Goal: Information Seeking & Learning: Learn about a topic

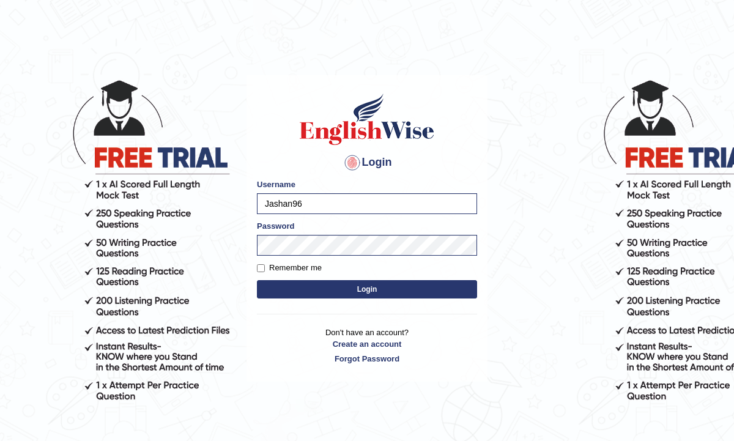
click at [355, 293] on button "Login" at bounding box center [367, 289] width 220 height 18
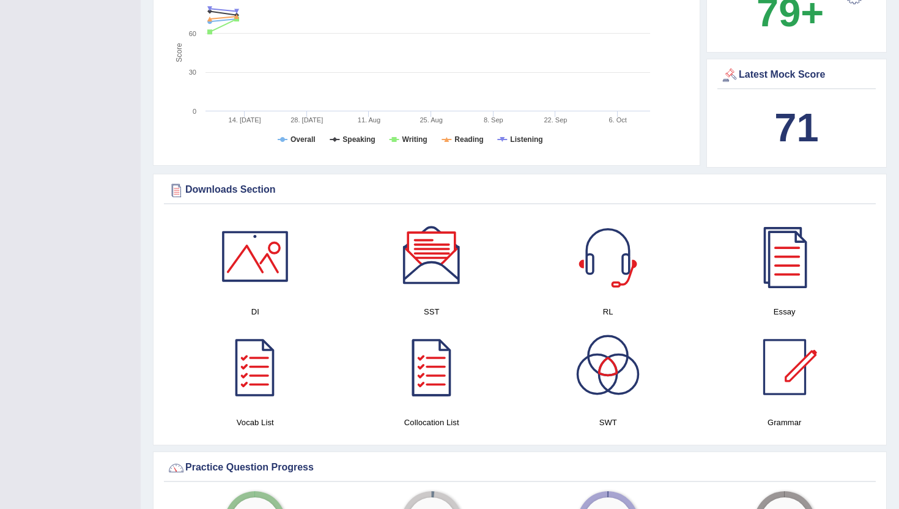
scroll to position [534, 0]
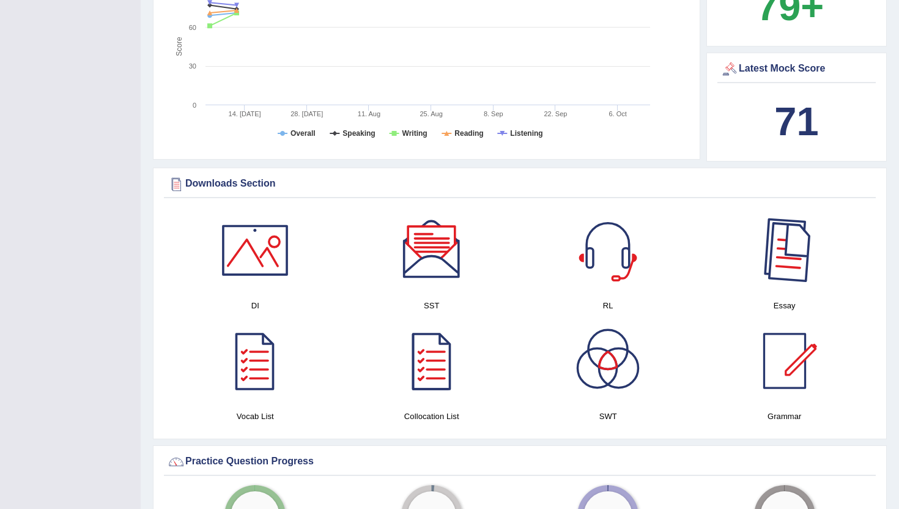
click at [733, 266] on div at bounding box center [784, 250] width 86 height 86
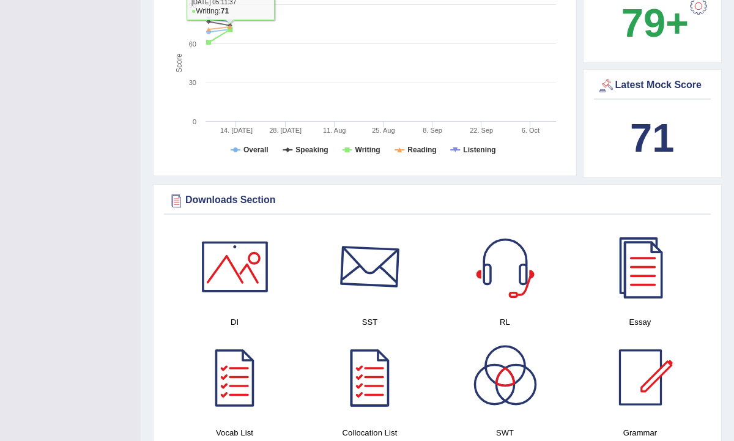
scroll to position [707, 0]
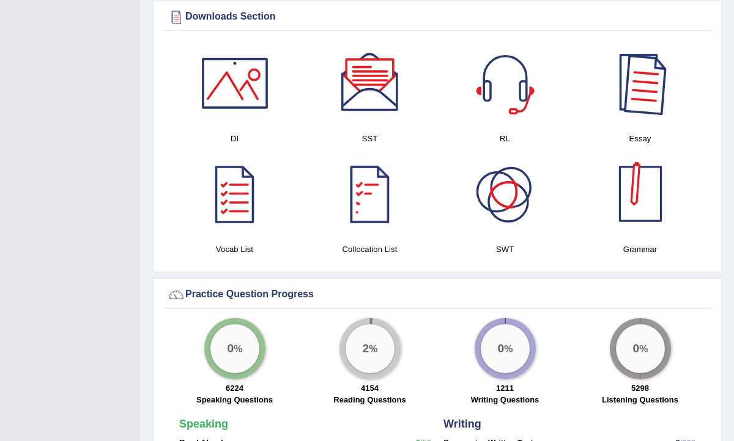
click at [625, 105] on div at bounding box center [640, 83] width 86 height 86
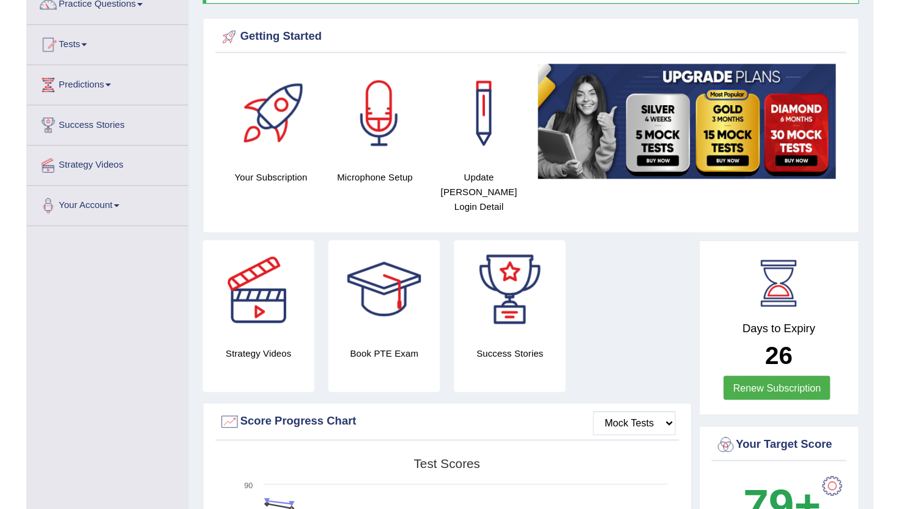
scroll to position [0, 0]
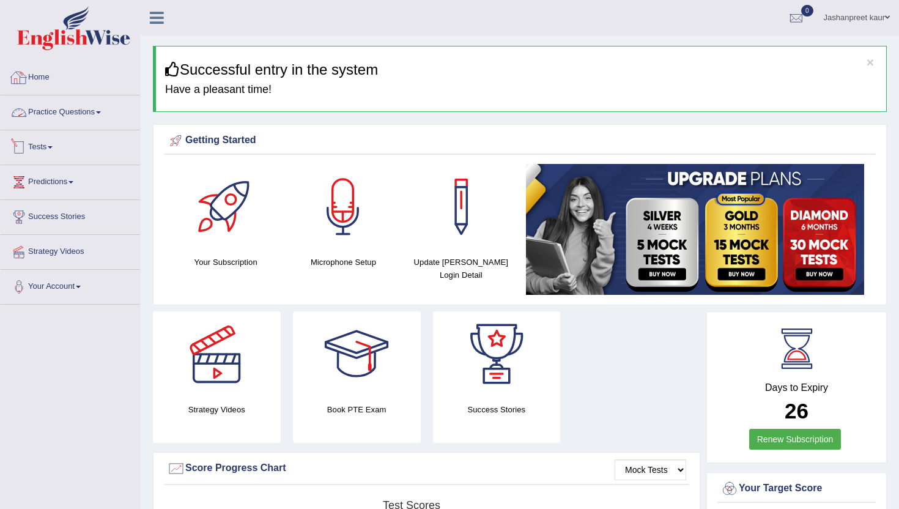
click at [87, 114] on link "Practice Questions" at bounding box center [70, 110] width 139 height 31
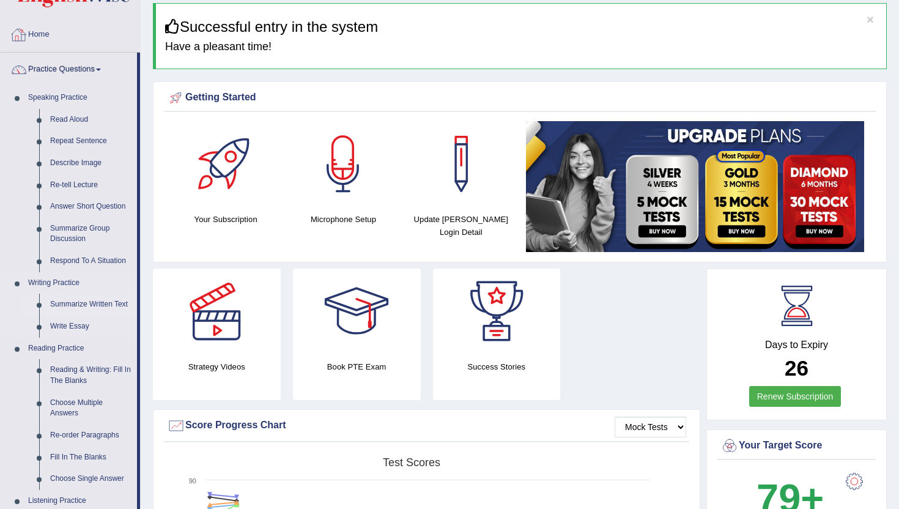
scroll to position [54, 0]
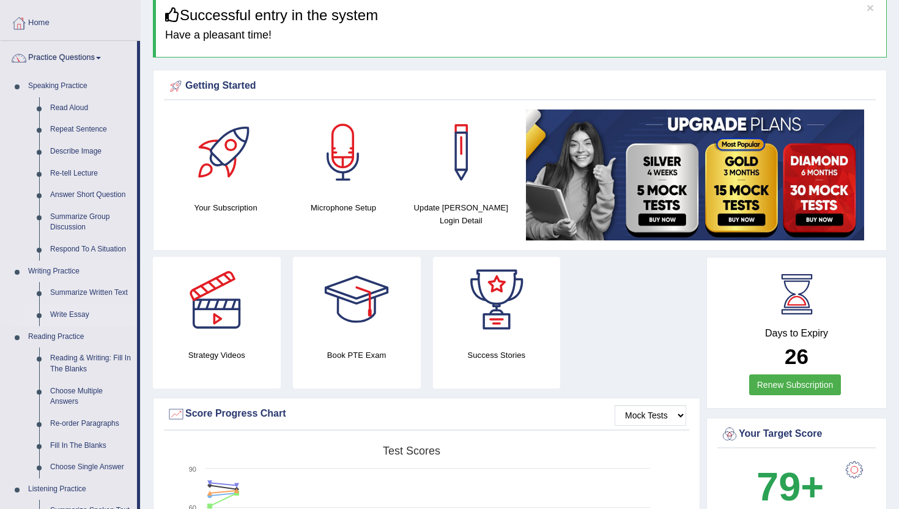
click at [73, 315] on link "Write Essay" at bounding box center [91, 315] width 92 height 22
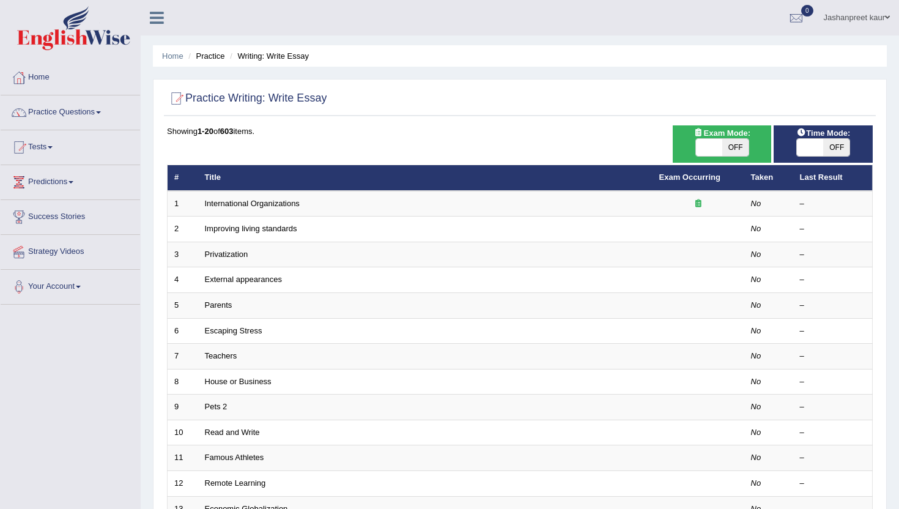
click at [843, 153] on span "OFF" at bounding box center [836, 147] width 26 height 17
checkbox input "true"
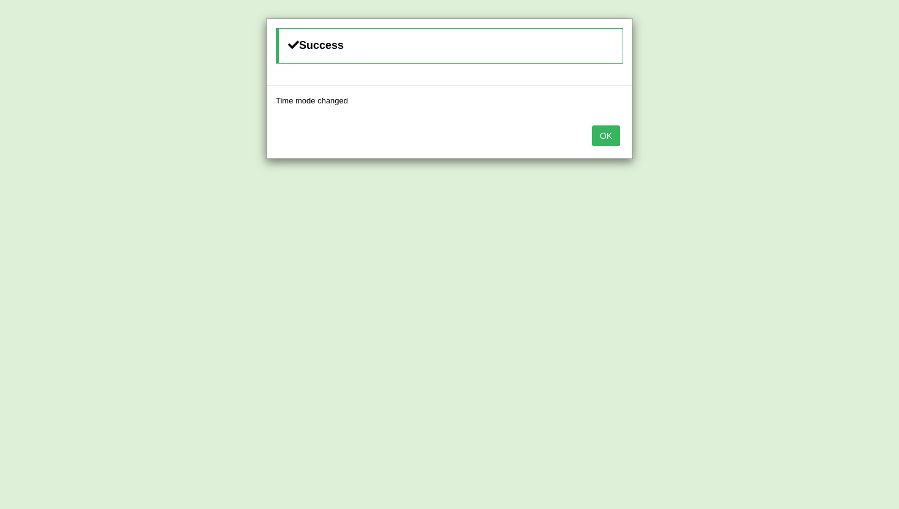
click at [616, 134] on button "OK" at bounding box center [606, 135] width 28 height 21
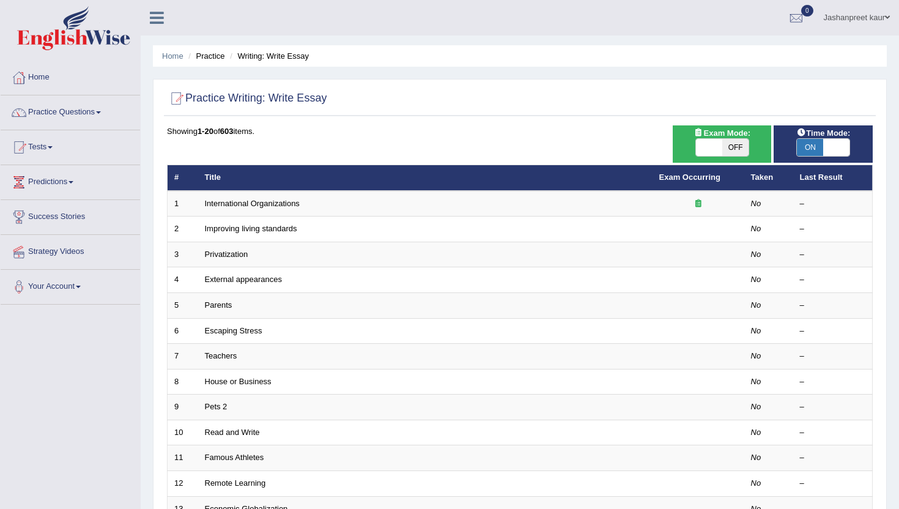
click at [737, 151] on span "OFF" at bounding box center [735, 147] width 26 height 17
checkbox input "true"
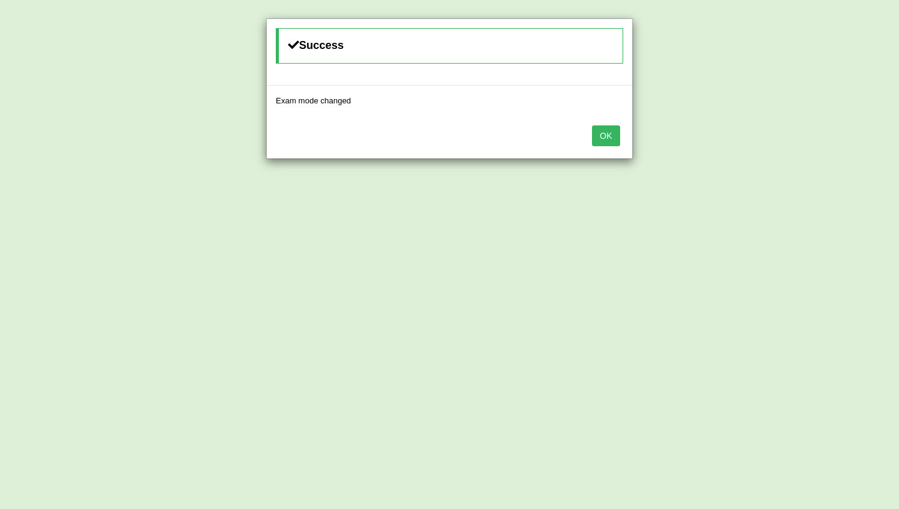
click at [613, 127] on button "OK" at bounding box center [606, 135] width 28 height 21
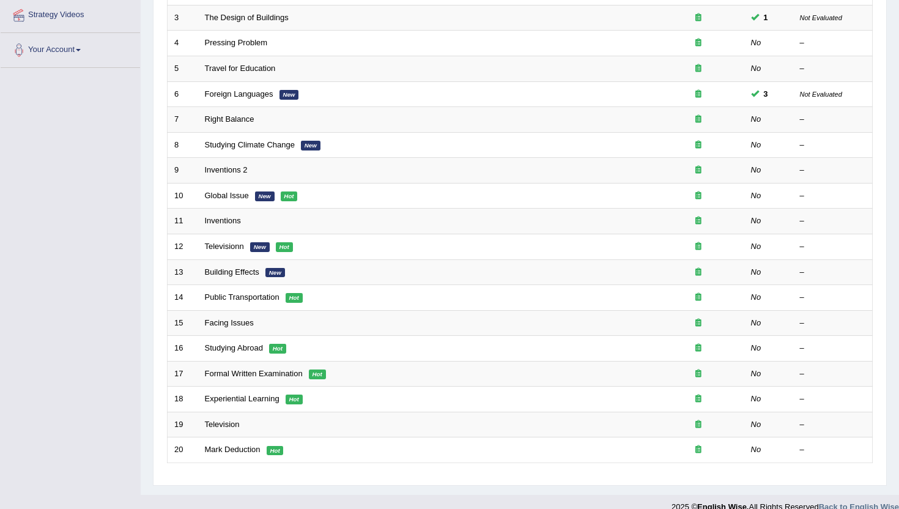
scroll to position [238, 0]
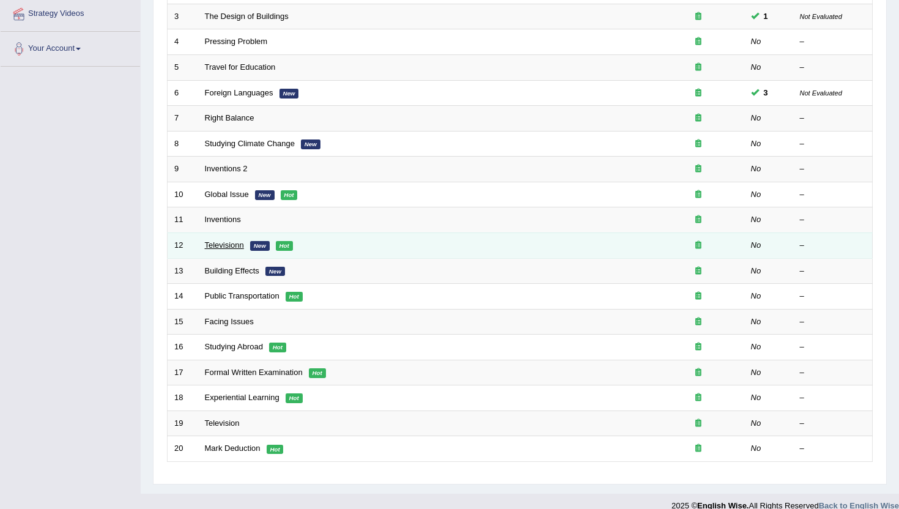
click at [235, 243] on link "Televisionn" at bounding box center [224, 244] width 39 height 9
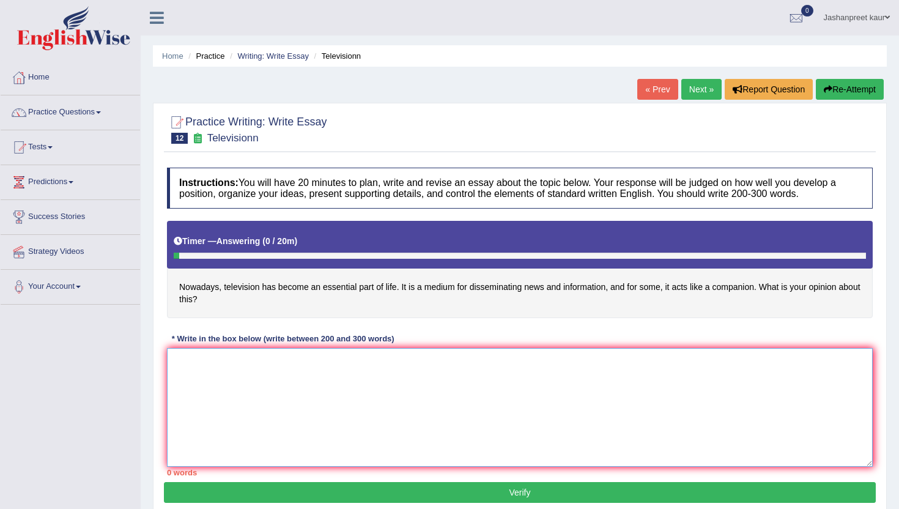
click at [227, 374] on textarea at bounding box center [519, 407] width 705 height 119
click at [287, 362] on textarea "The increasing influence of televison on our lives has ignited numerous discuss…" at bounding box center [519, 407] width 705 height 119
click at [543, 368] on textarea "The increasing influence of television on our lives has ignited numerous discus…" at bounding box center [519, 407] width 705 height 119
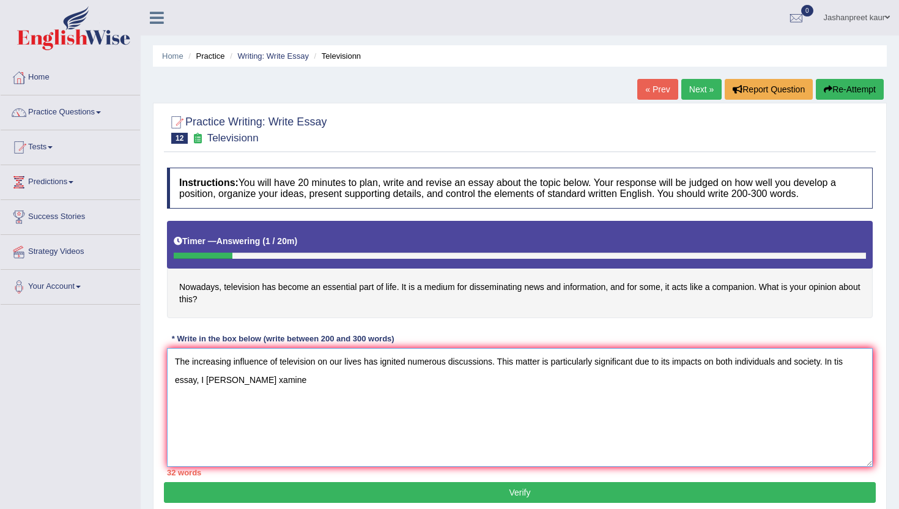
click at [848, 361] on textarea "The increasing influence of television on our lives has ignited numerous discus…" at bounding box center [519, 407] width 705 height 119
click at [237, 380] on textarea "The increasing influence of television on our lives has ignited numerous discus…" at bounding box center [519, 407] width 705 height 119
click at [273, 381] on textarea "The increasing influence of television on our lives has ignited numerous discus…" at bounding box center [519, 407] width 705 height 119
click at [313, 375] on textarea "The increasing influence of television on our lives has ignited numerous discus…" at bounding box center [519, 407] width 705 height 119
click at [300, 376] on textarea "The increasing influence of television on our lives has ignited numerous discus…" at bounding box center [519, 407] width 705 height 119
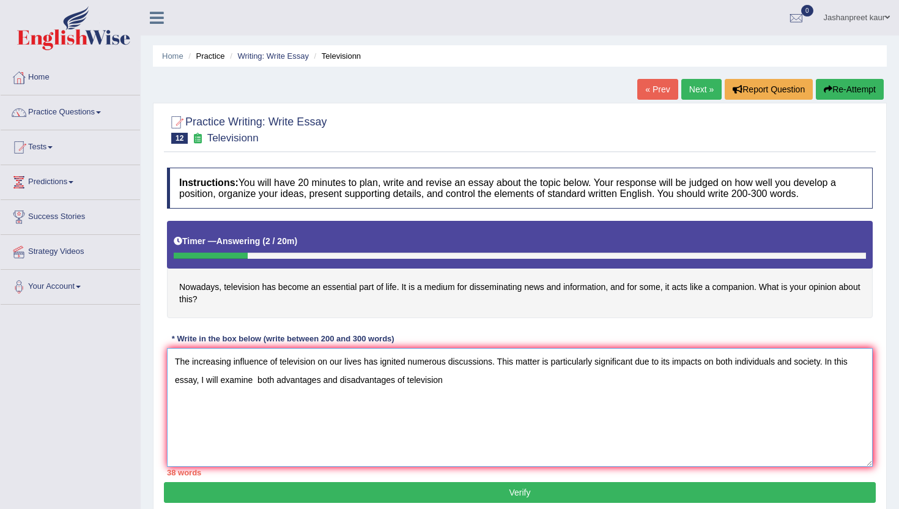
click at [460, 379] on textarea "The increasing influence of television on our lives has ignited numerous discus…" at bounding box center [519, 407] width 705 height 119
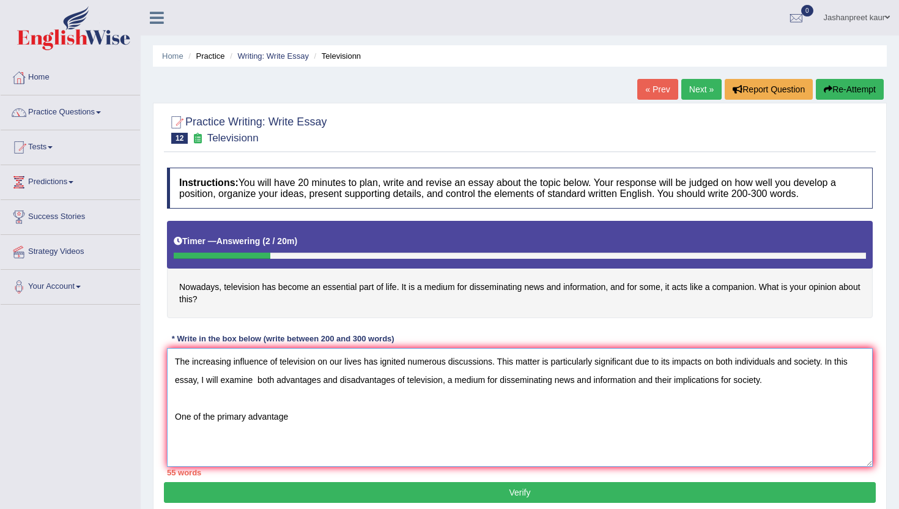
click at [230, 382] on textarea "The increasing influence of television on our lives has ignited numerous discus…" at bounding box center [519, 407] width 705 height 119
click at [307, 419] on textarea "The increasing influence of television on our lives has ignited numerous discus…" at bounding box center [519, 407] width 705 height 119
click at [303, 391] on textarea "The increasing influence of television on our lives has ignited numerous discus…" at bounding box center [519, 407] width 705 height 119
click at [305, 425] on textarea "The increasing influence of television on our lives has ignited numerous discus…" at bounding box center [519, 407] width 705 height 119
click at [674, 380] on textarea "The increasing influence of television on our lives has ignited numerous discus…" at bounding box center [519, 407] width 705 height 119
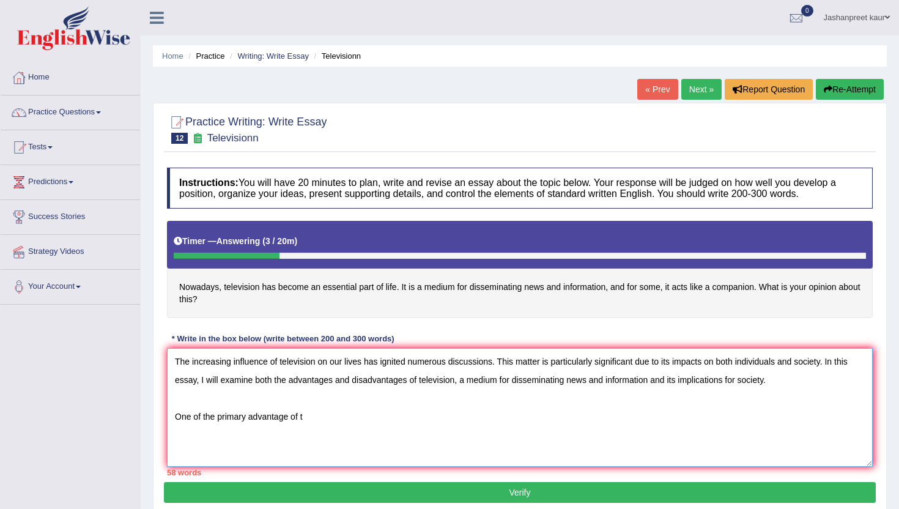
click at [257, 422] on textarea "The increasing influence of television on our lives has ignited numerous discus…" at bounding box center [519, 407] width 705 height 119
click at [325, 420] on textarea "The increasing influence of television on our lives has ignited numerous discus…" at bounding box center [519, 407] width 705 height 119
click at [356, 414] on textarea "The increasing influence of television on our lives has ignited numerous discus…" at bounding box center [519, 407] width 705 height 119
click at [546, 414] on textarea "The increasing influence of television on our lives has ignited numerous discus…" at bounding box center [519, 407] width 705 height 119
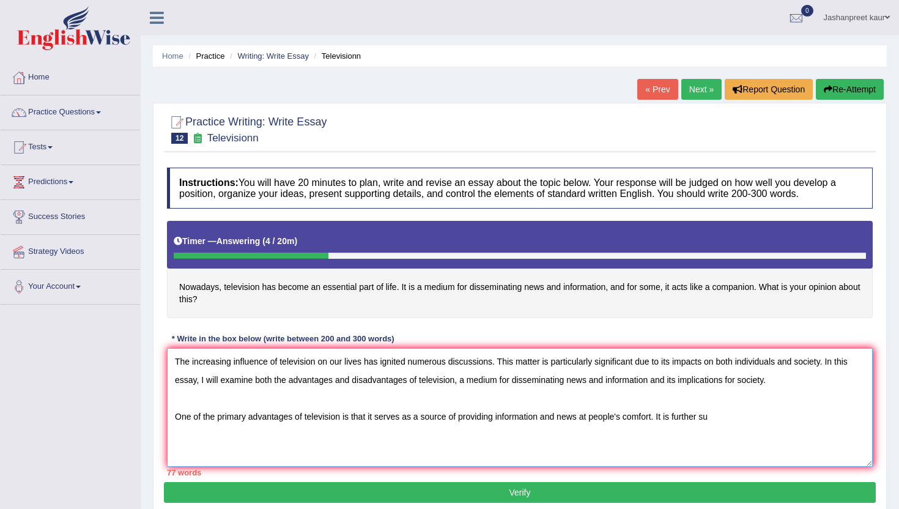
click at [729, 422] on textarea "The increasing influence of television on our lives has ignited numerous discus…" at bounding box center [519, 407] width 705 height 119
click at [649, 416] on textarea "The increasing influence of television on our lives has ignited numerous discus…" at bounding box center [519, 407] width 705 height 119
click at [747, 414] on textarea "The increasing influence of television on our lives has ignited numerous discus…" at bounding box center [519, 407] width 705 height 119
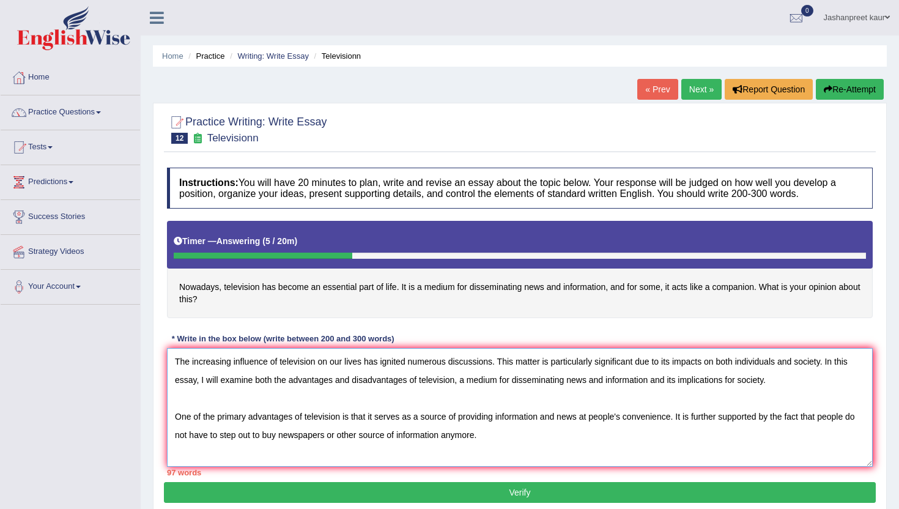
click at [385, 441] on textarea "The increasing influence of television on our lives has ignited numerous discus…" at bounding box center [519, 407] width 705 height 119
click at [497, 433] on textarea "The increasing influence of television on our lives has ignited numerous discus…" at bounding box center [519, 407] width 705 height 119
click at [463, 430] on textarea "The increasing influence of television on our lives has ignited numerous discus…" at bounding box center [519, 407] width 705 height 119
click at [684, 413] on textarea "The increasing influence of television on our lives has ignited numerous discus…" at bounding box center [519, 407] width 705 height 119
click at [528, 439] on textarea "The increasing influence of television on our lives has ignited numerous discus…" at bounding box center [519, 407] width 705 height 119
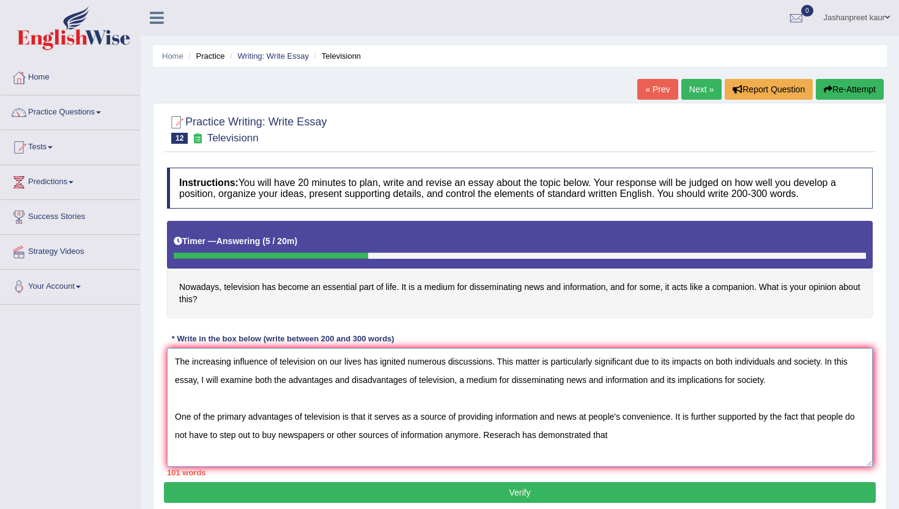
click at [512, 436] on textarea "The increasing influence of television on our lives has ignited numerous discus…" at bounding box center [519, 407] width 705 height 119
click at [624, 430] on textarea "The increasing influence of television on our lives has ignited numerous discus…" at bounding box center [519, 407] width 705 height 119
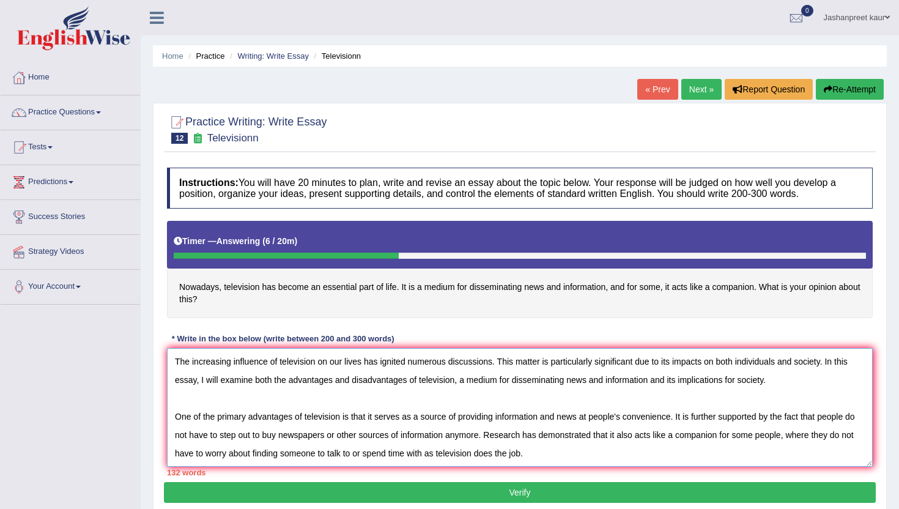
click at [414, 454] on textarea "The increasing influence of television on our lives has ignited numerous discus…" at bounding box center [519, 407] width 705 height 119
click at [541, 454] on textarea "The increasing influence of television on our lives has ignited numerous discus…" at bounding box center [519, 407] width 705 height 119
click at [722, 447] on textarea "The increasing influence of television on our lives has ignited numerous discus…" at bounding box center [519, 407] width 705 height 119
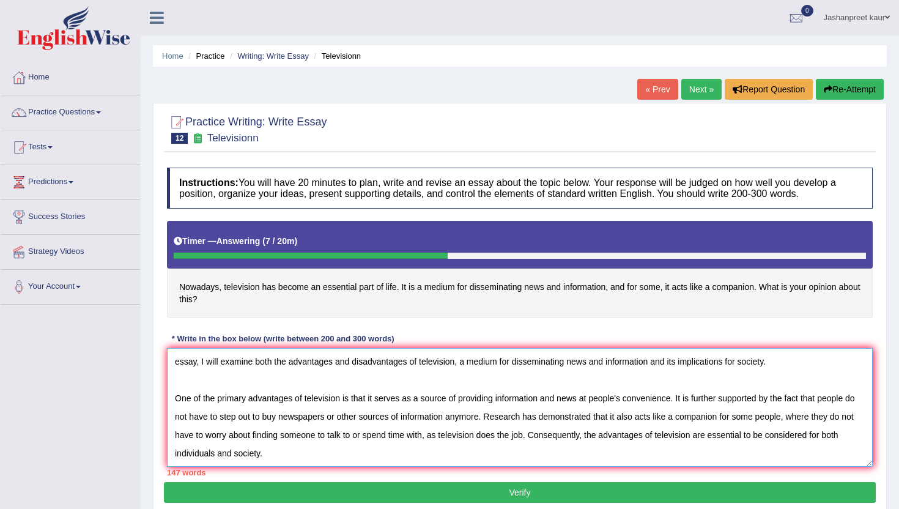
scroll to position [47, 0]
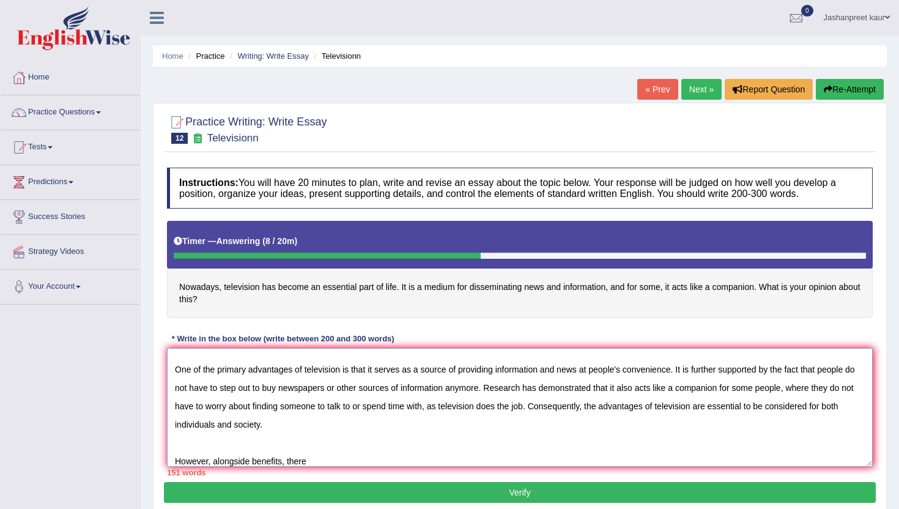
click at [251, 457] on textarea "The increasing influence of television on our lives has ignited numerous discus…" at bounding box center [519, 407] width 705 height 119
click at [333, 457] on textarea "The increasing influence of television on our lives has ignited numerous discus…" at bounding box center [519, 407] width 705 height 119
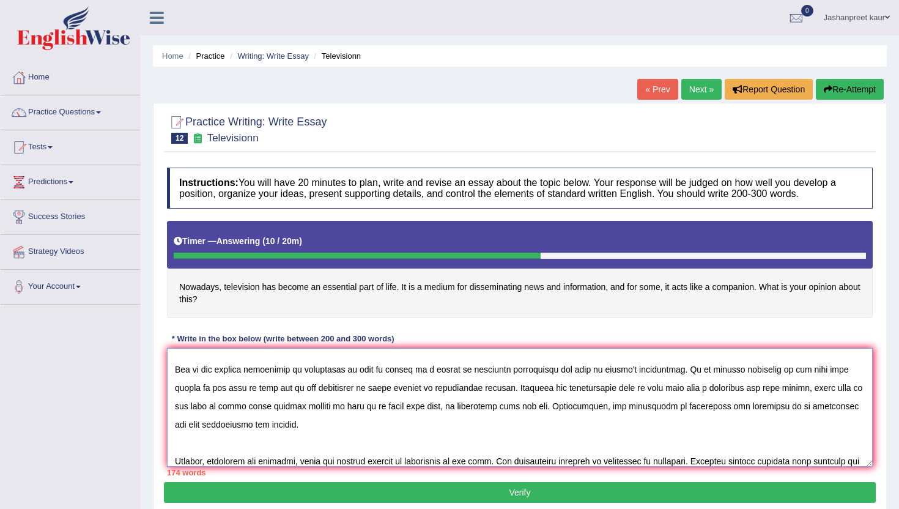
scroll to position [65, 0]
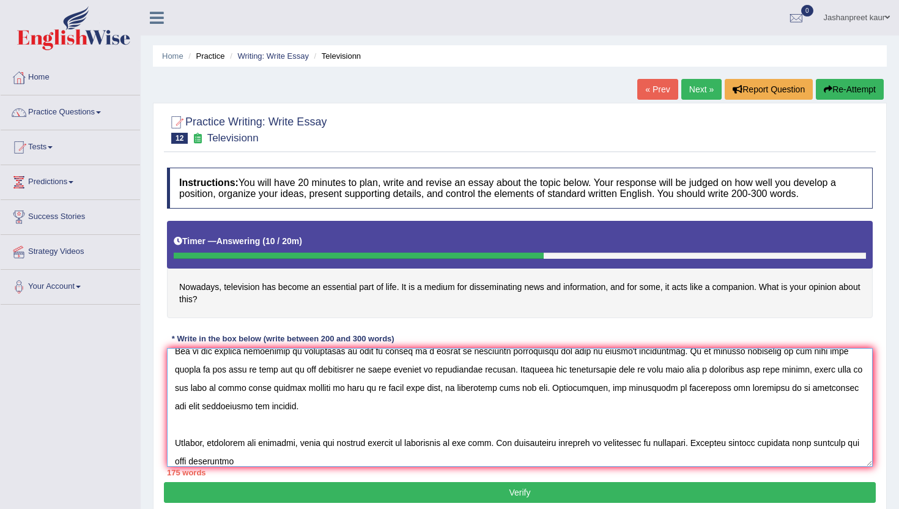
click at [473, 438] on textarea at bounding box center [519, 407] width 705 height 119
click at [268, 456] on textarea at bounding box center [519, 407] width 705 height 119
click at [237, 460] on textarea at bounding box center [519, 407] width 705 height 119
click at [543, 457] on textarea at bounding box center [519, 407] width 705 height 119
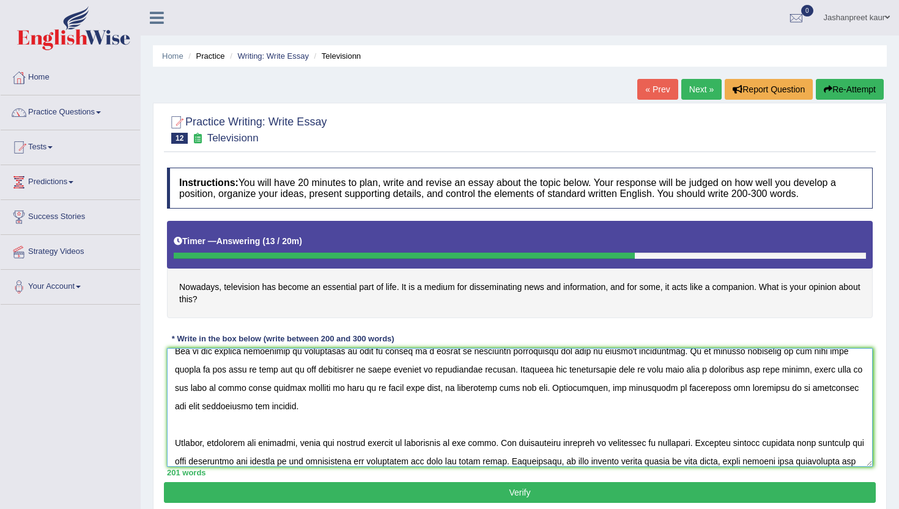
scroll to position [84, 0]
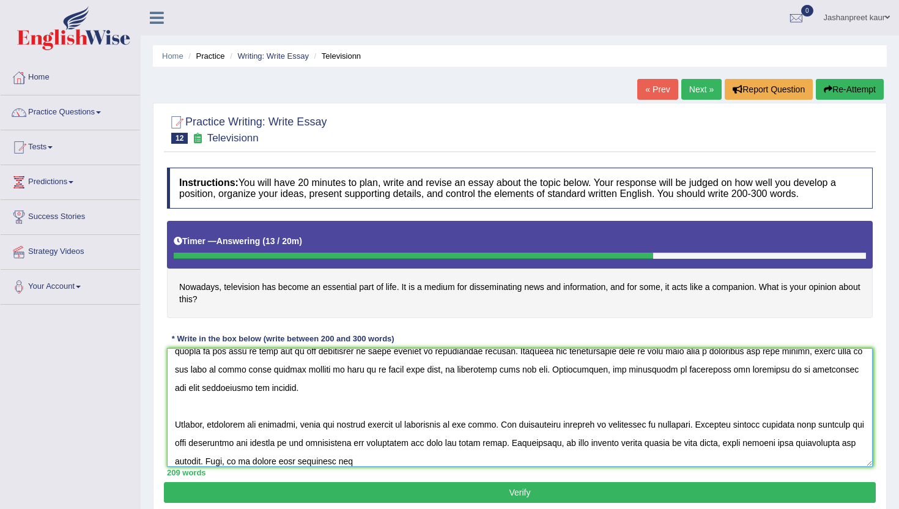
click at [275, 458] on textarea at bounding box center [519, 407] width 705 height 119
click at [378, 451] on textarea at bounding box center [519, 407] width 705 height 119
click at [375, 458] on textarea at bounding box center [519, 407] width 705 height 119
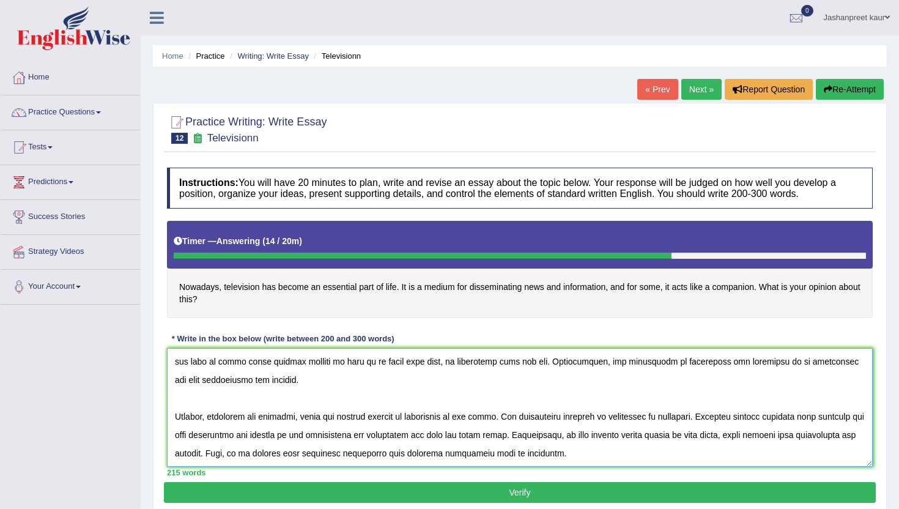
scroll to position [120, 0]
click at [353, 432] on textarea at bounding box center [519, 407] width 705 height 119
click at [338, 418] on textarea at bounding box center [519, 407] width 705 height 119
click at [585, 432] on textarea at bounding box center [519, 407] width 705 height 119
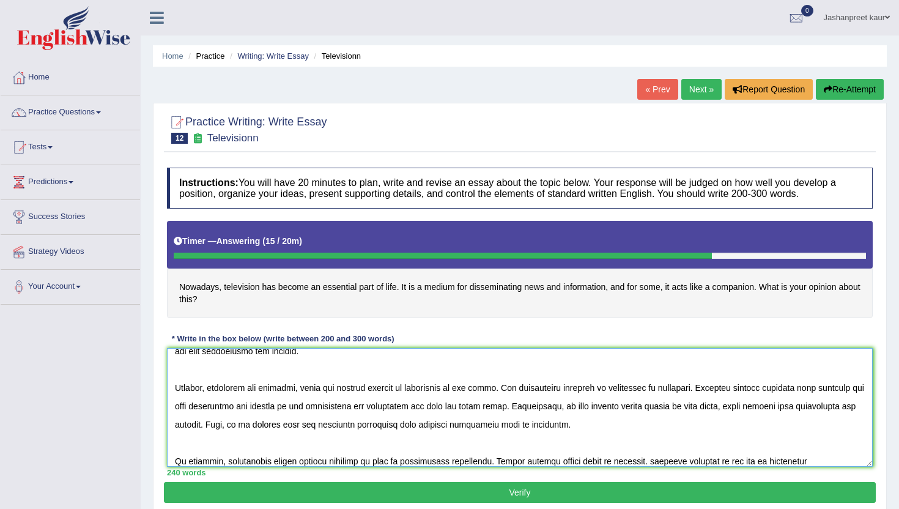
click at [613, 458] on textarea at bounding box center [519, 407] width 705 height 119
click at [638, 460] on textarea at bounding box center [519, 407] width 705 height 119
click at [812, 450] on textarea at bounding box center [519, 407] width 705 height 119
click at [811, 460] on textarea at bounding box center [519, 407] width 705 height 119
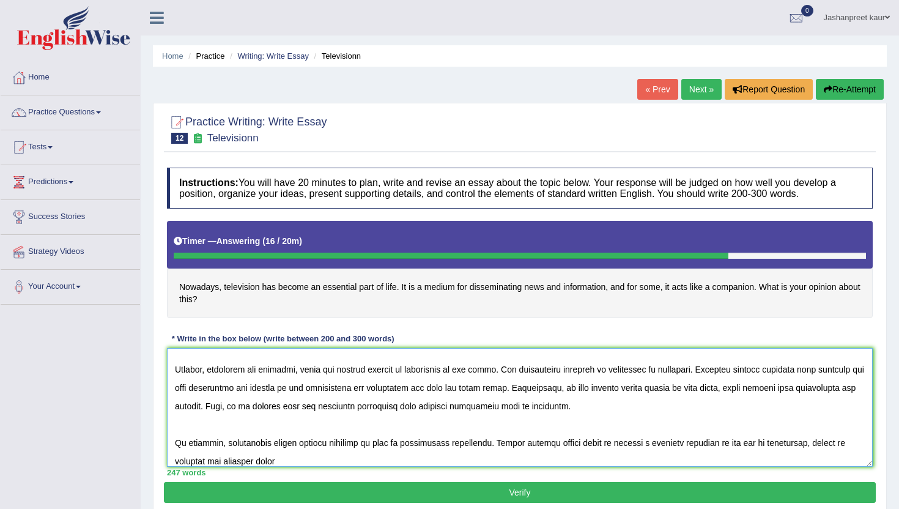
click at [238, 455] on textarea at bounding box center [519, 407] width 705 height 119
click at [244, 435] on textarea at bounding box center [519, 407] width 705 height 119
click at [294, 459] on textarea at bounding box center [519, 407] width 705 height 119
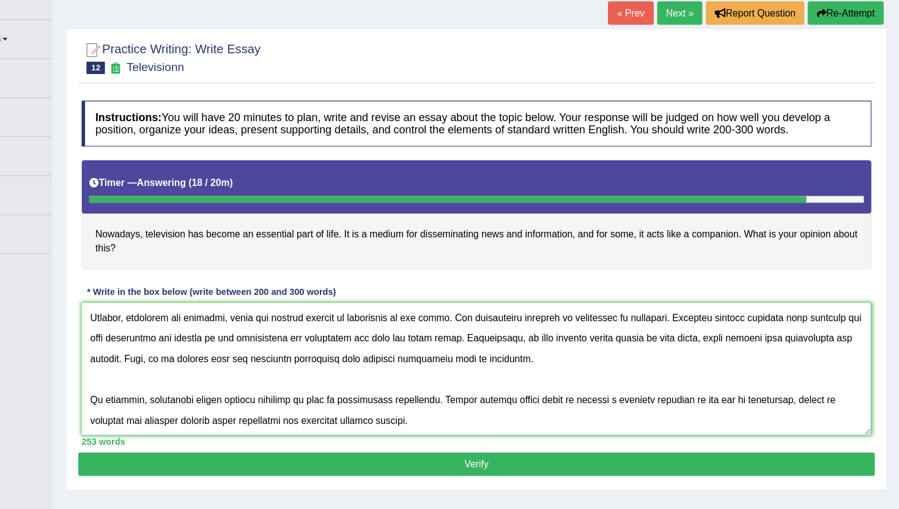
scroll to position [27, 0]
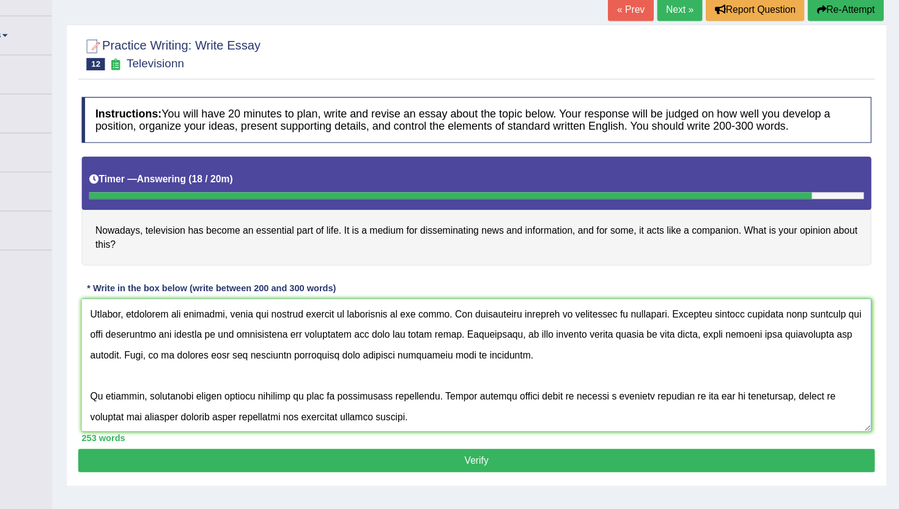
type textarea "The increasing influence of television on our lives has ignited numerous discus…"
click at [349, 458] on button "Verify" at bounding box center [520, 465] width 712 height 21
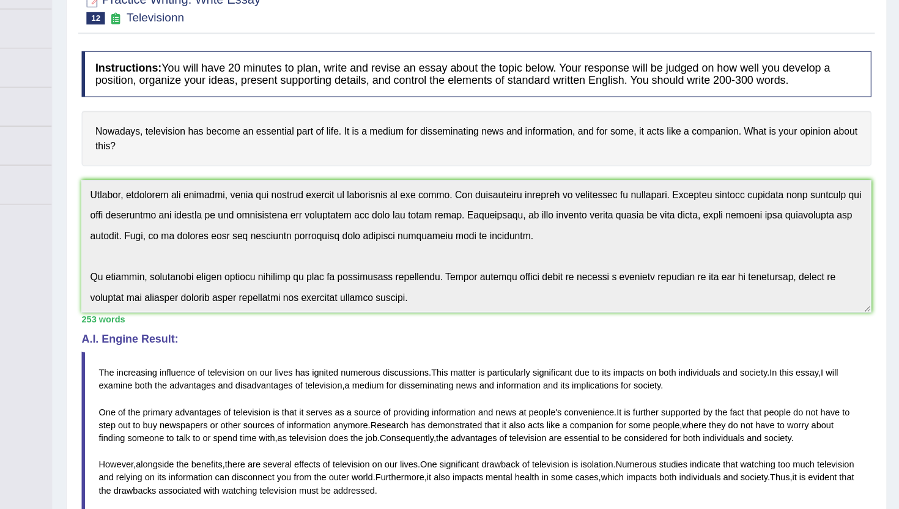
scroll to position [0, 0]
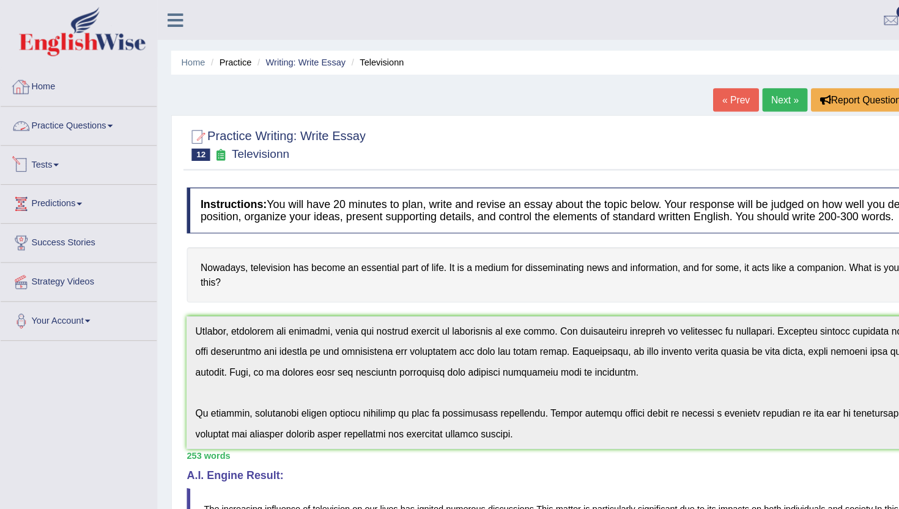
click at [61, 83] on link "Home" at bounding box center [70, 76] width 139 height 31
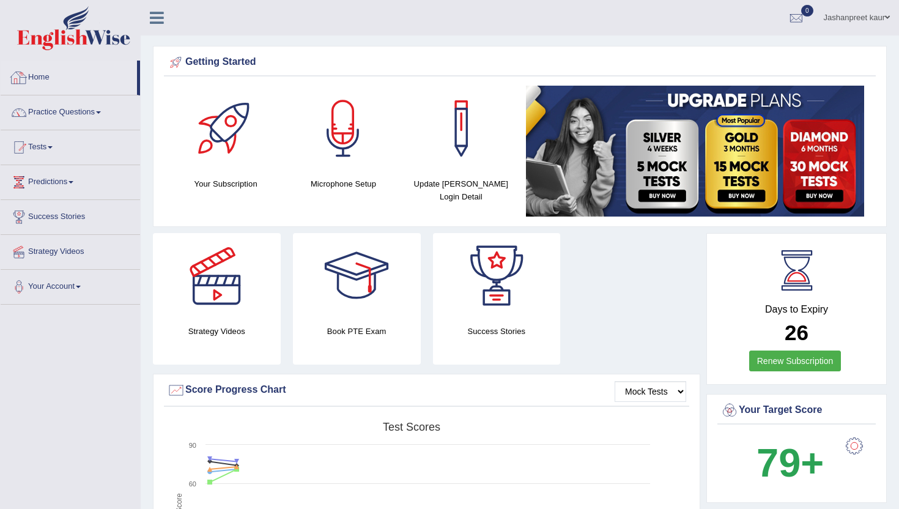
click at [76, 111] on link "Practice Questions" at bounding box center [70, 110] width 139 height 31
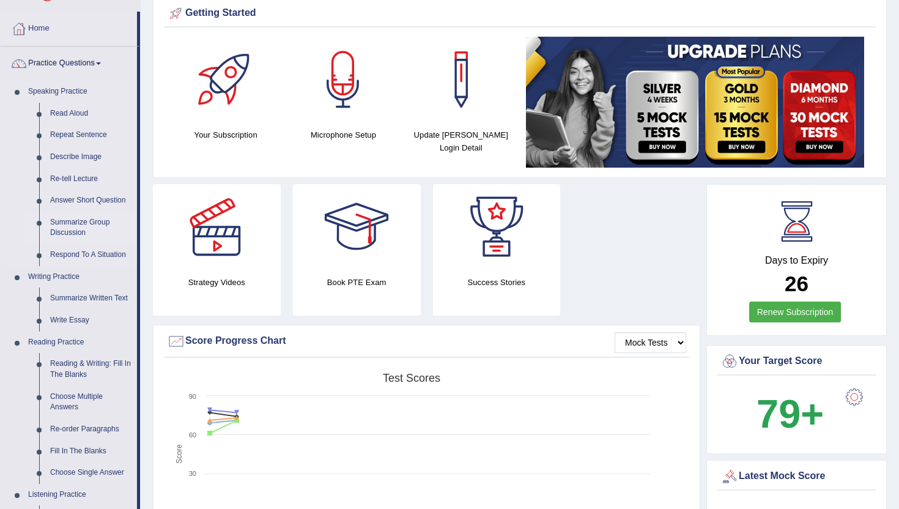
scroll to position [53, 0]
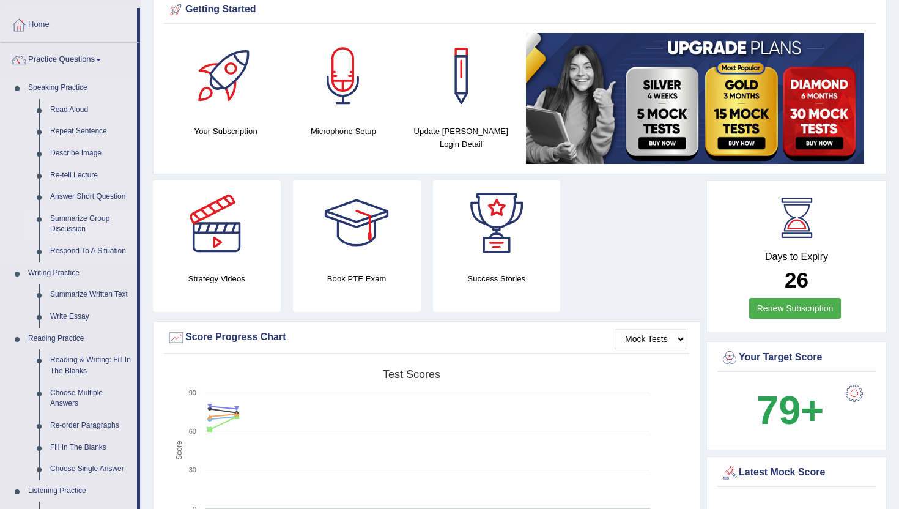
click at [70, 220] on link "Summarize Group Discussion" at bounding box center [91, 224] width 92 height 32
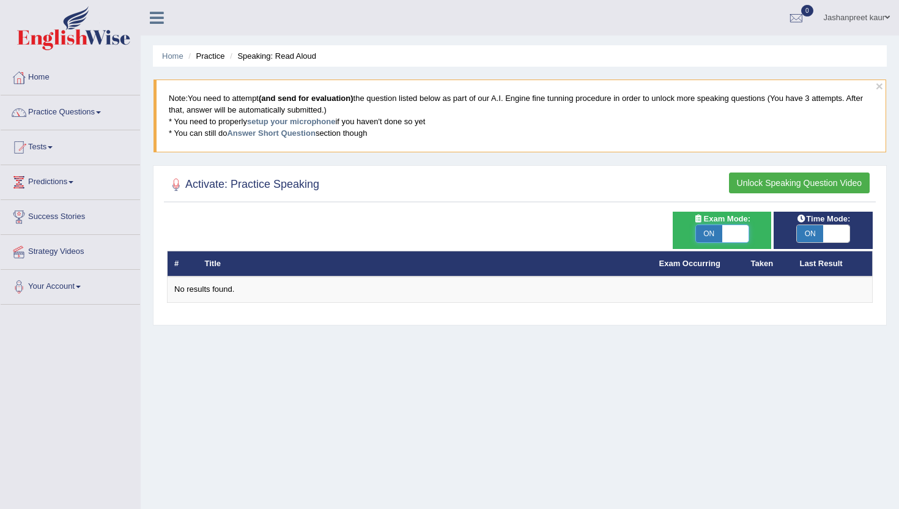
click at [736, 226] on span at bounding box center [735, 233] width 26 height 17
checkbox input "false"
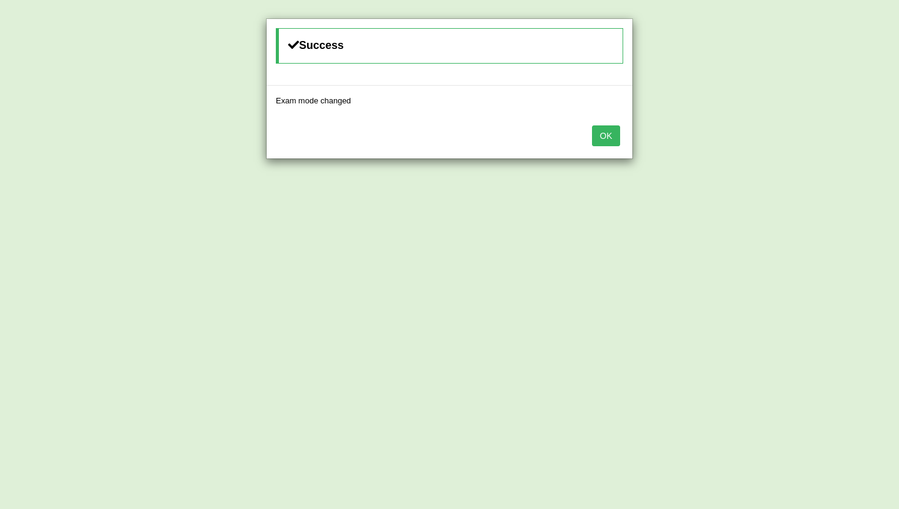
click at [609, 149] on div "OK" at bounding box center [450, 137] width 366 height 43
click at [609, 144] on button "OK" at bounding box center [606, 135] width 28 height 21
click at [609, 133] on button "OK" at bounding box center [606, 135] width 28 height 21
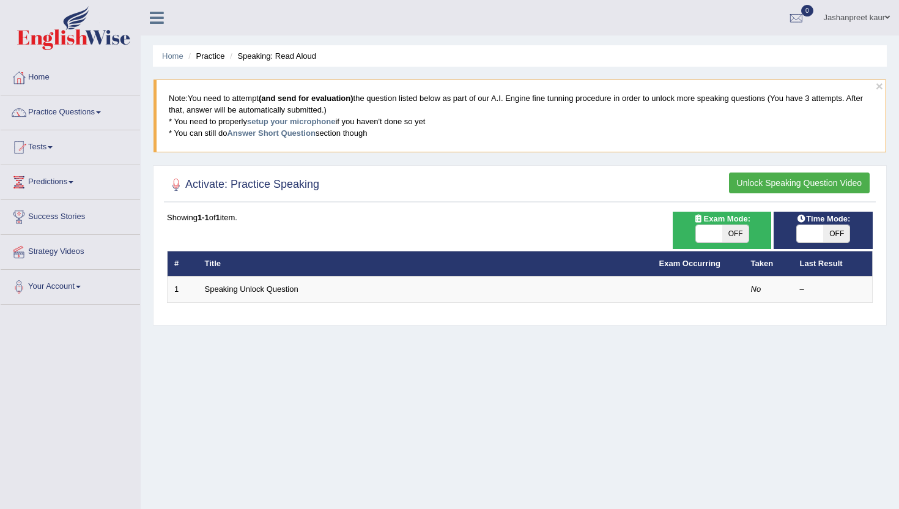
click at [779, 181] on button "Unlock Speaking Question Video" at bounding box center [799, 182] width 141 height 21
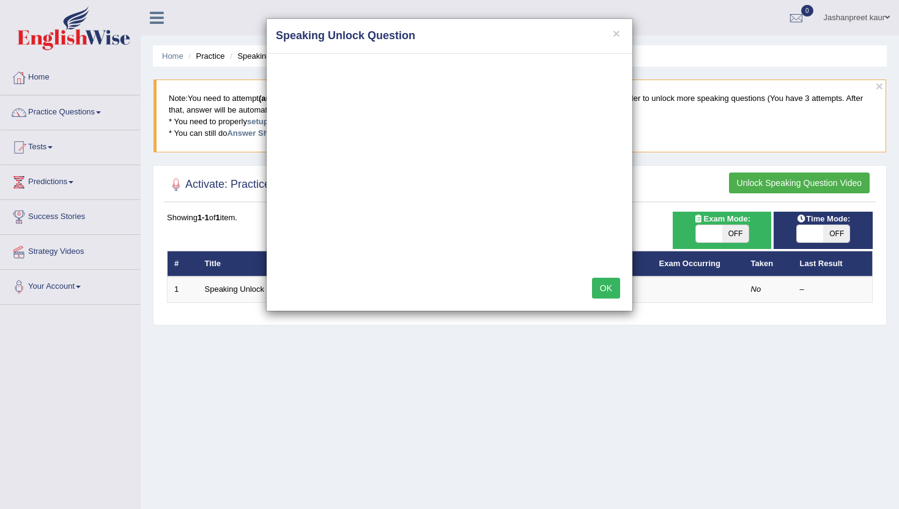
click at [606, 289] on button "OK" at bounding box center [606, 288] width 28 height 21
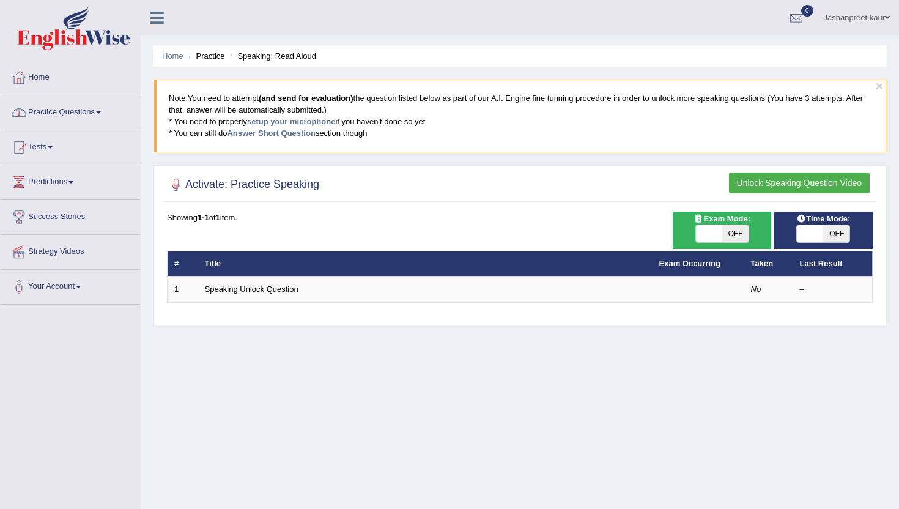
click at [109, 109] on link "Practice Questions" at bounding box center [70, 110] width 139 height 31
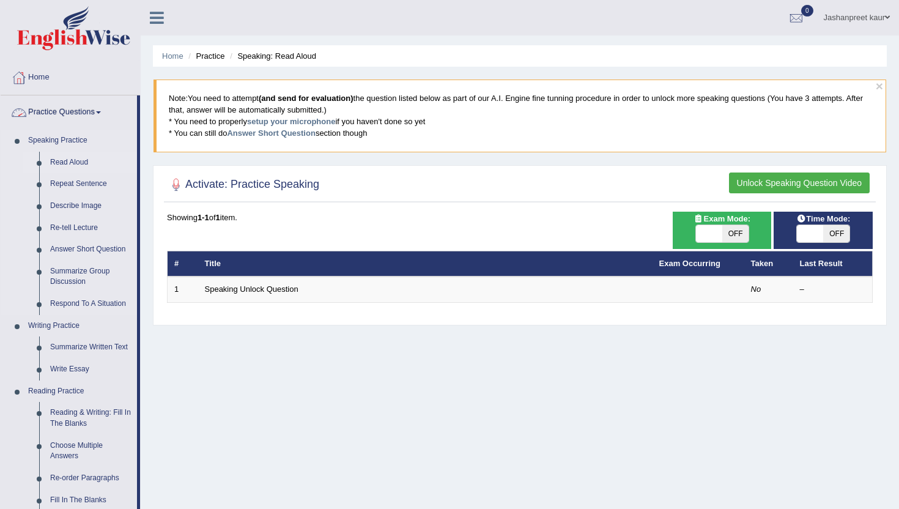
click at [64, 167] on link "Read Aloud" at bounding box center [91, 163] width 92 height 22
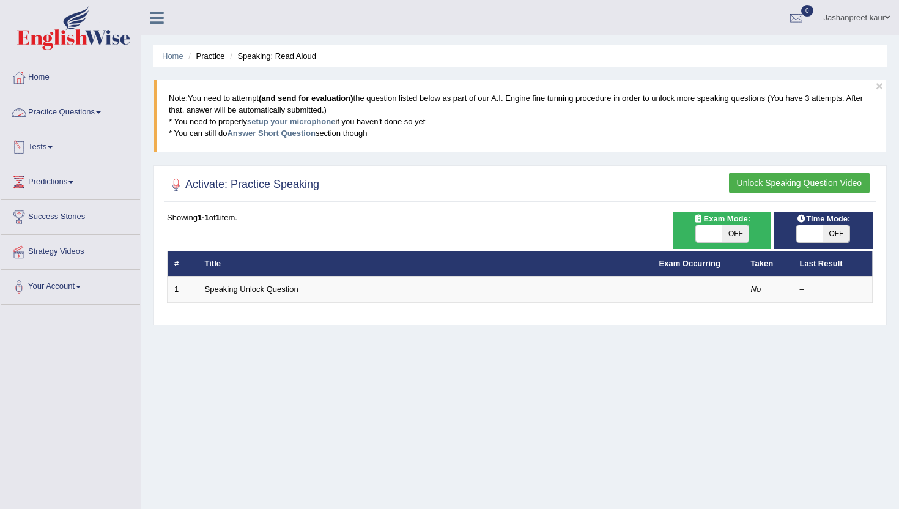
click at [830, 177] on button "Unlock Speaking Question Video" at bounding box center [799, 182] width 141 height 21
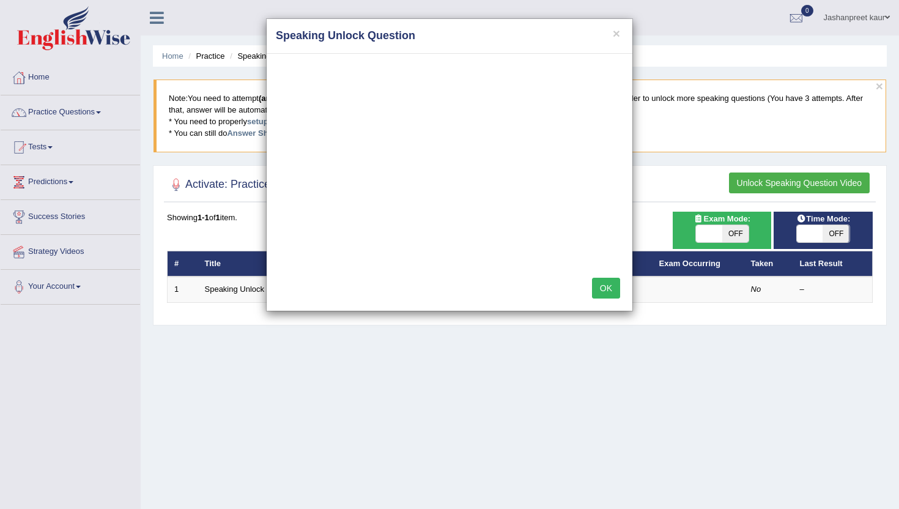
click at [615, 279] on button "OK" at bounding box center [606, 288] width 28 height 21
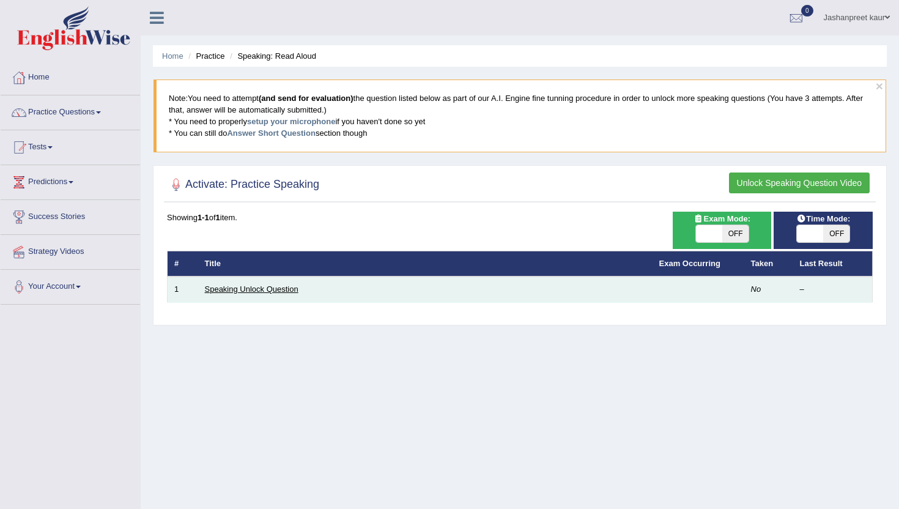
click at [255, 285] on link "Speaking Unlock Question" at bounding box center [252, 288] width 94 height 9
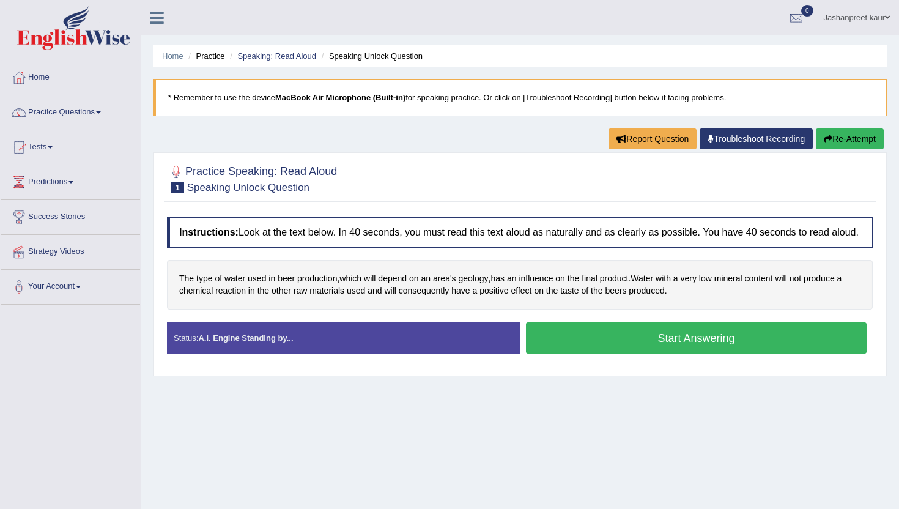
scroll to position [1, 0]
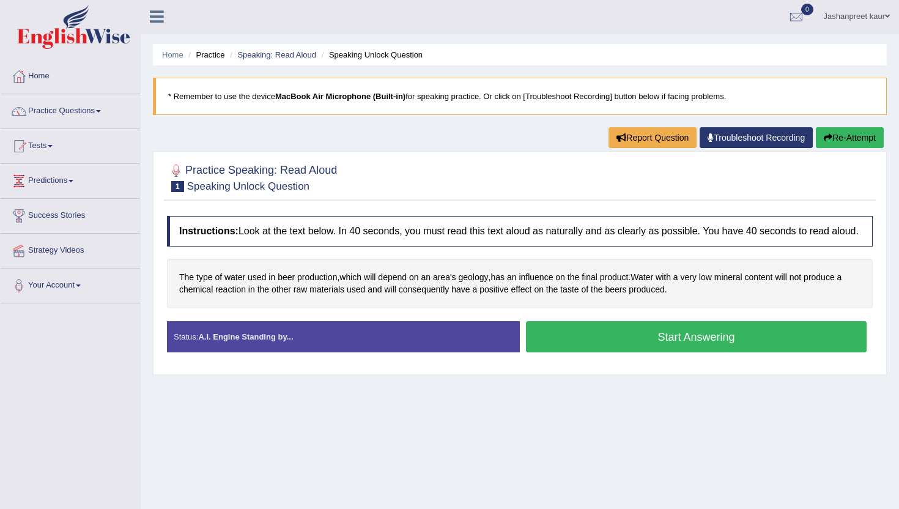
click at [671, 347] on button "Start Answering" at bounding box center [696, 336] width 340 height 31
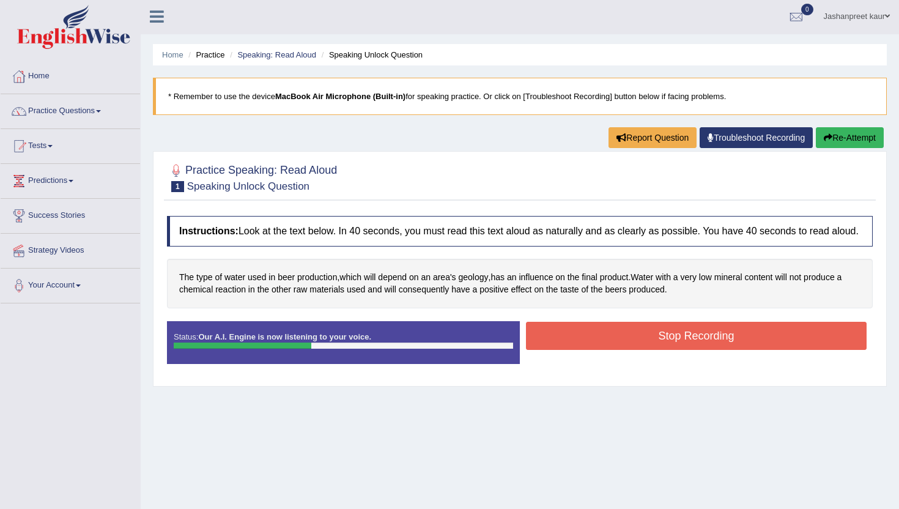
click at [633, 350] on button "Stop Recording" at bounding box center [696, 336] width 340 height 28
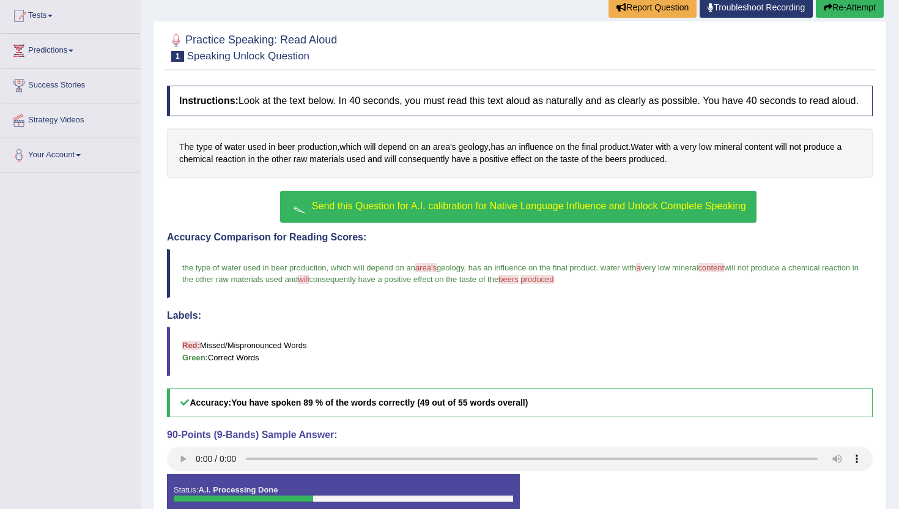
scroll to position [132, 0]
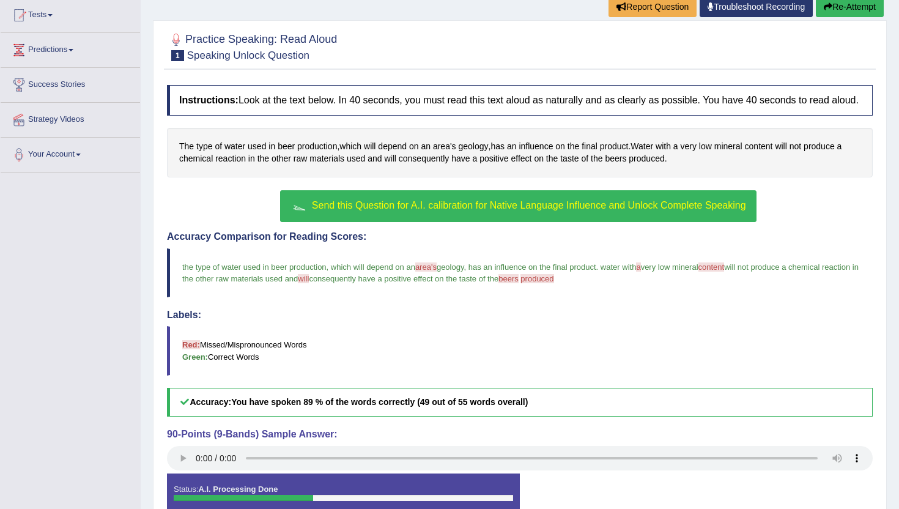
click at [382, 210] on span "Send this Question for A.I. calibration for Native Language Influence and Unloc…" at bounding box center [529, 205] width 434 height 10
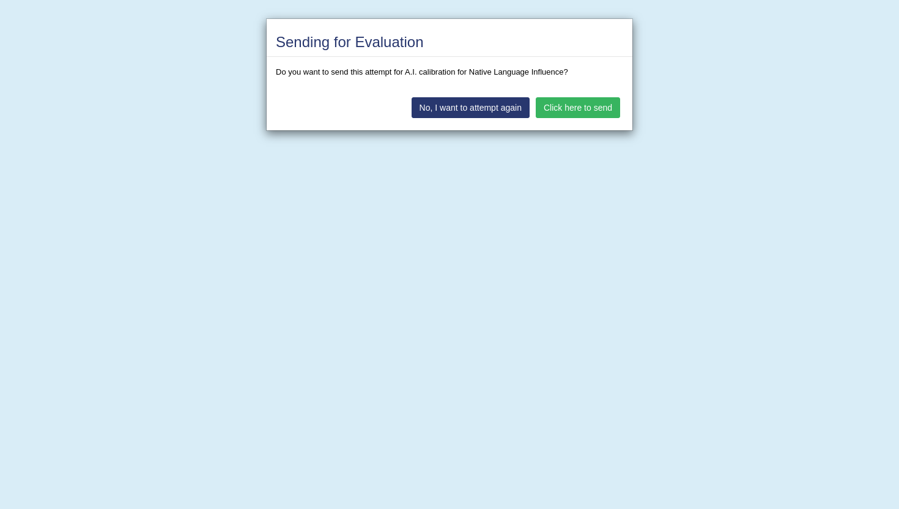
click at [572, 107] on button "Click here to send" at bounding box center [577, 107] width 84 height 21
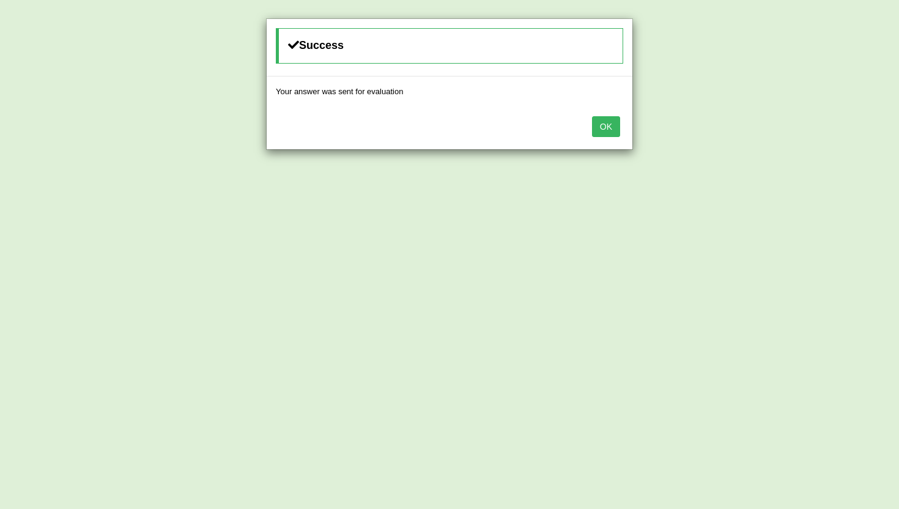
click at [601, 127] on button "OK" at bounding box center [606, 126] width 28 height 21
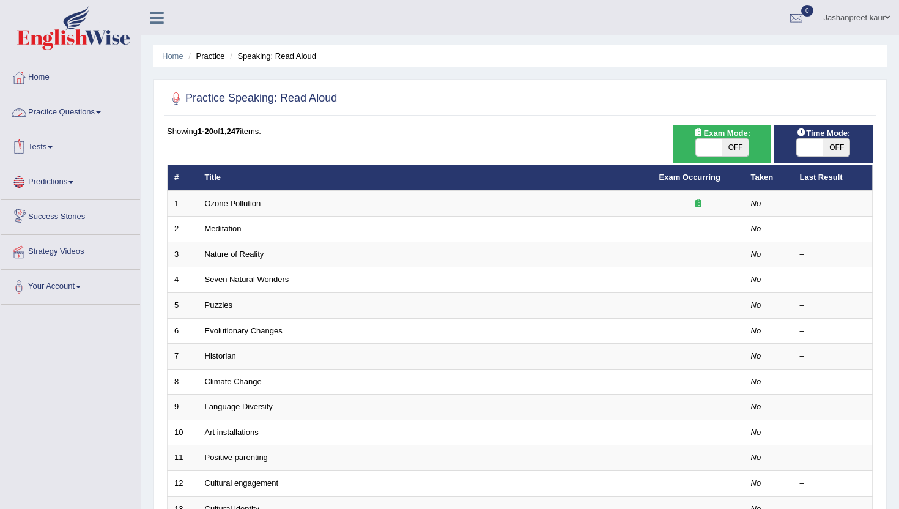
click at [103, 111] on link "Practice Questions" at bounding box center [70, 110] width 139 height 31
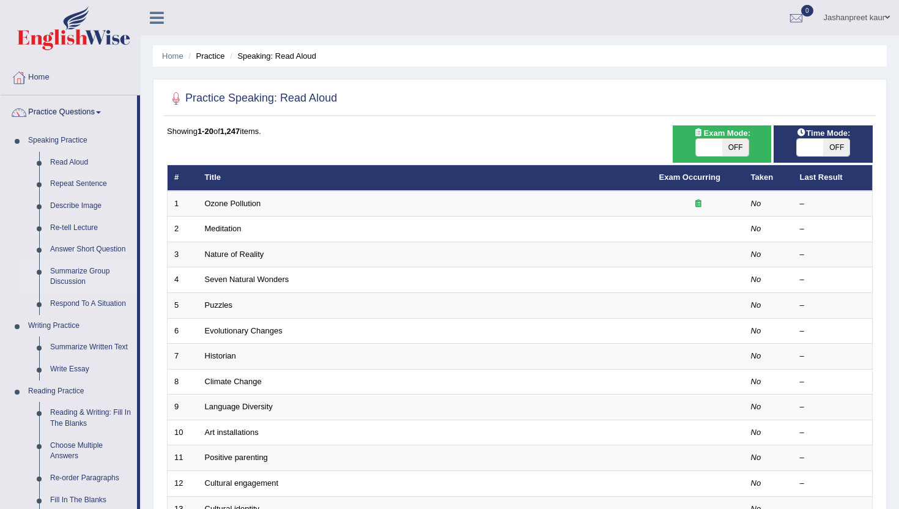
click at [72, 271] on link "Summarize Group Discussion" at bounding box center [91, 276] width 92 height 32
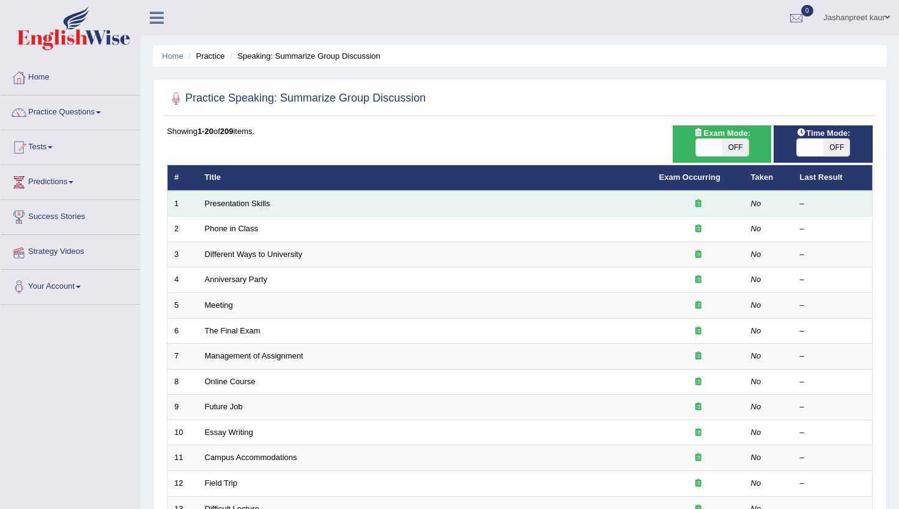
click at [237, 210] on td "Presentation Skills" at bounding box center [425, 204] width 454 height 26
click at [246, 202] on link "Presentation Skills" at bounding box center [237, 203] width 65 height 9
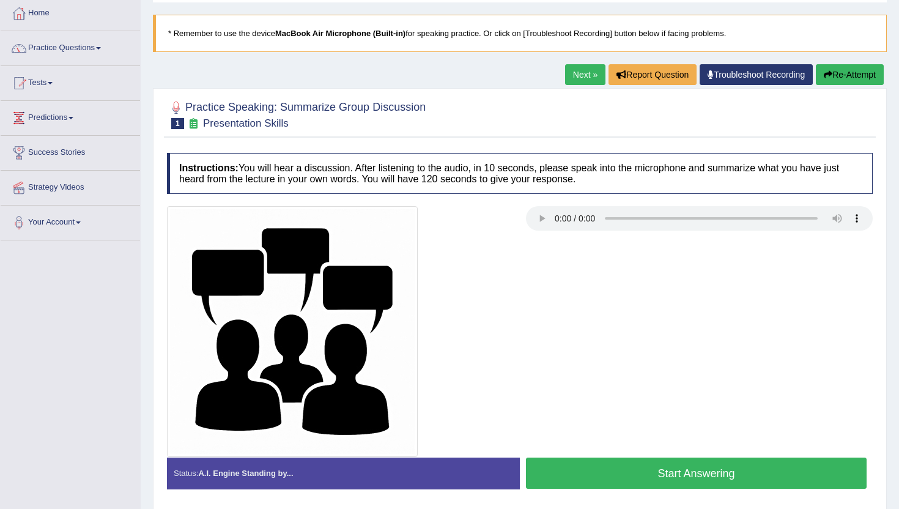
scroll to position [65, 0]
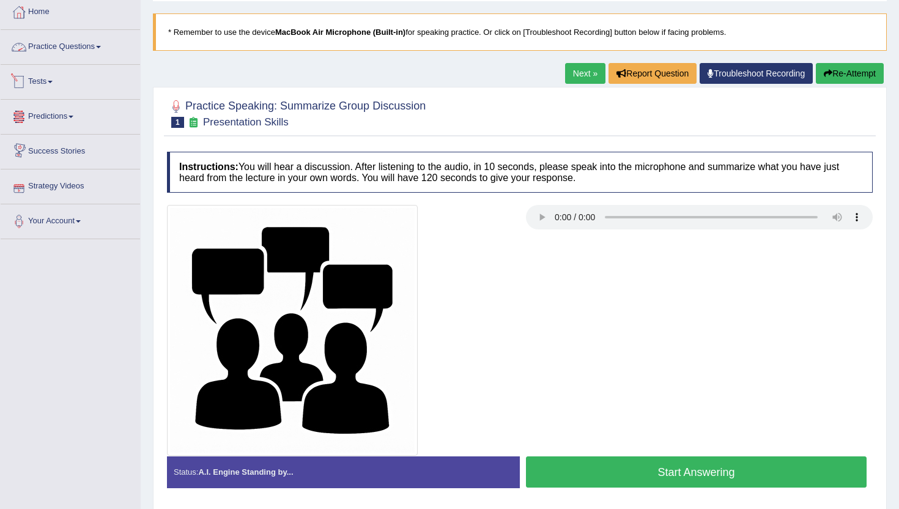
click at [109, 44] on link "Practice Questions" at bounding box center [70, 45] width 139 height 31
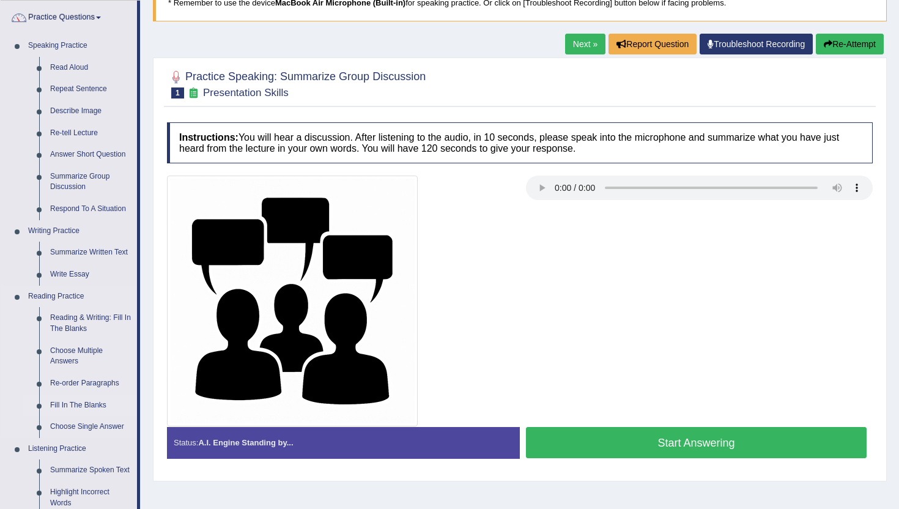
scroll to position [90, 0]
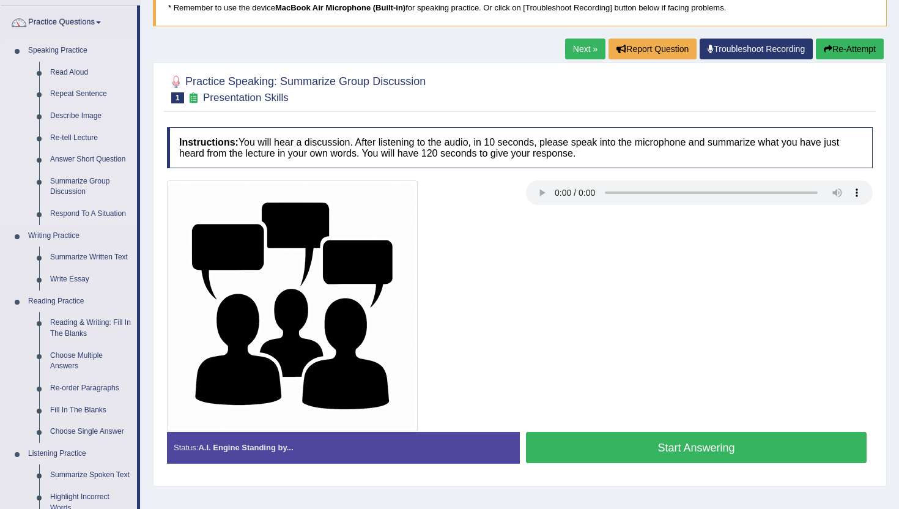
click at [90, 213] on link "Respond To A Situation" at bounding box center [91, 214] width 92 height 22
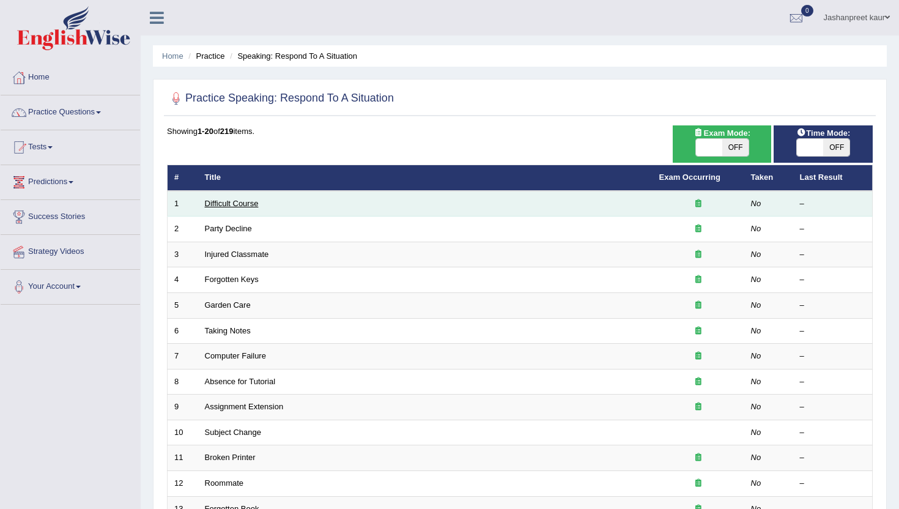
click at [237, 202] on link "Difficult Course" at bounding box center [232, 203] width 54 height 9
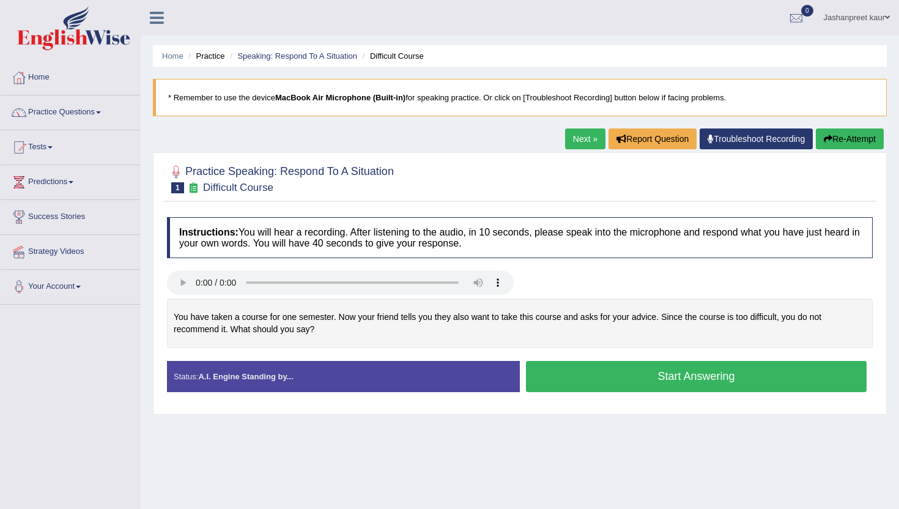
click at [597, 378] on button "Start Answering" at bounding box center [696, 376] width 340 height 31
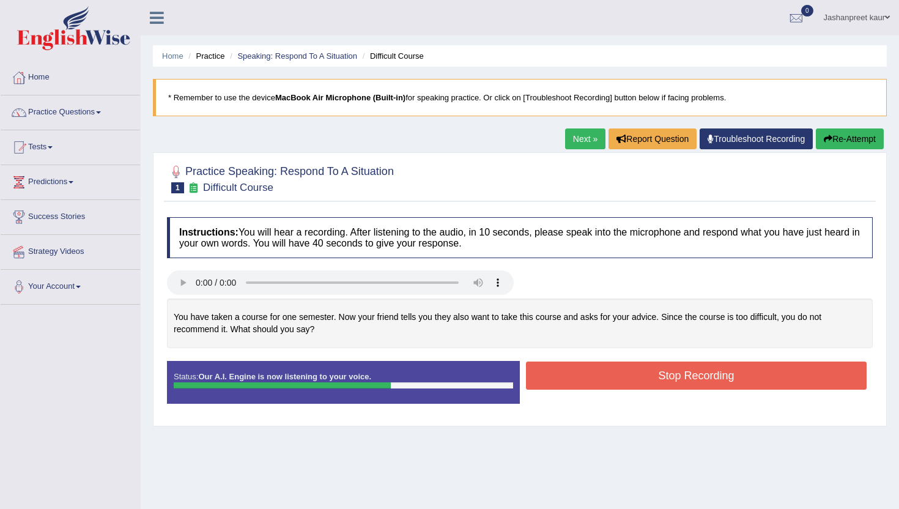
click at [594, 378] on button "Stop Recording" at bounding box center [696, 375] width 340 height 28
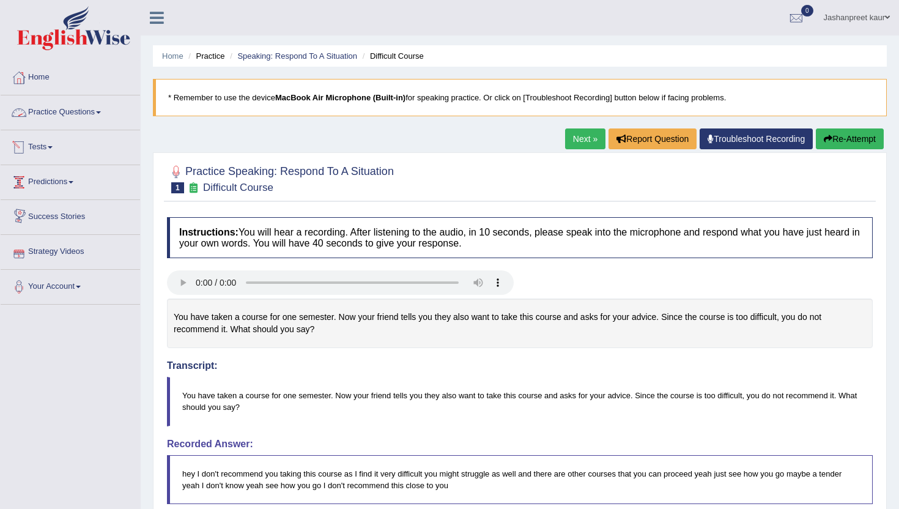
click at [82, 115] on link "Practice Questions" at bounding box center [70, 110] width 139 height 31
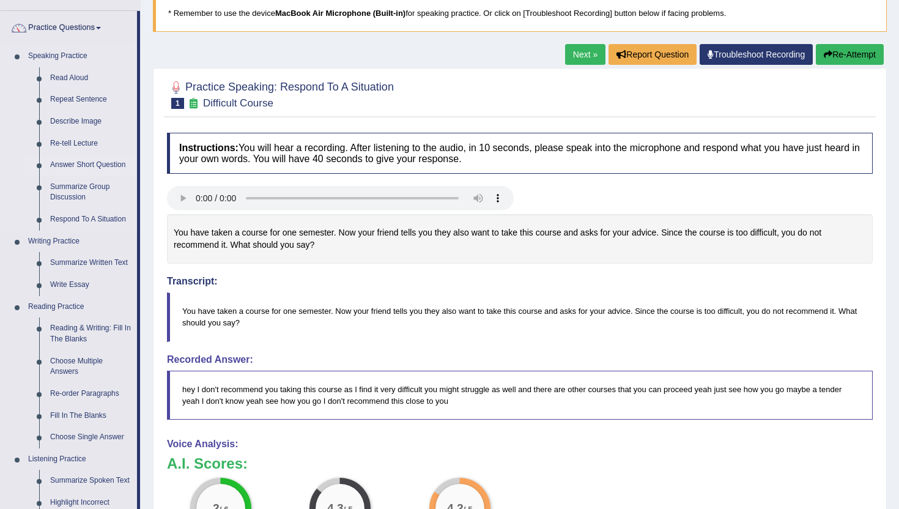
scroll to position [86, 0]
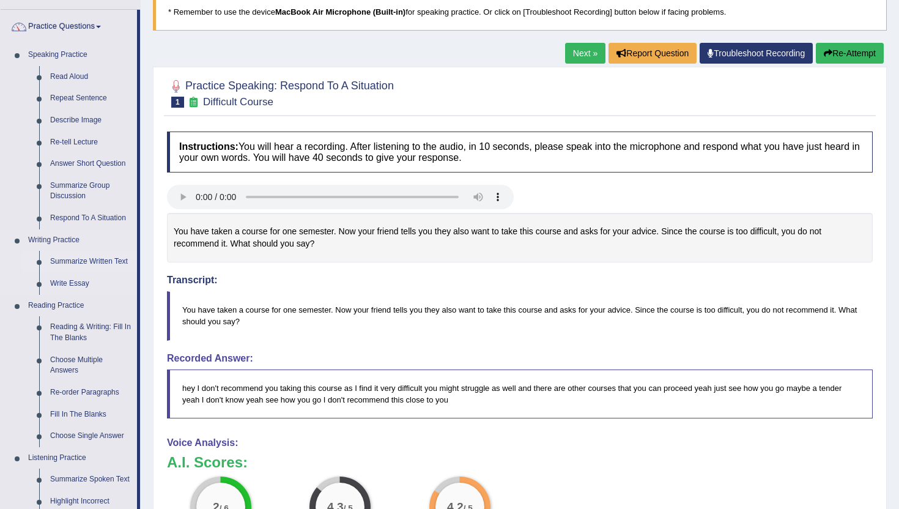
click at [68, 262] on link "Summarize Written Text" at bounding box center [91, 262] width 92 height 22
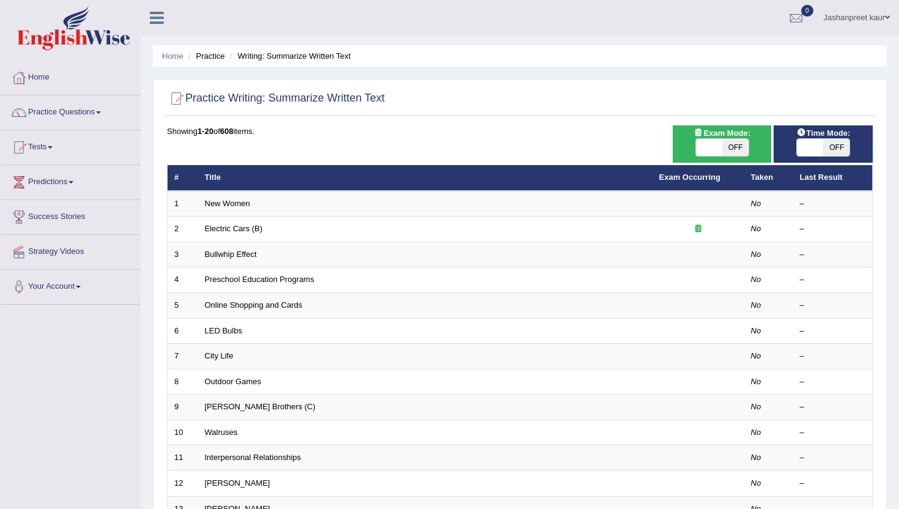
click at [746, 142] on span "OFF" at bounding box center [735, 147] width 26 height 17
checkbox input "true"
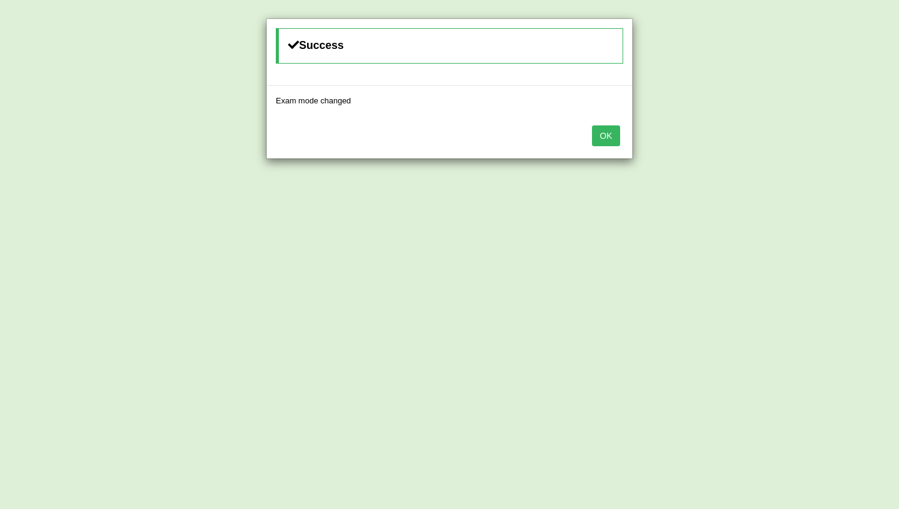
click at [624, 128] on div "OK" at bounding box center [450, 137] width 366 height 43
click at [611, 128] on button "OK" at bounding box center [606, 135] width 28 height 21
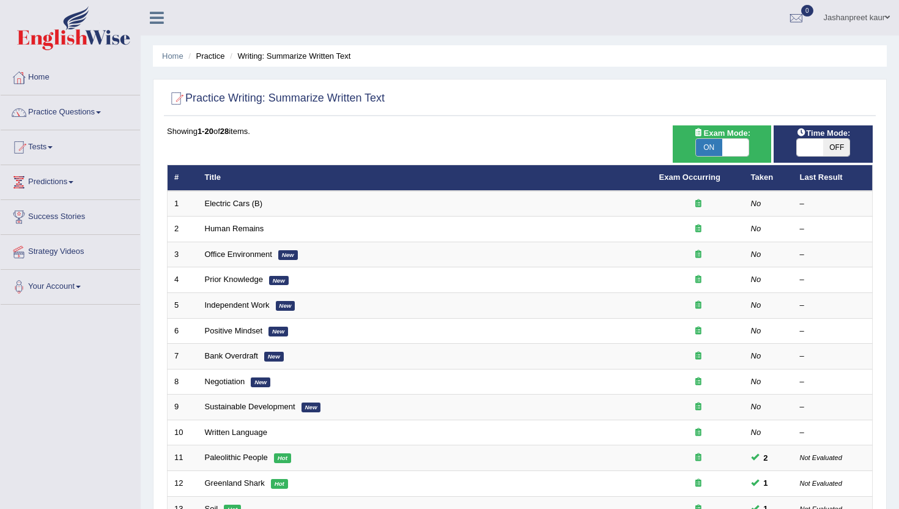
click at [831, 152] on span "OFF" at bounding box center [836, 147] width 26 height 17
checkbox input "true"
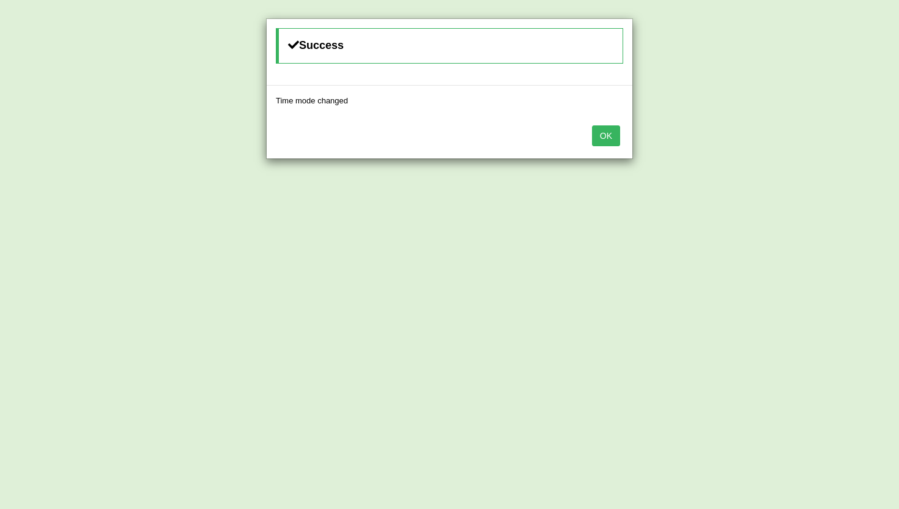
click at [614, 141] on button "OK" at bounding box center [606, 135] width 28 height 21
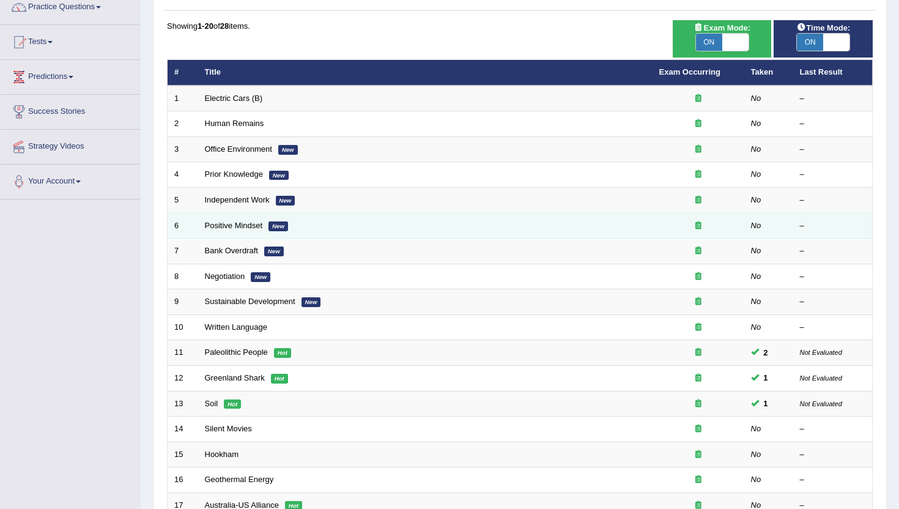
scroll to position [115, 0]
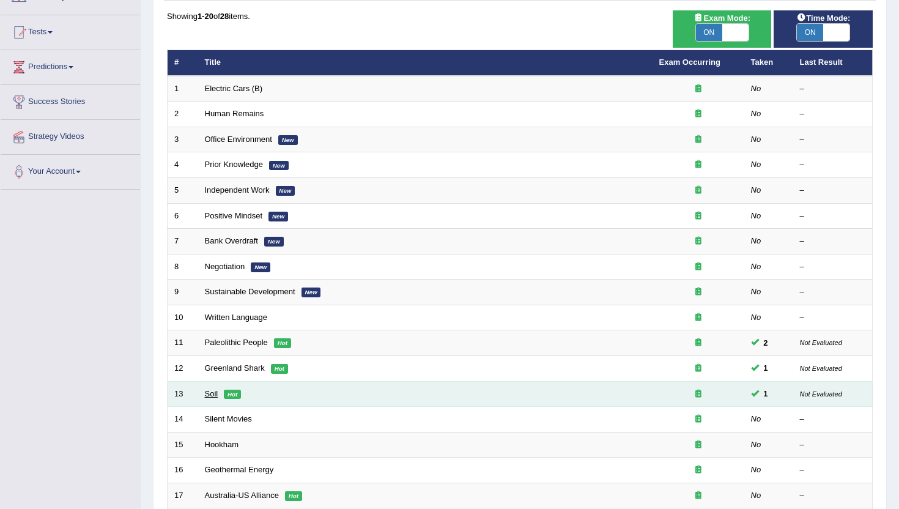
click at [213, 396] on link "Soil" at bounding box center [211, 393] width 13 height 9
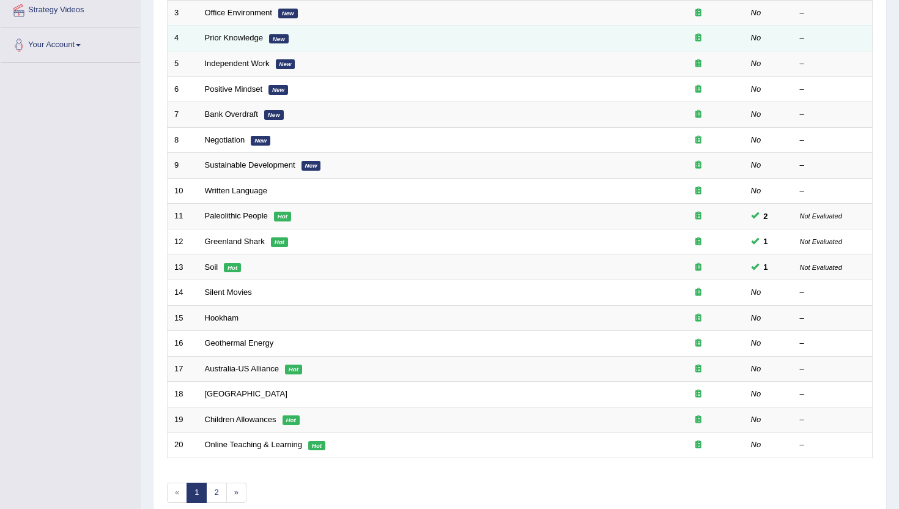
scroll to position [301, 0]
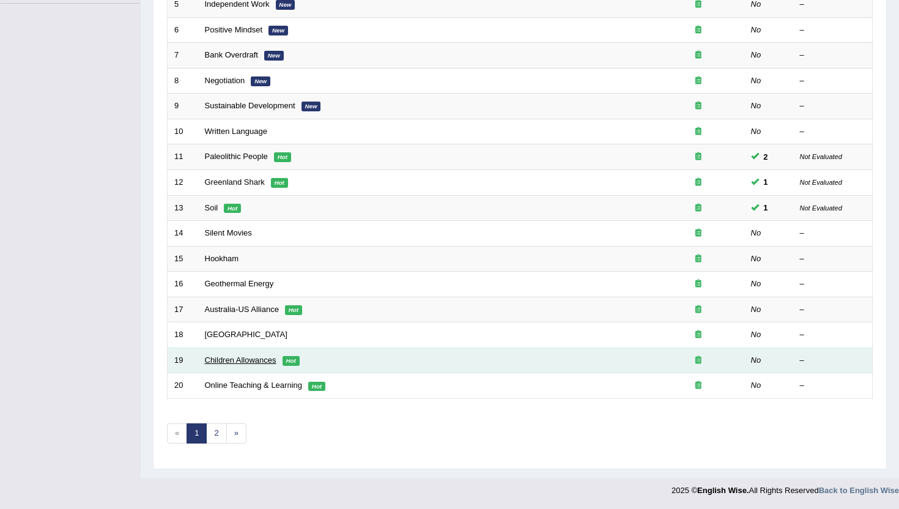
click at [243, 356] on link "Children Allowances" at bounding box center [241, 359] width 72 height 9
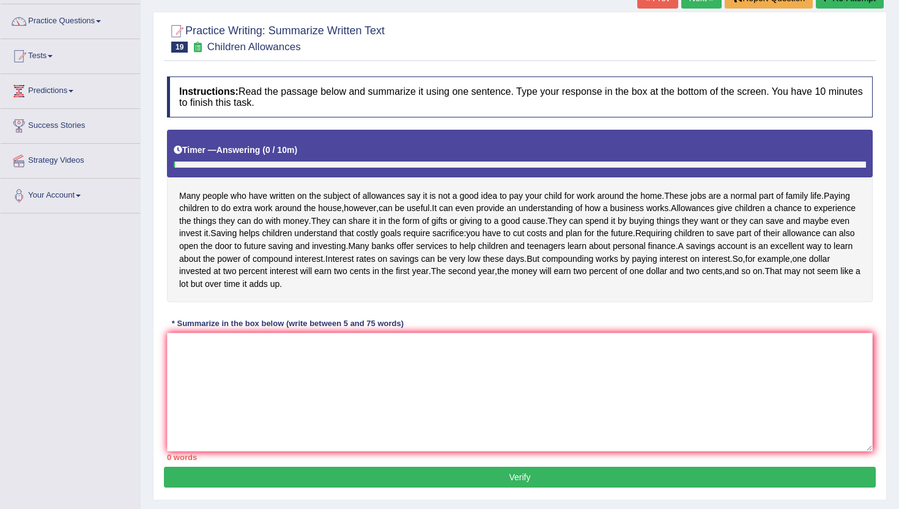
scroll to position [92, 0]
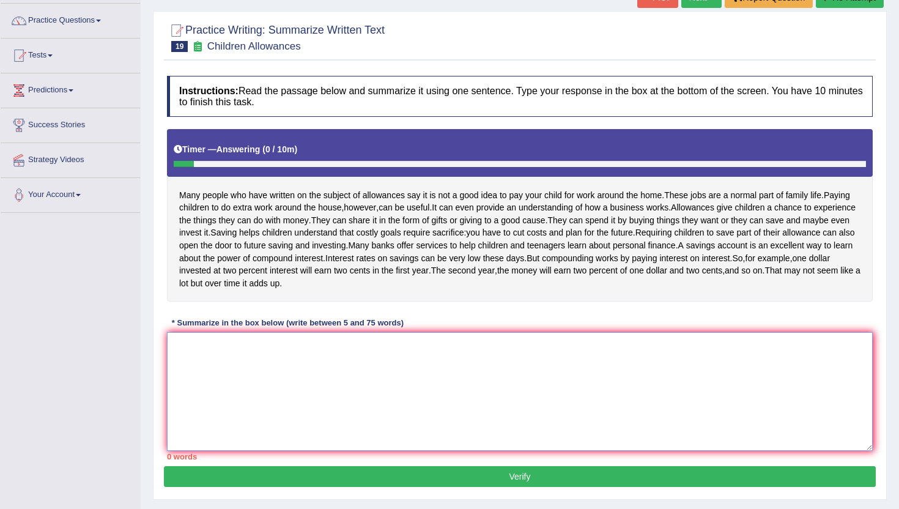
click at [249, 421] on textarea at bounding box center [519, 391] width 705 height 119
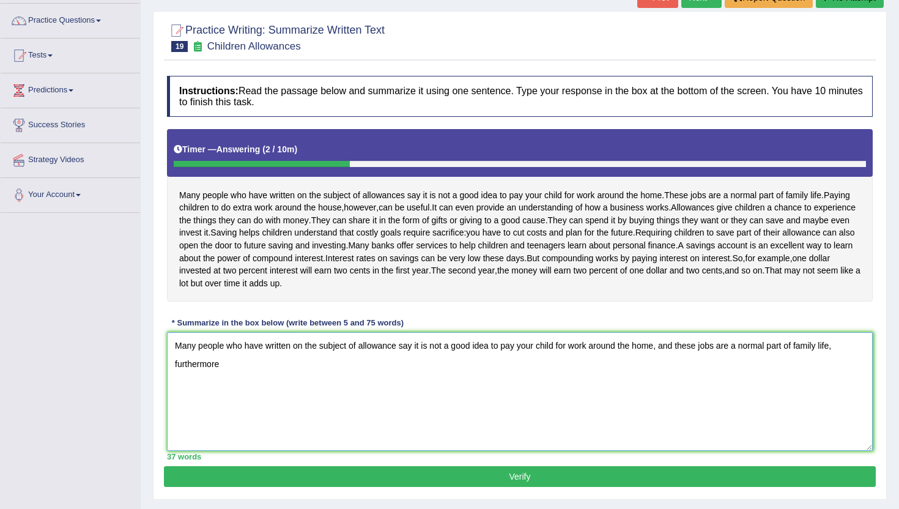
click at [274, 406] on textarea "Many people who have written on the subject of allowance say it is not a good i…" at bounding box center [519, 391] width 705 height 119
click at [472, 405] on textarea "Many people who have written on the subject of allowance say it is not a good i…" at bounding box center [519, 391] width 705 height 119
click at [484, 403] on textarea "Many people who have written on the subject of allowance say it is not a good i…" at bounding box center [519, 391] width 705 height 119
click at [193, 401] on textarea "Many people who have written on the subject of allowance say it is not a good i…" at bounding box center [519, 391] width 705 height 119
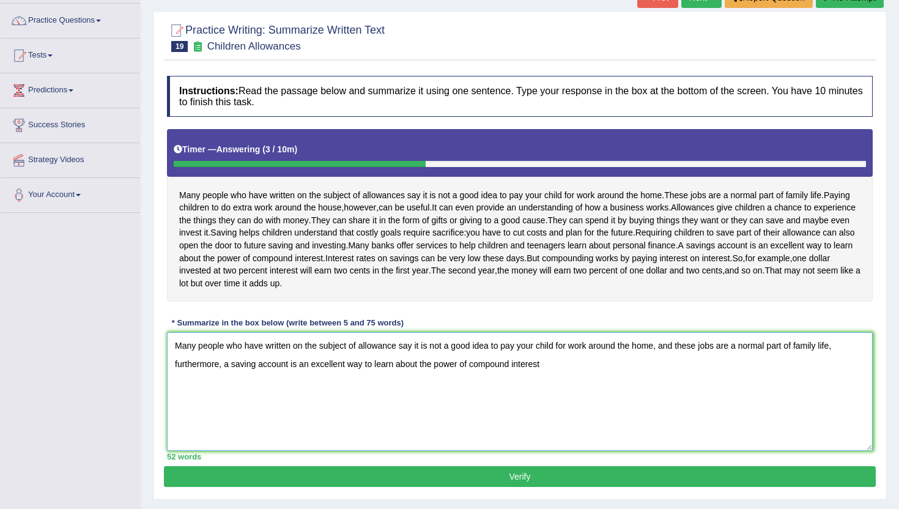
click at [249, 396] on textarea "Many people who have written on the subject of allowance say it is not a good i…" at bounding box center [519, 391] width 705 height 119
click at [200, 404] on textarea "Many people who have written on the subject of allowance say it is not a good i…" at bounding box center [519, 391] width 705 height 119
click at [716, 385] on textarea "Many people who have written on the subject of allowance say it is not a good i…" at bounding box center [519, 391] width 705 height 119
click at [723, 421] on textarea "Many people who have written on the subject of allowance say it is not a good i…" at bounding box center [519, 391] width 705 height 119
click at [845, 383] on textarea "Many people who have written on the subject of allowance say it is not a good i…" at bounding box center [519, 391] width 705 height 119
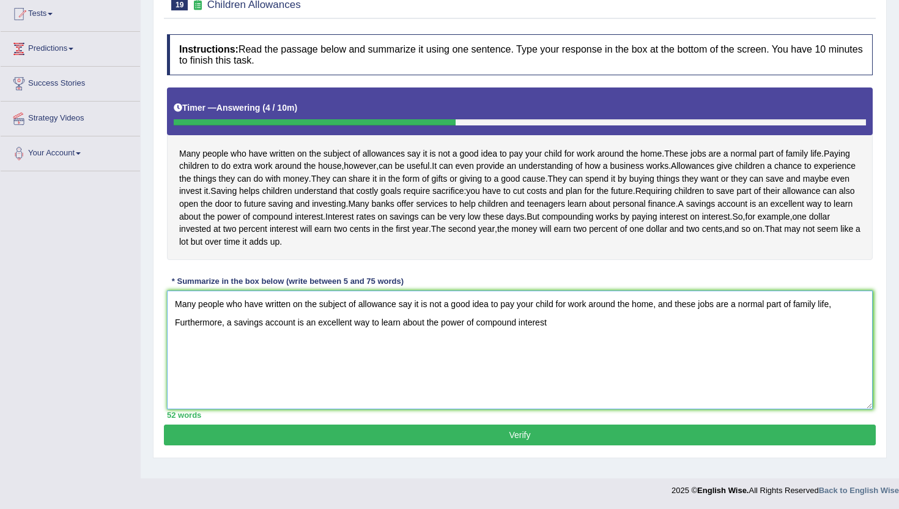
scroll to position [160, 0]
type textarea "Many people who have written on the subject of allowance say it is not a good i…"
click at [587, 445] on button "Verify" at bounding box center [520, 434] width 712 height 21
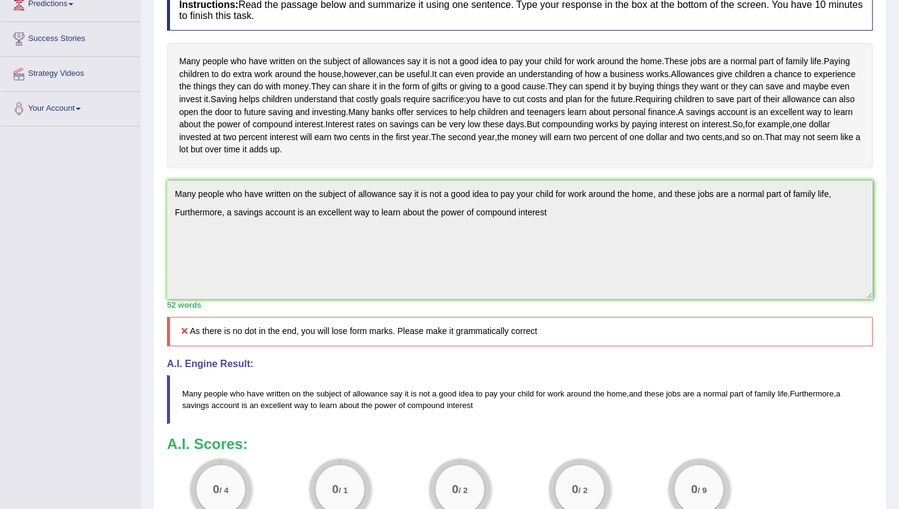
scroll to position [0, 0]
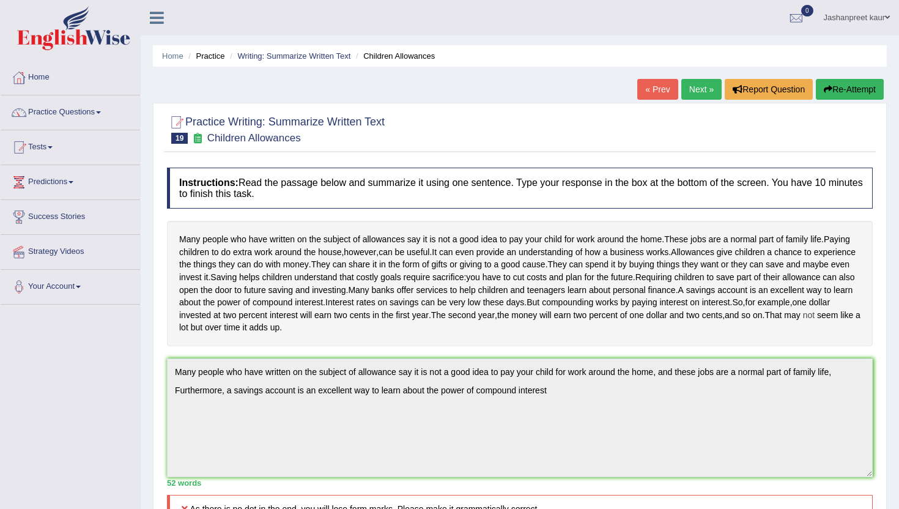
click at [321, 370] on div "Instructions: Read the passage below and summarize it using one sentence. Type …" at bounding box center [520, 439] width 712 height 557
click at [853, 84] on button "Re-Attempt" at bounding box center [849, 89] width 68 height 21
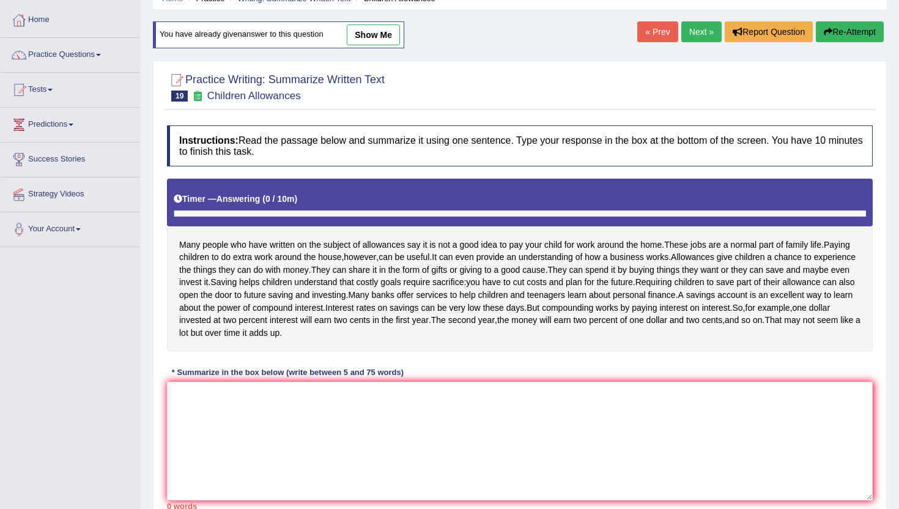
scroll to position [60, 0]
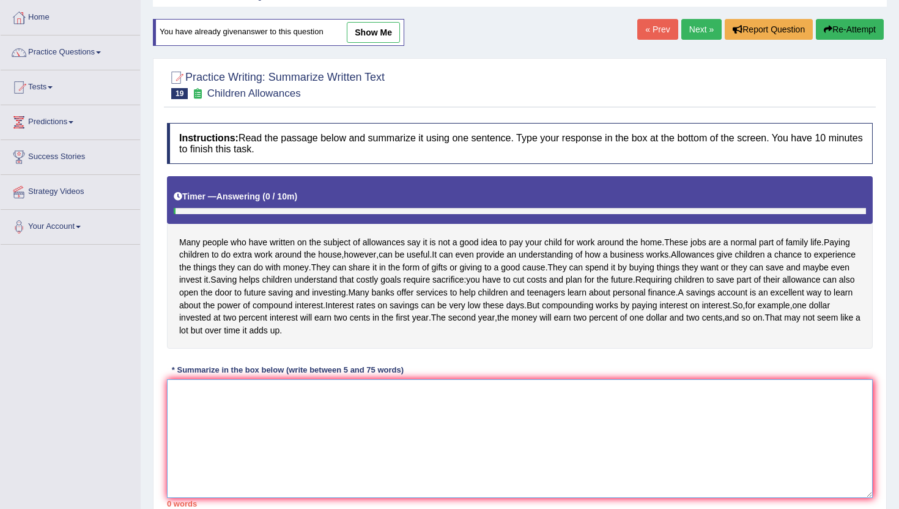
paste textarea "Many people who have written on the subject of allowance say it is not a good i…"
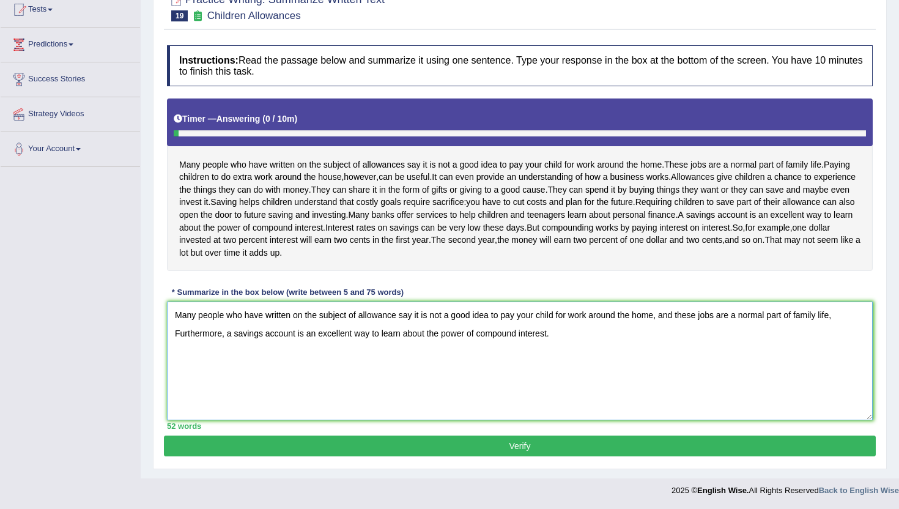
scroll to position [175, 0]
type textarea "Many people who have written on the subject of allowance say it is not a good i…"
click at [429, 441] on button "Verify" at bounding box center [520, 445] width 712 height 21
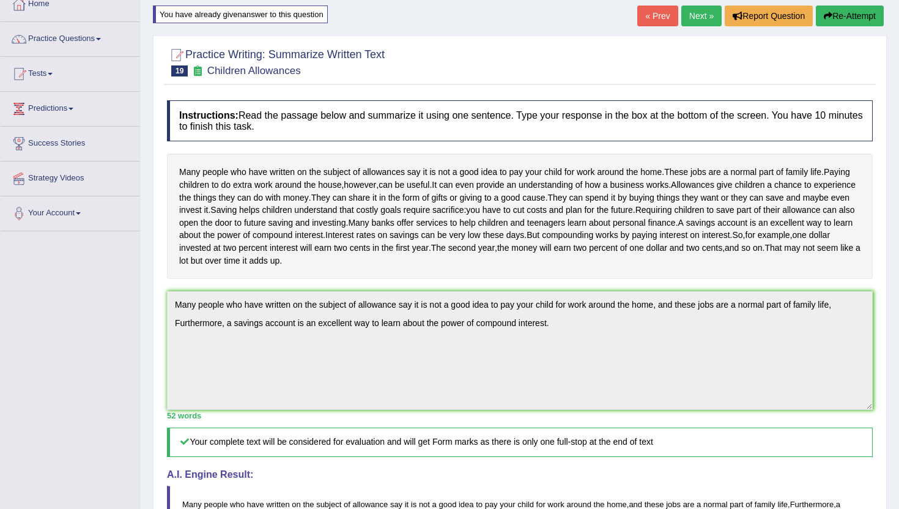
scroll to position [0, 0]
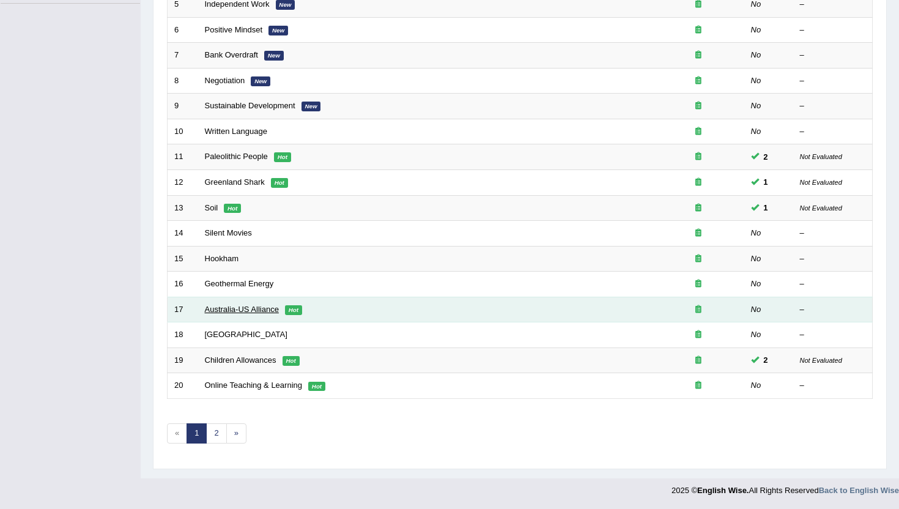
click at [237, 310] on link "Australia-US Alliance" at bounding box center [242, 308] width 74 height 9
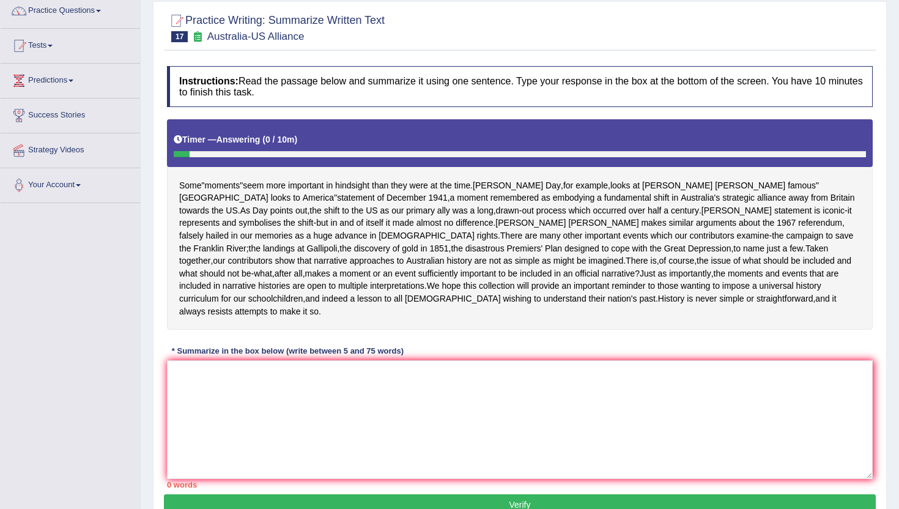
scroll to position [103, 0]
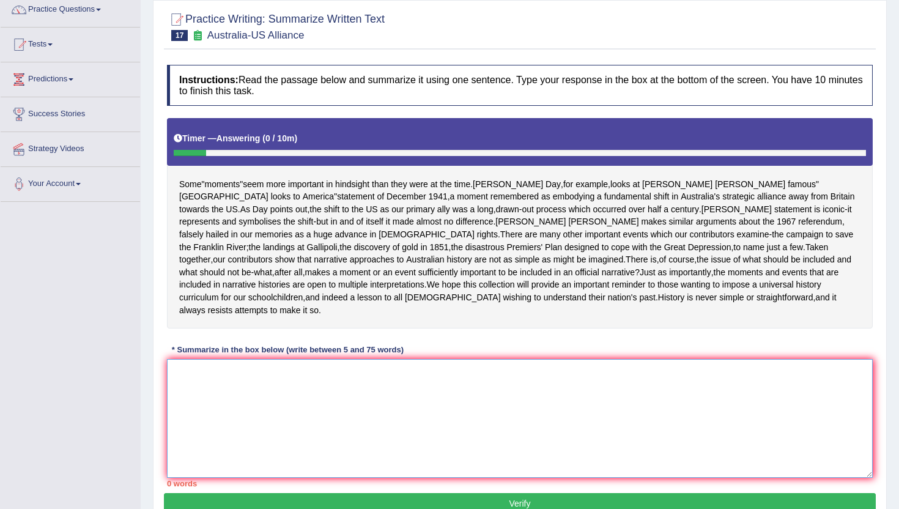
click at [256, 426] on textarea at bounding box center [519, 418] width 705 height 119
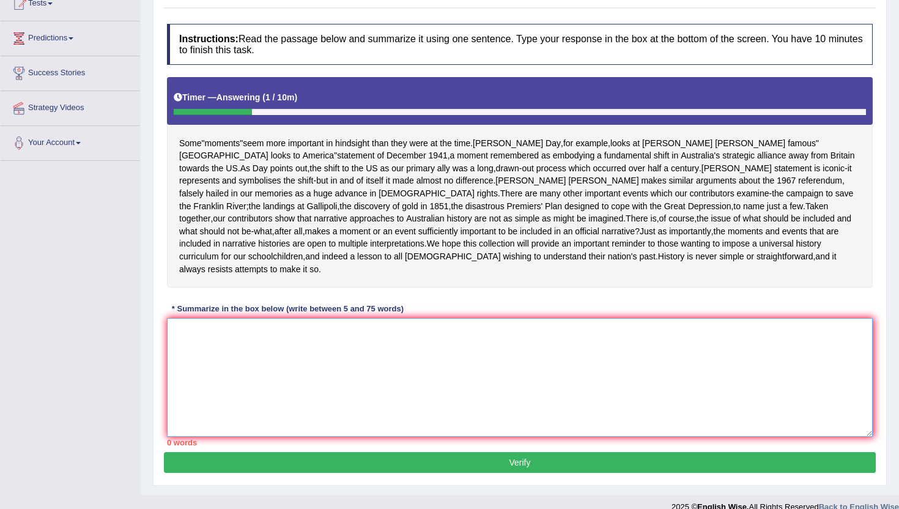
scroll to position [143, 0]
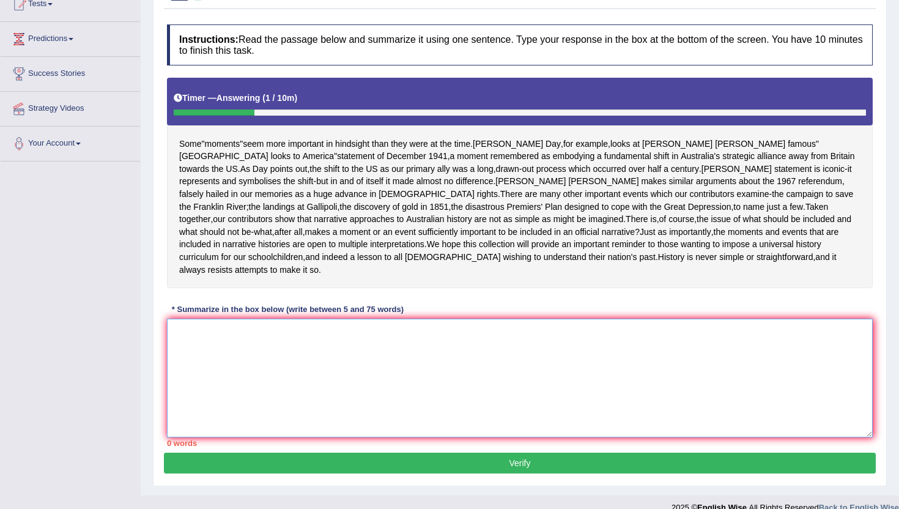
click at [267, 418] on textarea at bounding box center [519, 377] width 705 height 119
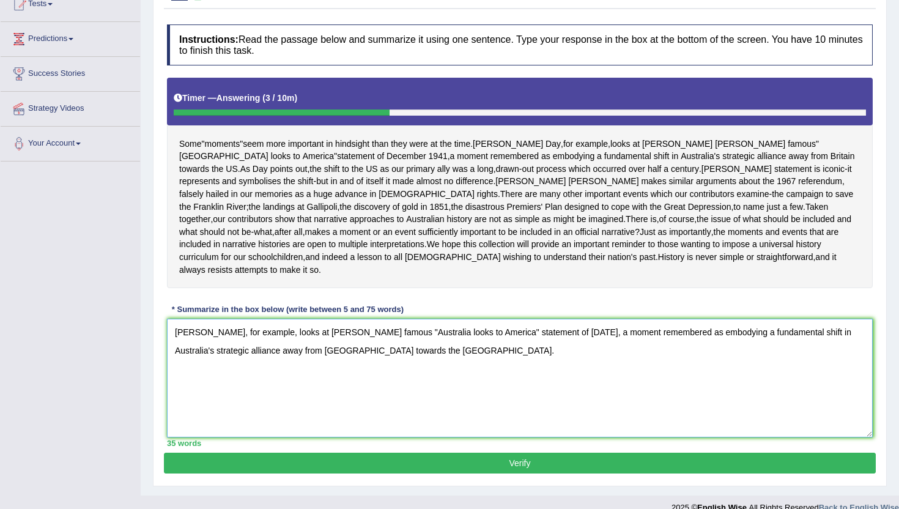
click at [729, 397] on textarea "David Day, for example, looks at John Curtin's famous "Australia looks to Ameri…" at bounding box center [519, 377] width 705 height 119
click at [438, 384] on textarea "David Day, for example, looks at John Curtin's famous "Australia looks to Ameri…" at bounding box center [519, 377] width 705 height 119
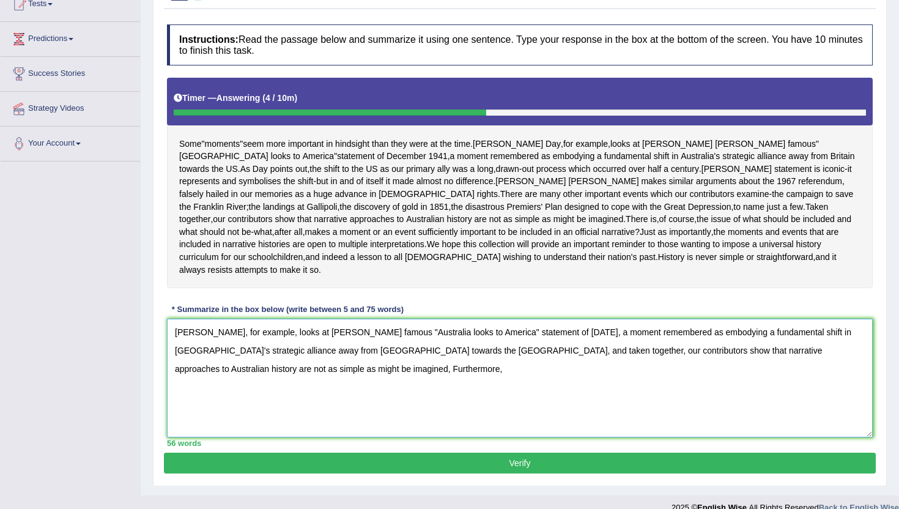
click at [289, 403] on textarea "David Day, for example, looks at John Curtin's famous "Australia looks to Ameri…" at bounding box center [519, 377] width 705 height 119
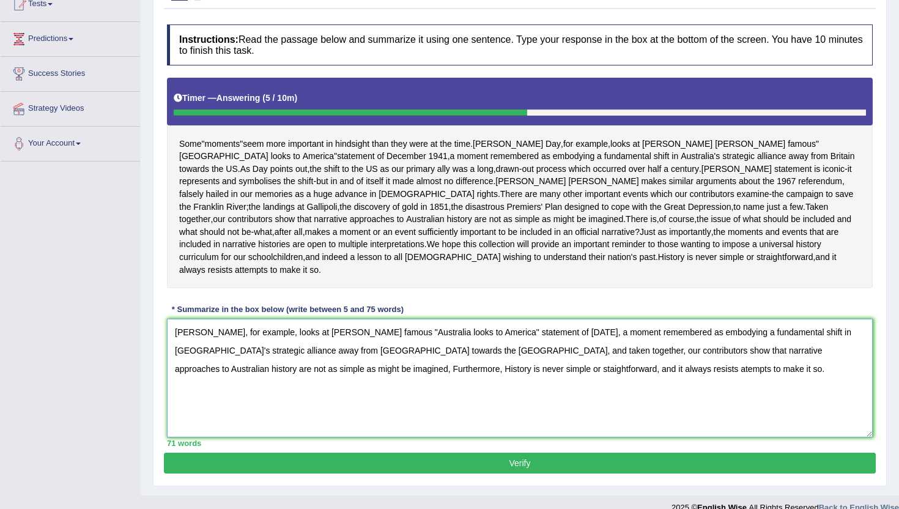
scroll to position [198, 0]
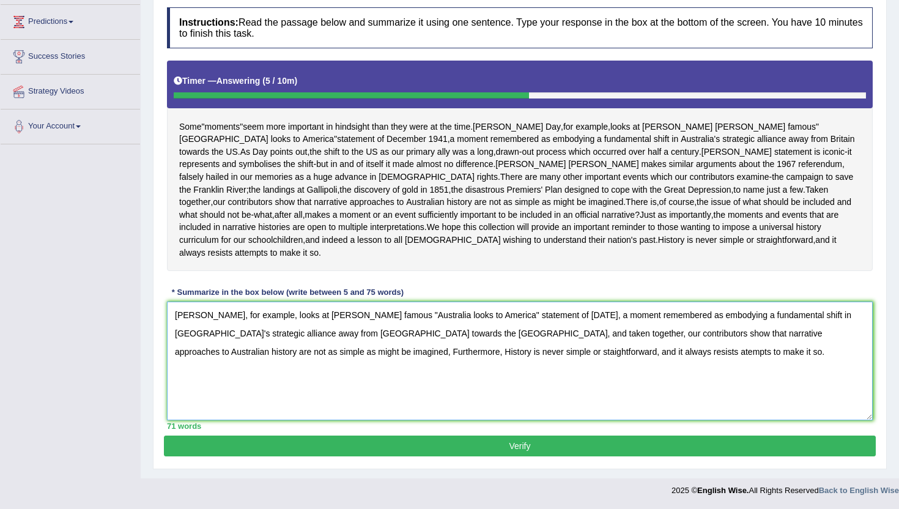
type textarea "David Day, for example, looks at John Curtin's famous "Australia looks to Ameri…"
click at [361, 444] on button "Verify" at bounding box center [520, 445] width 712 height 21
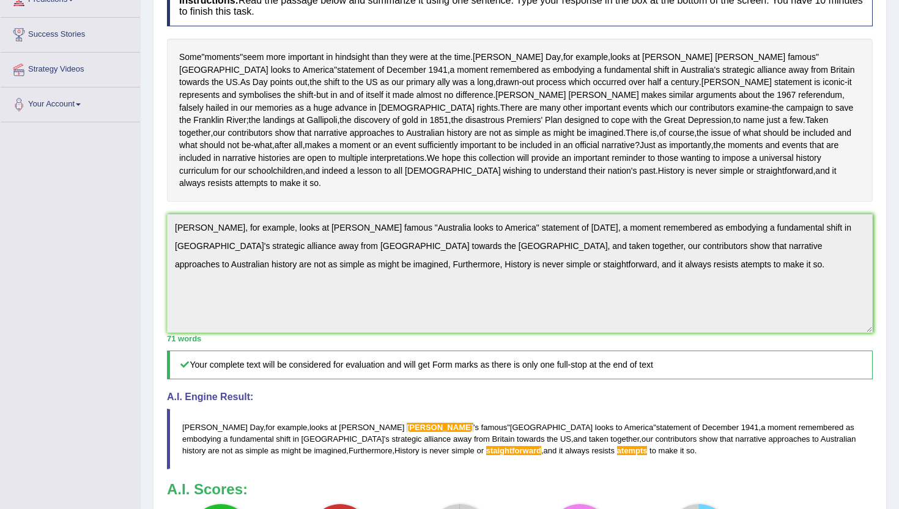
scroll to position [181, 0]
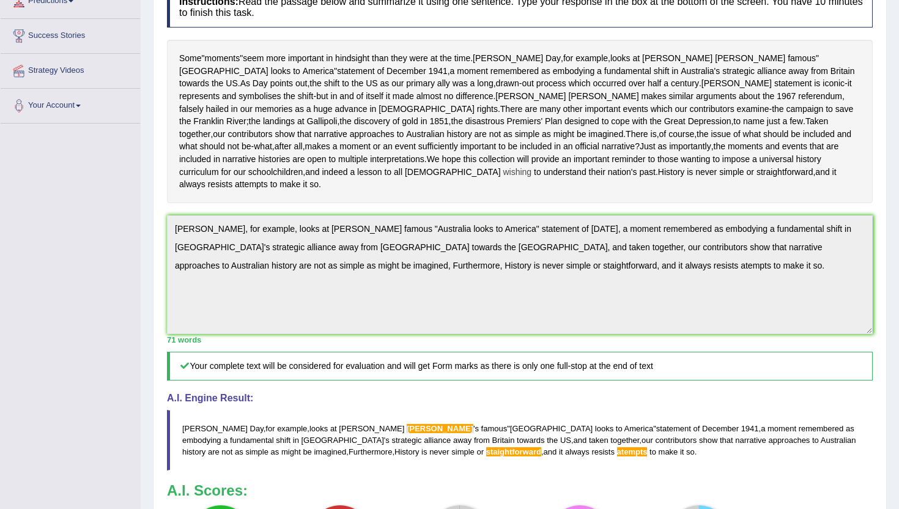
click at [199, 216] on div "Instructions: Read the passage below and summarize it using one sentence. Type …" at bounding box center [520, 283] width 712 height 607
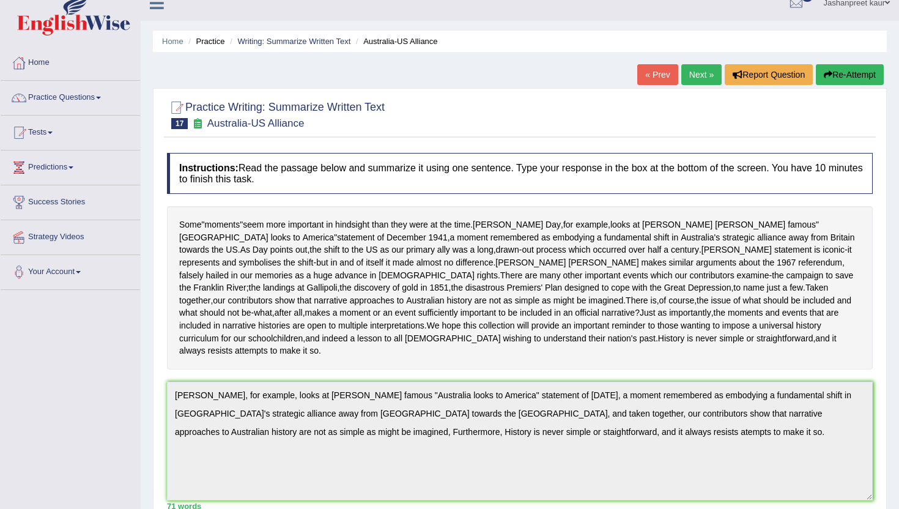
scroll to position [0, 0]
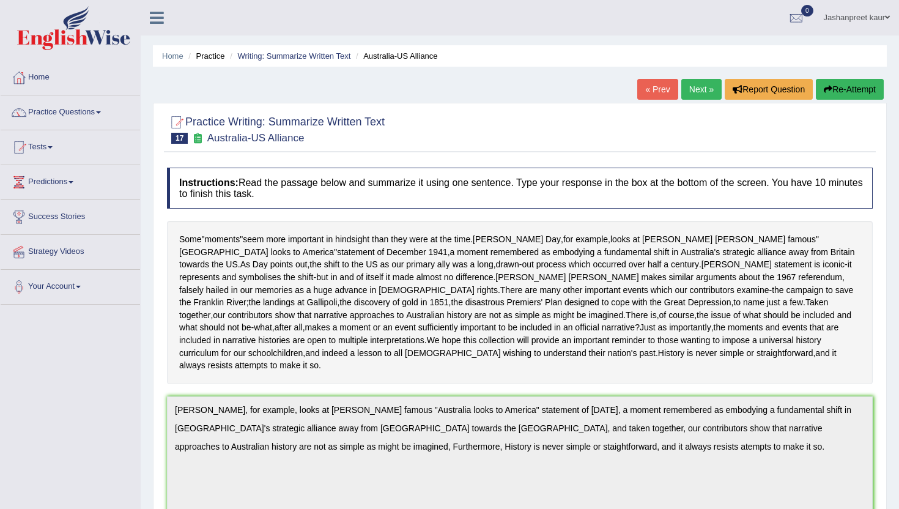
click at [837, 92] on button "Re-Attempt" at bounding box center [849, 89] width 68 height 21
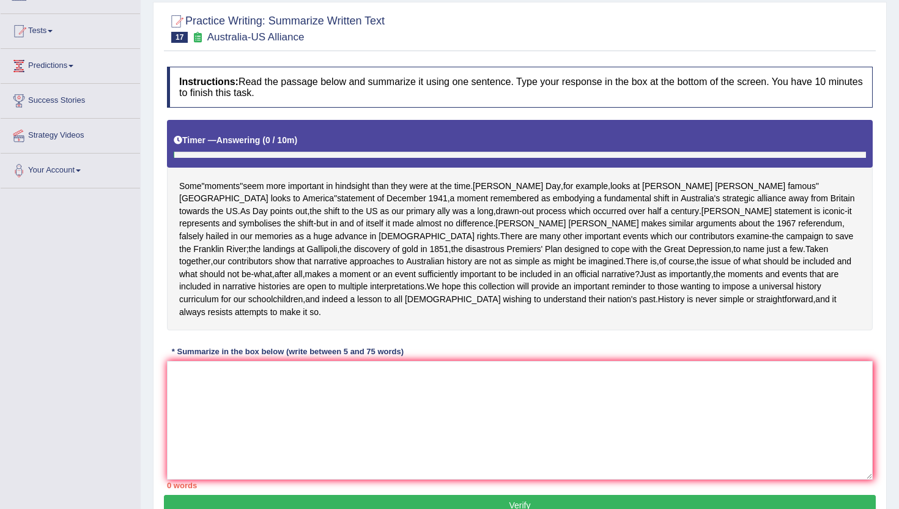
scroll to position [117, 0]
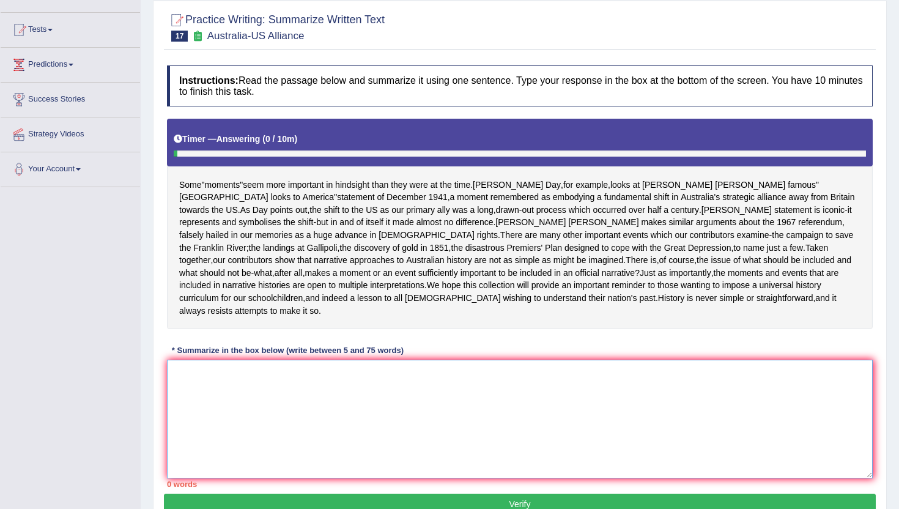
paste textarea "David Day, for example, looks at John Curtin's famous "Australia looks to Ameri…"
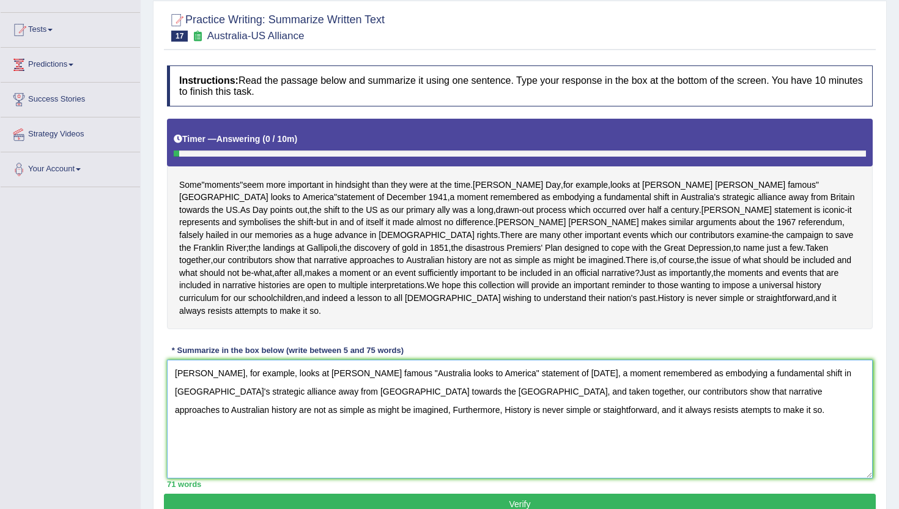
click at [525, 445] on textarea "David Day, for example, looks at John Curtin's famous "Australia looks to Ameri…" at bounding box center [519, 418] width 705 height 119
click at [350, 413] on textarea "David Day, for example, looks at John Curtin's famous "Australia looks to Ameri…" at bounding box center [519, 418] width 705 height 119
click at [350, 411] on textarea "David Day, for example, looks at John Curtin's famous "Australia looks to Ameri…" at bounding box center [519, 418] width 705 height 119
click at [349, 411] on textarea "David Day, for example, looks at John Curtin's famous "Australia looks to Ameri…" at bounding box center [519, 418] width 705 height 119
click at [404, 448] on textarea "David Day, for example, looks at John Curtins famous "Australia looks to Americ…" at bounding box center [519, 418] width 705 height 119
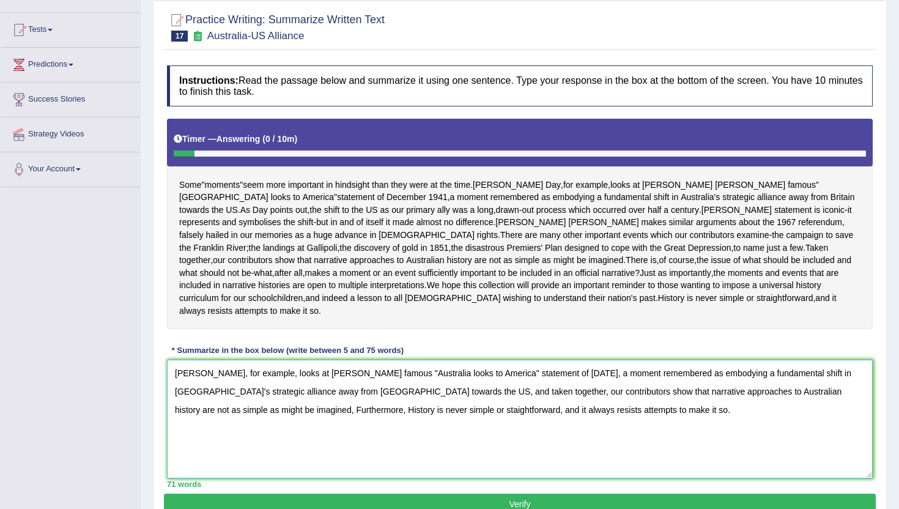
click at [400, 470] on textarea "David Day, for example, looks at John Curtins famous "Australia looks to Americ…" at bounding box center [519, 418] width 705 height 119
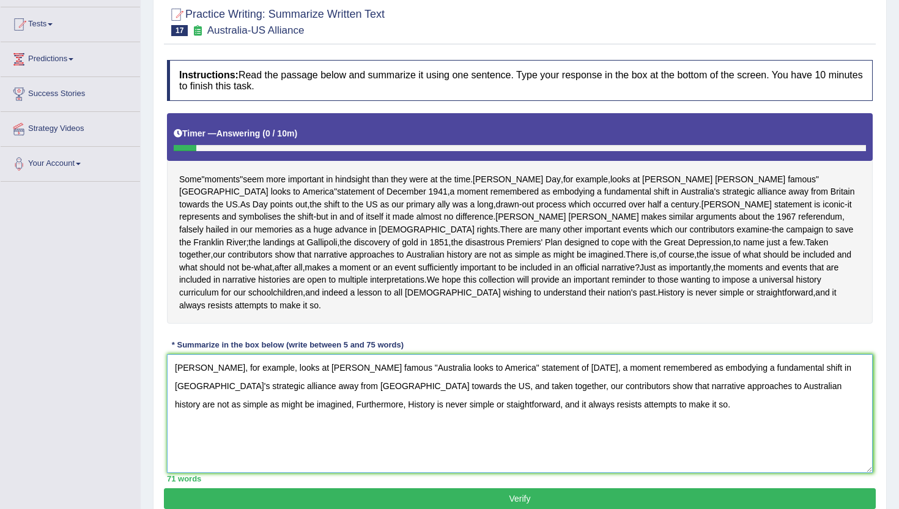
scroll to position [125, 0]
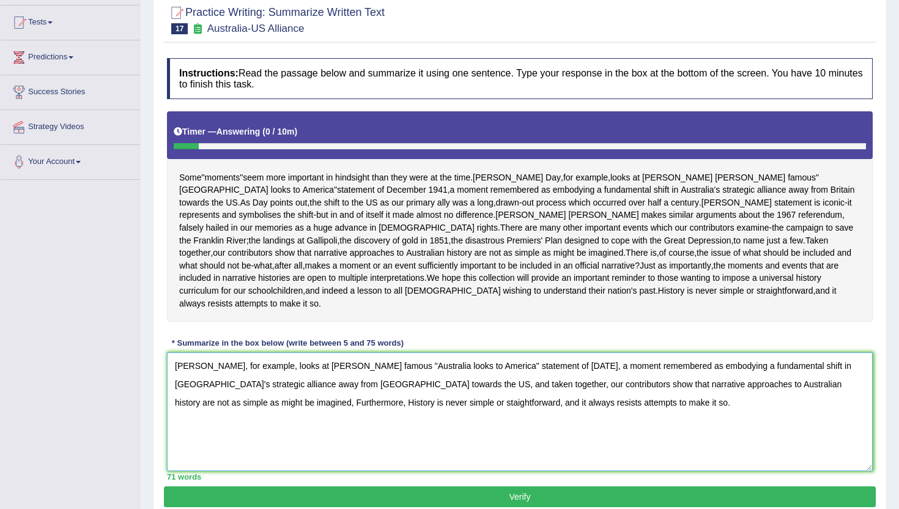
click at [385, 440] on textarea "David Day, for example, looks at John Curtins famous "Australia looks to Americ…" at bounding box center [519, 411] width 705 height 119
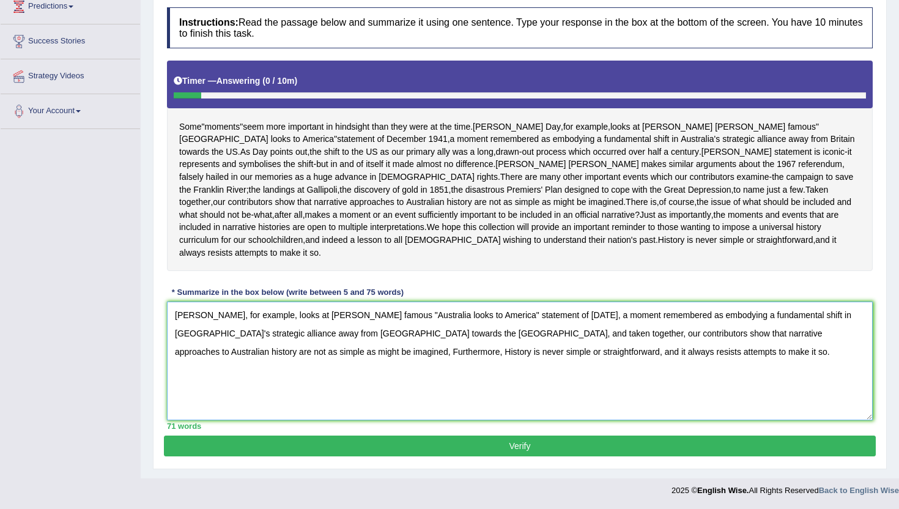
scroll to position [213, 0]
type textarea "David Day, for example, looks at John Curtins famous "Australia looks to Americ…"
click at [464, 446] on button "Verify" at bounding box center [520, 445] width 712 height 21
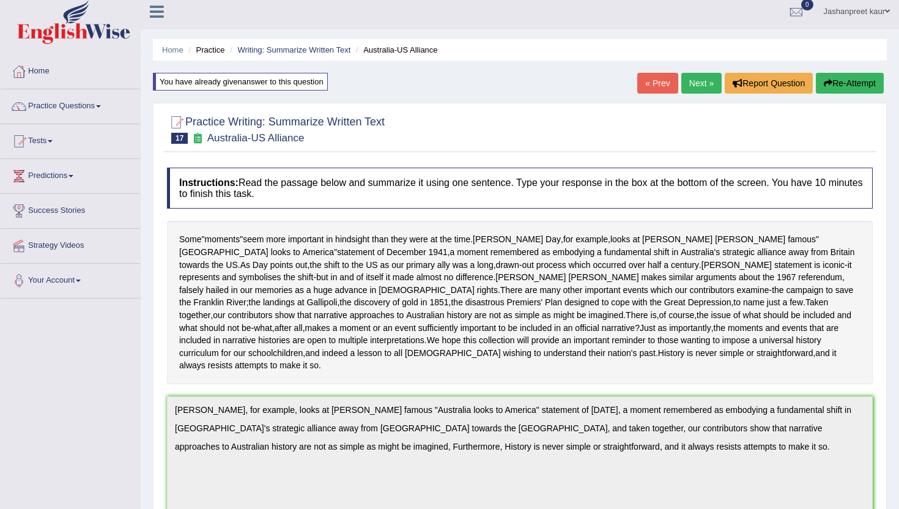
scroll to position [0, 0]
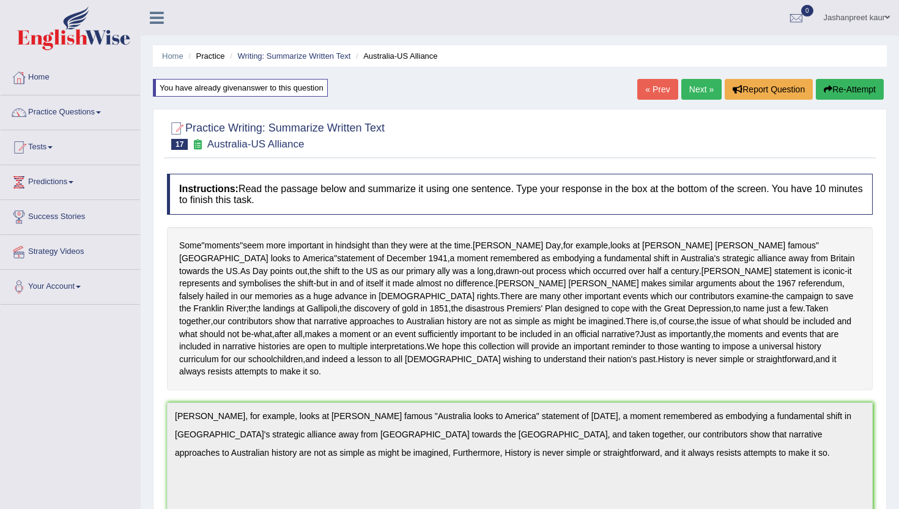
click at [56, 77] on link "Home" at bounding box center [70, 76] width 139 height 31
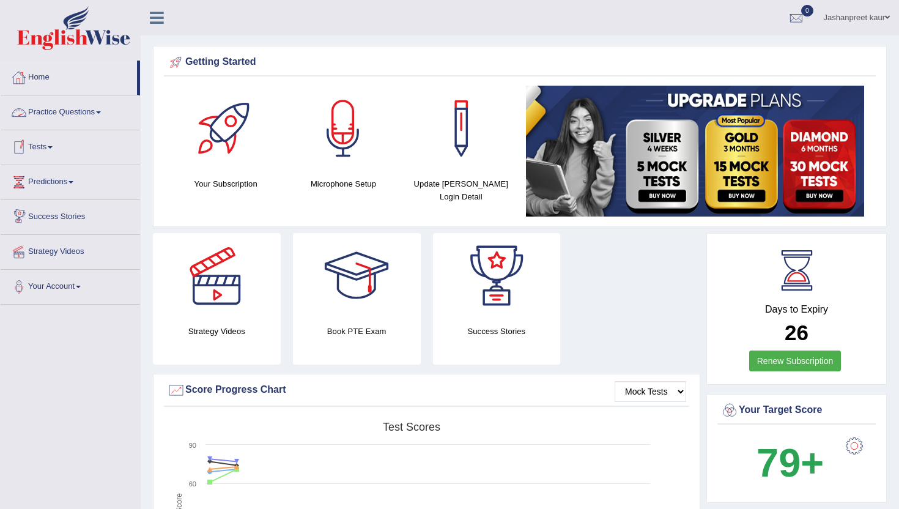
click at [81, 112] on link "Practice Questions" at bounding box center [70, 110] width 139 height 31
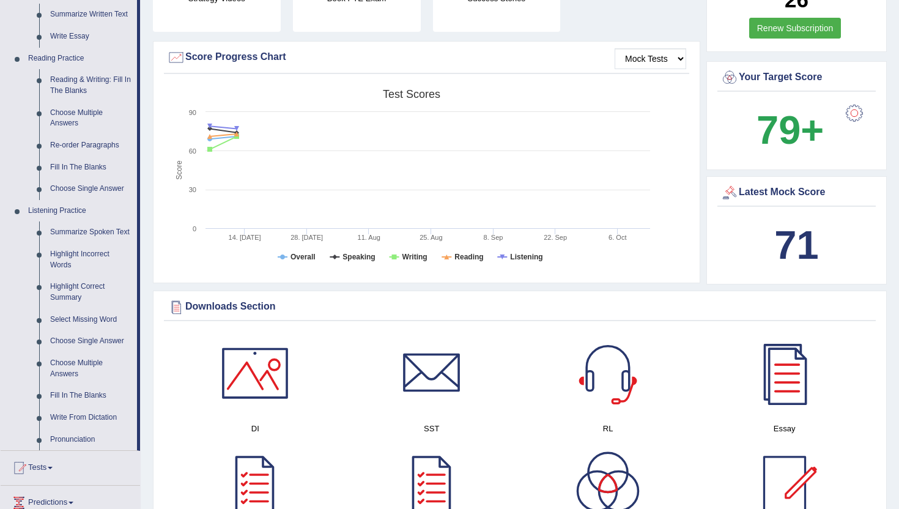
scroll to position [326, 0]
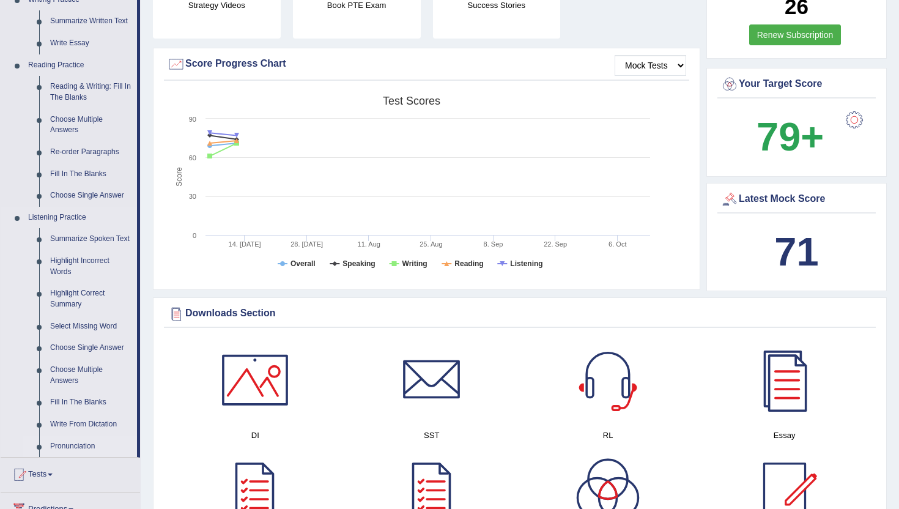
click at [83, 454] on link "Pronunciation" at bounding box center [91, 446] width 92 height 22
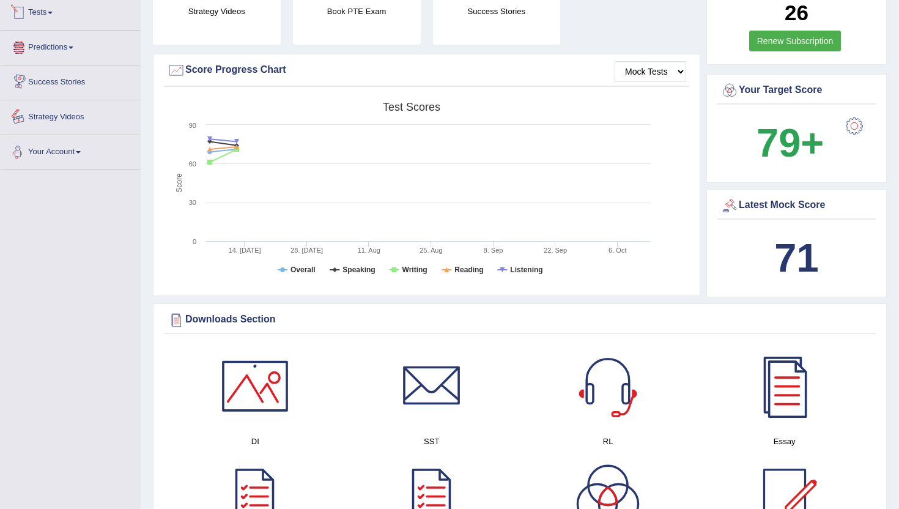
scroll to position [440, 0]
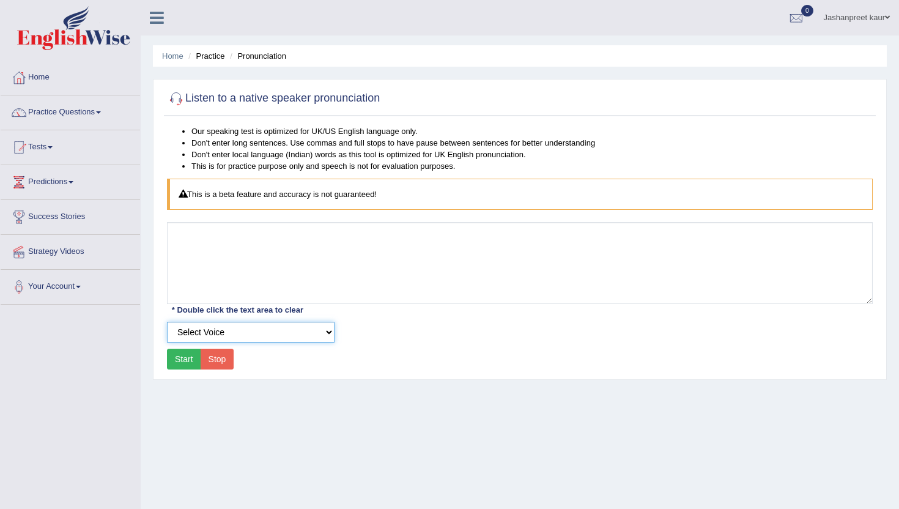
click at [197, 331] on select "Select Voice UK English Female UK English Male" at bounding box center [250, 332] width 167 height 21
select select "159"
click at [167, 322] on select "Select Voice UK English Female UK English Male" at bounding box center [250, 332] width 167 height 21
click at [193, 364] on button "Start" at bounding box center [184, 358] width 34 height 21
click at [190, 368] on button "Start" at bounding box center [184, 358] width 34 height 21
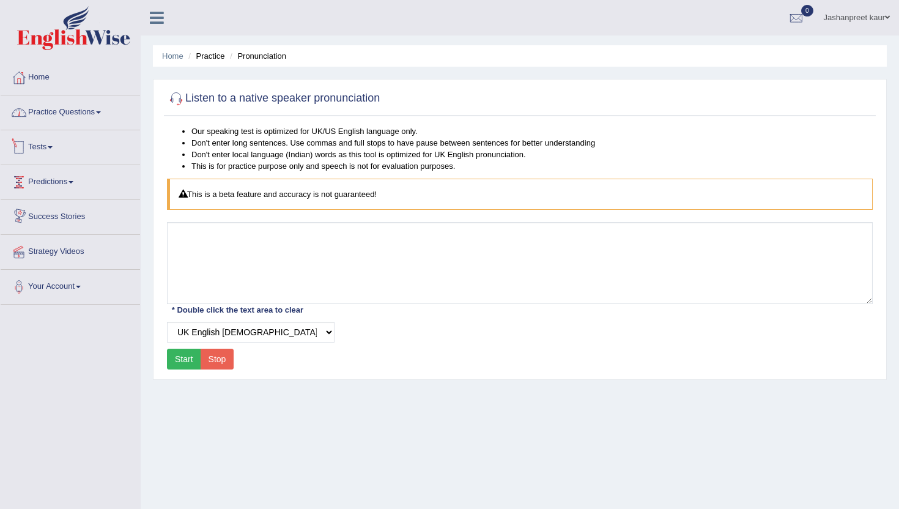
click at [82, 116] on link "Practice Questions" at bounding box center [70, 110] width 139 height 31
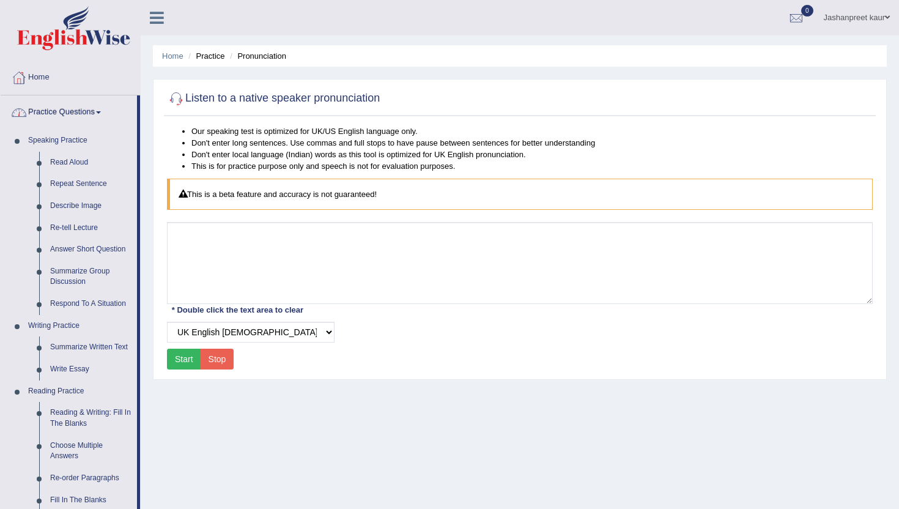
click at [48, 122] on link "Practice Questions" at bounding box center [69, 110] width 136 height 31
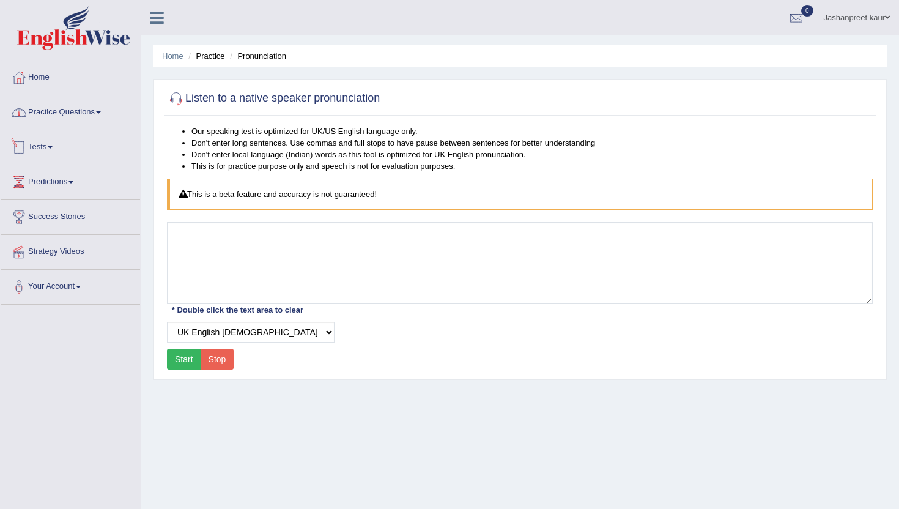
click at [54, 115] on link "Practice Questions" at bounding box center [70, 110] width 139 height 31
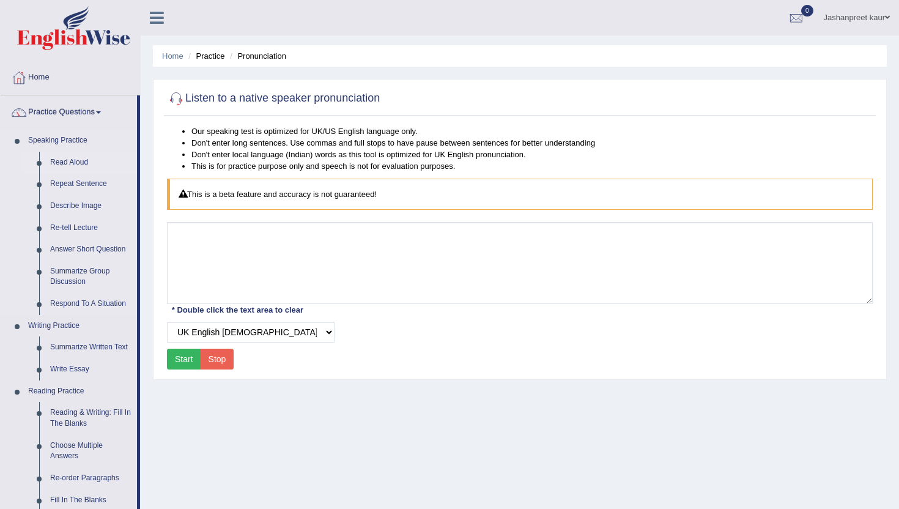
click at [67, 161] on link "Read Aloud" at bounding box center [91, 163] width 92 height 22
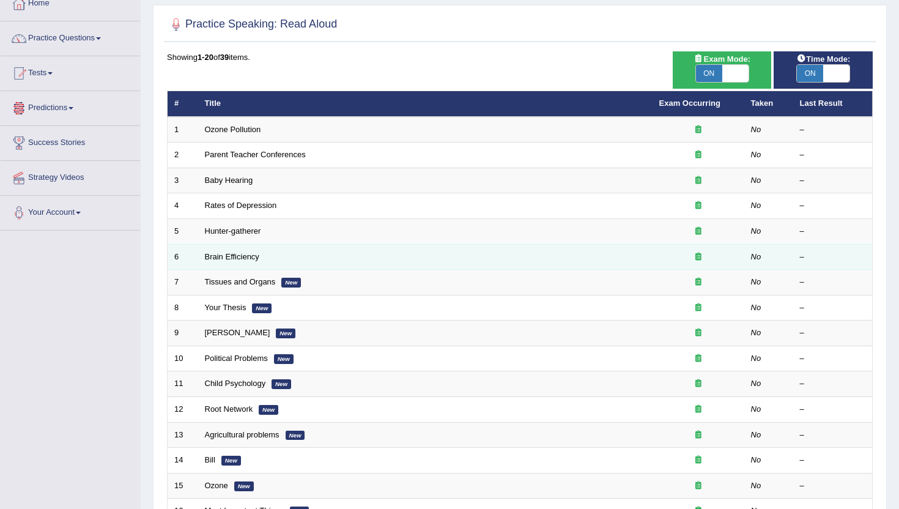
scroll to position [75, 0]
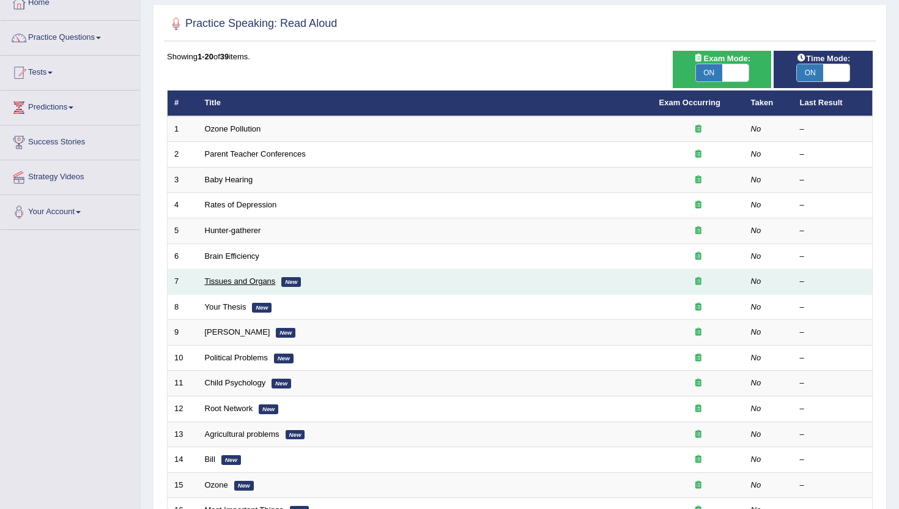
click at [240, 281] on link "Tissues and Organs" at bounding box center [240, 280] width 71 height 9
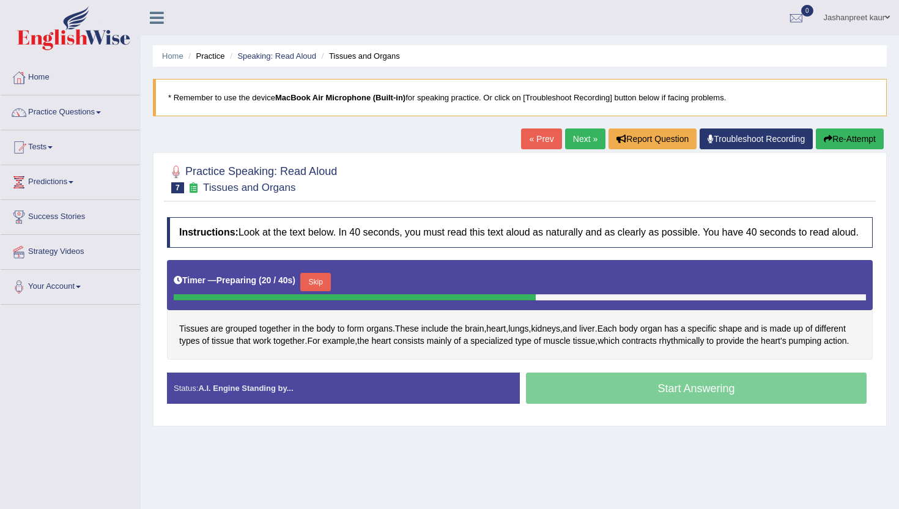
click at [603, 405] on div "Start Answering" at bounding box center [696, 389] width 353 height 34
click at [603, 407] on div "Start Answering" at bounding box center [696, 389] width 353 height 34
click at [322, 291] on button "Skip" at bounding box center [315, 282] width 31 height 18
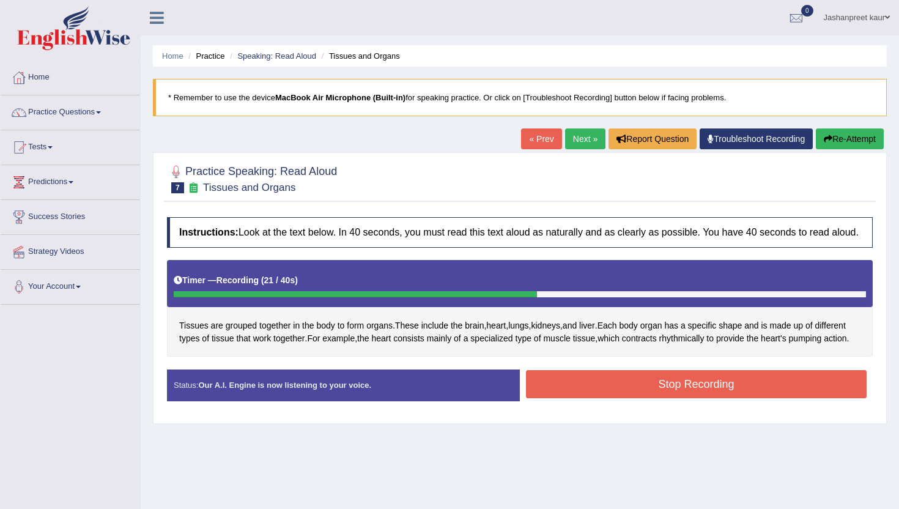
click at [598, 398] on button "Stop Recording" at bounding box center [696, 384] width 340 height 28
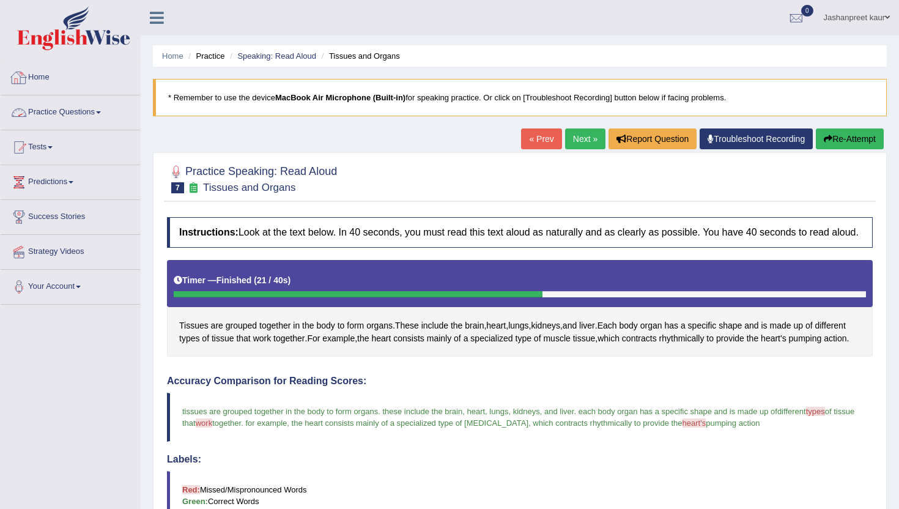
click at [82, 103] on link "Practice Questions" at bounding box center [70, 110] width 139 height 31
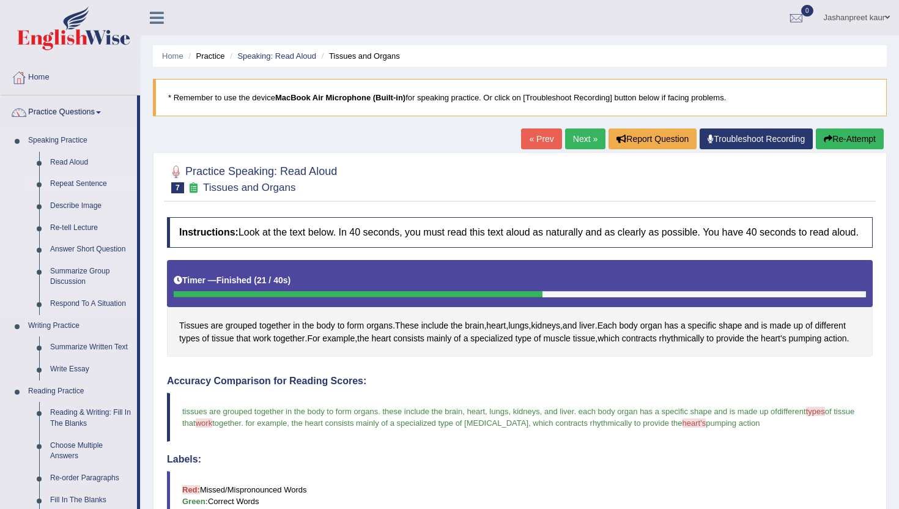
click at [80, 184] on link "Repeat Sentence" at bounding box center [91, 184] width 92 height 22
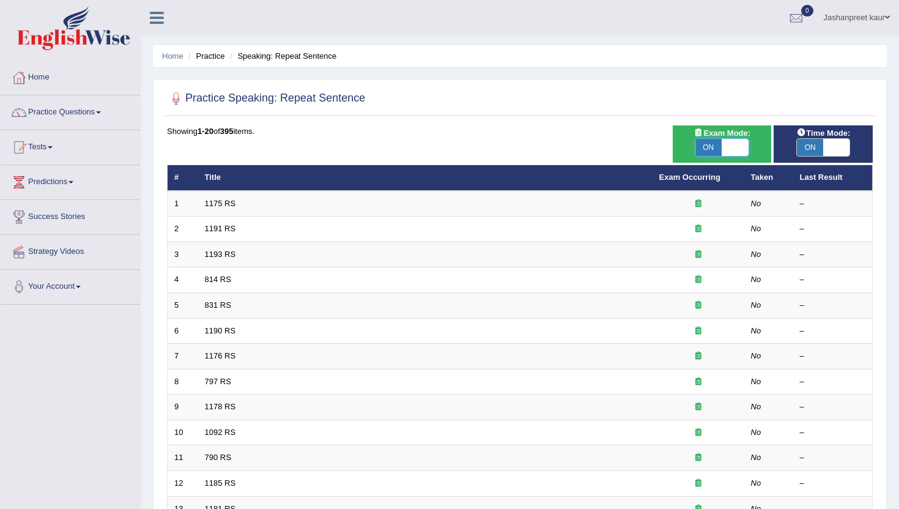
click at [739, 144] on span at bounding box center [734, 147] width 26 height 17
click at [831, 147] on span at bounding box center [836, 147] width 26 height 17
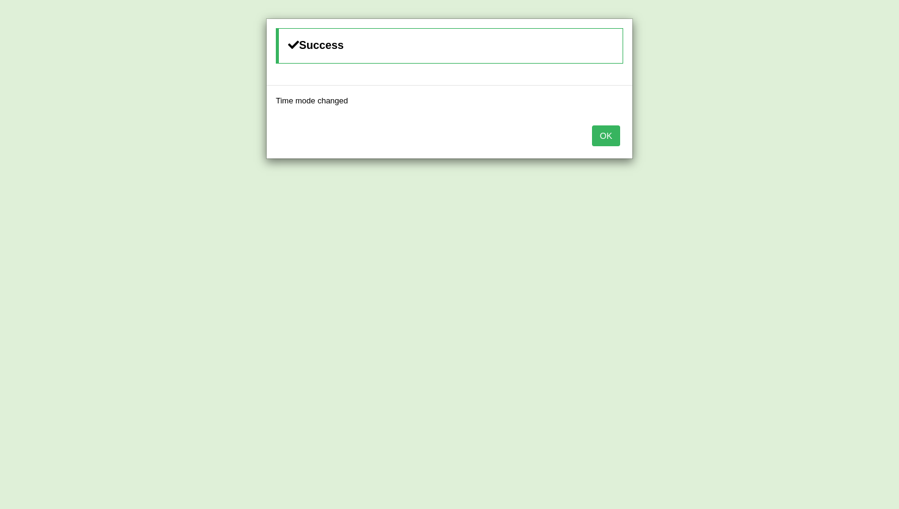
click at [617, 133] on button "OK" at bounding box center [606, 135] width 28 height 21
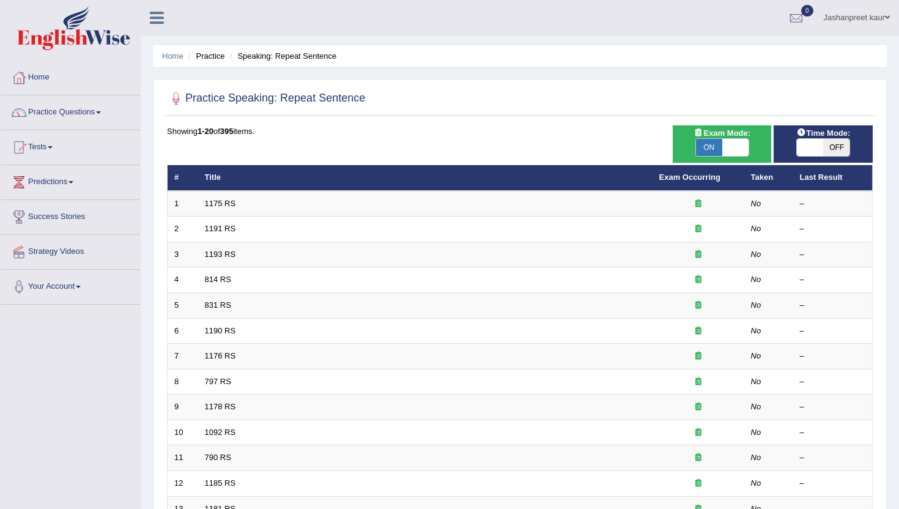
click at [841, 151] on span "OFF" at bounding box center [836, 147] width 26 height 17
checkbox input "true"
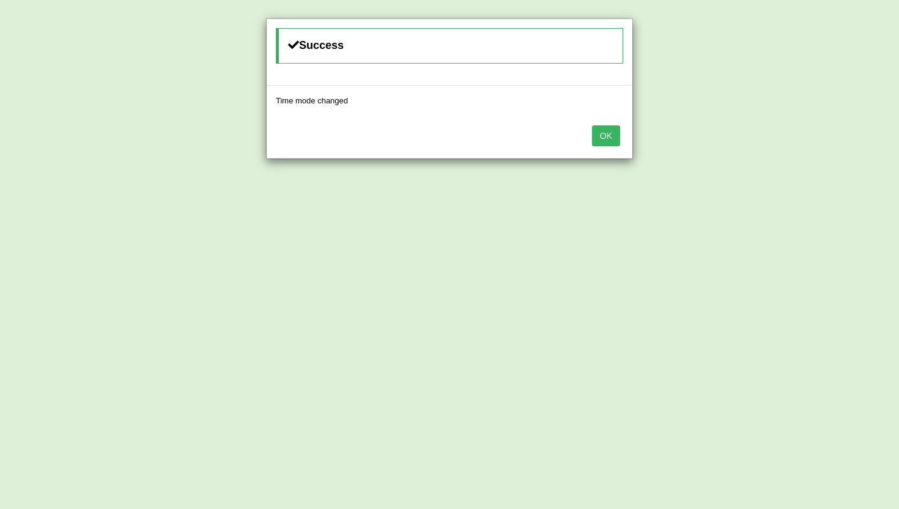
click at [619, 143] on button "OK" at bounding box center [606, 135] width 28 height 21
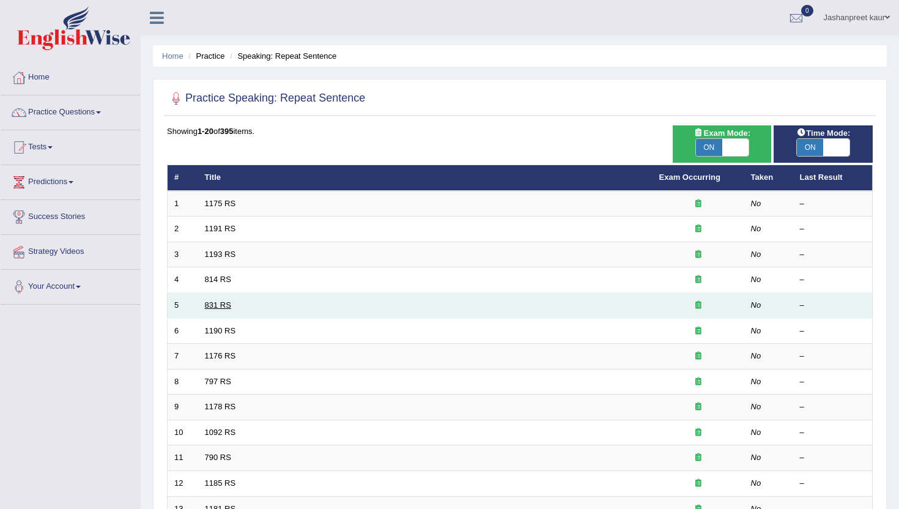
click at [224, 306] on link "831 RS" at bounding box center [218, 304] width 26 height 9
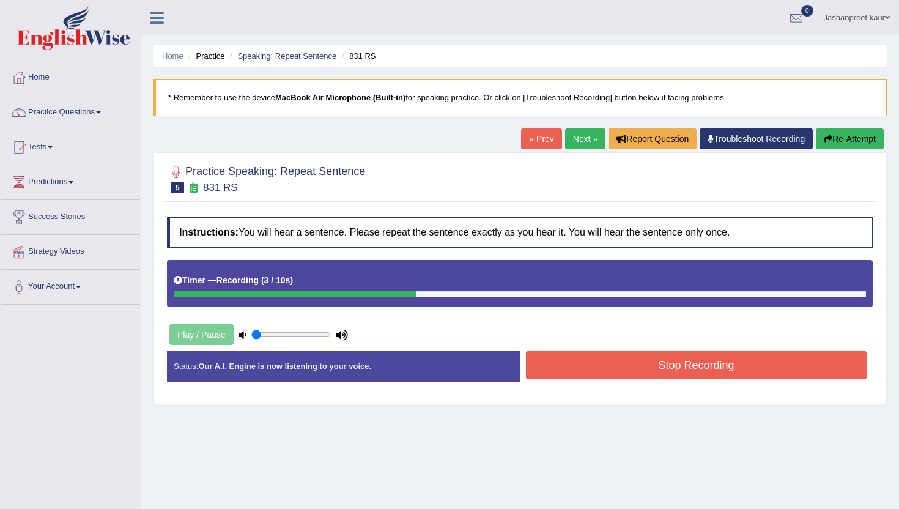
click at [575, 363] on button "Stop Recording" at bounding box center [696, 365] width 340 height 28
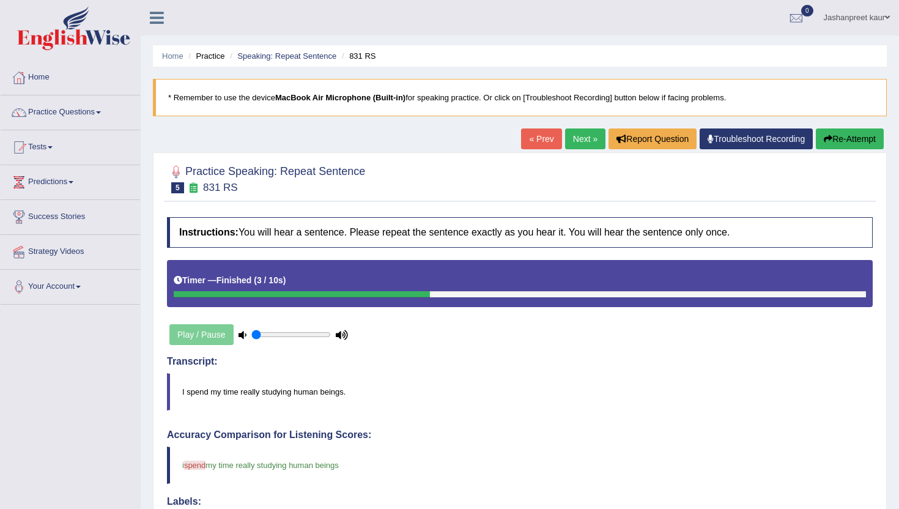
click at [565, 141] on link "Next »" at bounding box center [585, 138] width 40 height 21
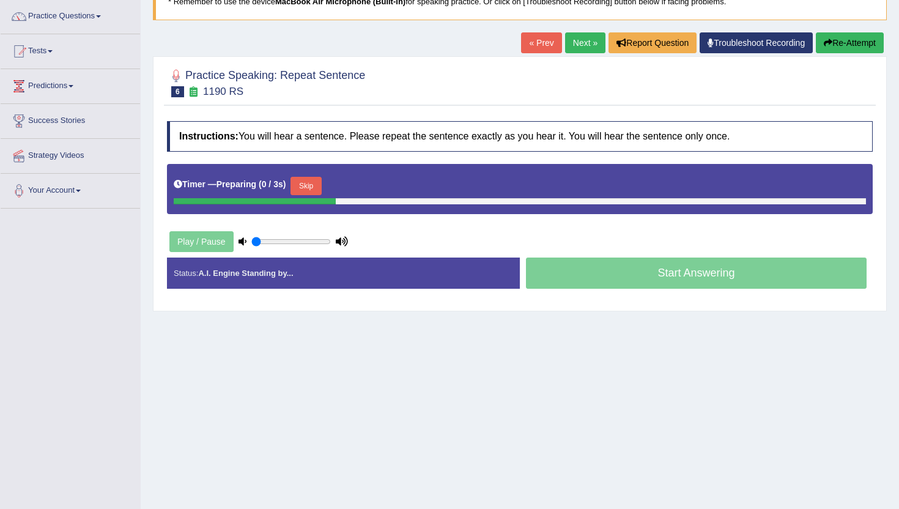
scroll to position [97, 0]
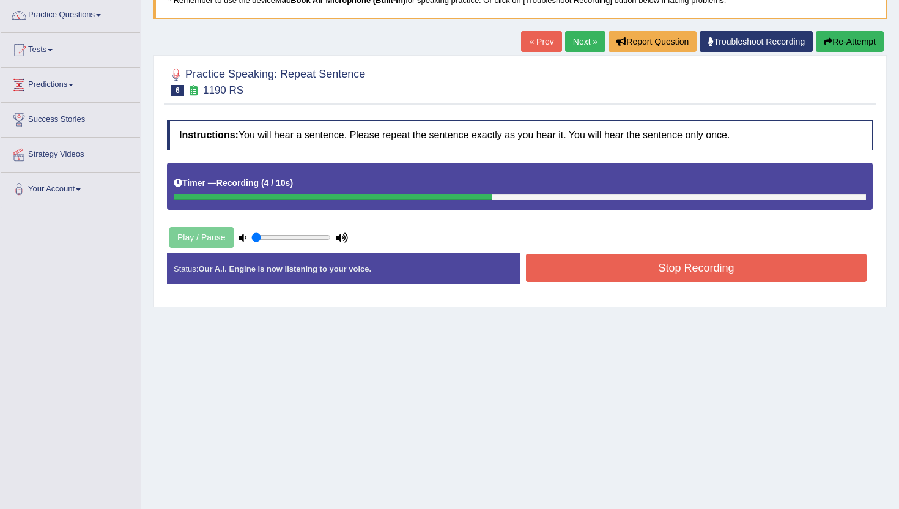
click at [595, 269] on button "Stop Recording" at bounding box center [696, 268] width 340 height 28
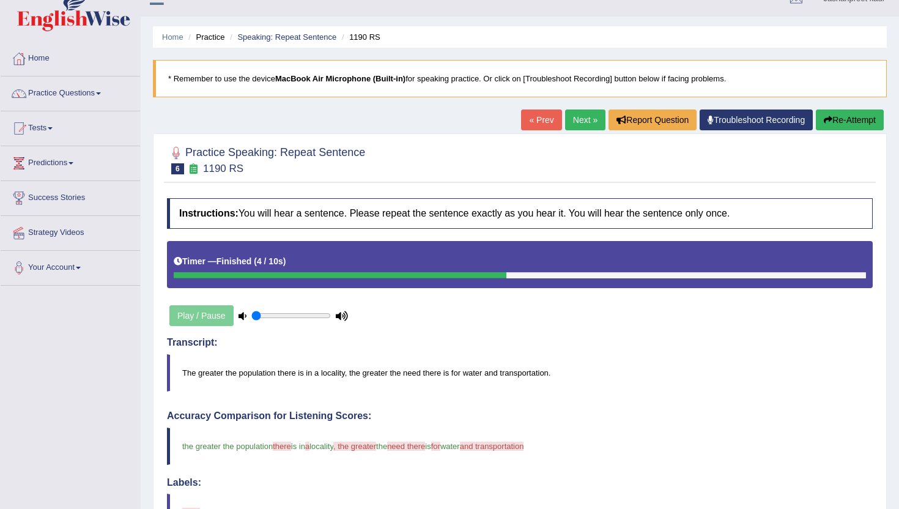
scroll to position [9, 0]
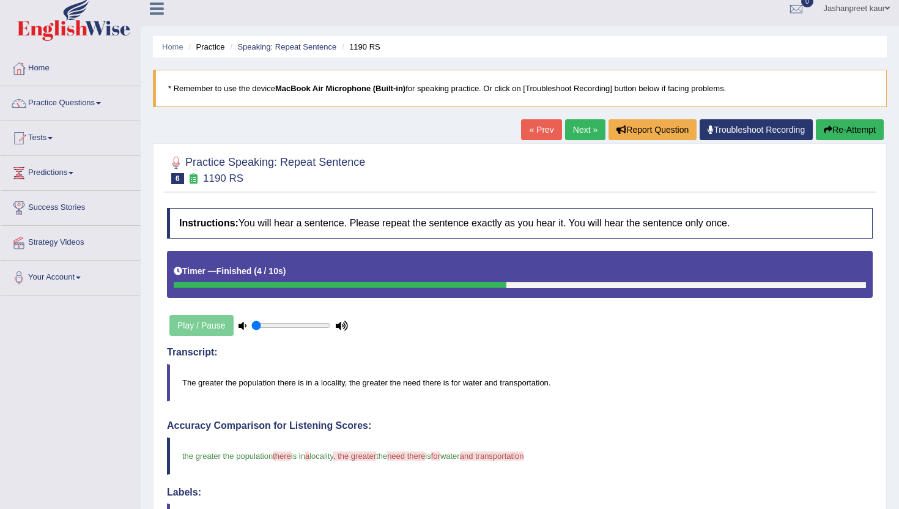
click at [576, 136] on link "Next »" at bounding box center [585, 129] width 40 height 21
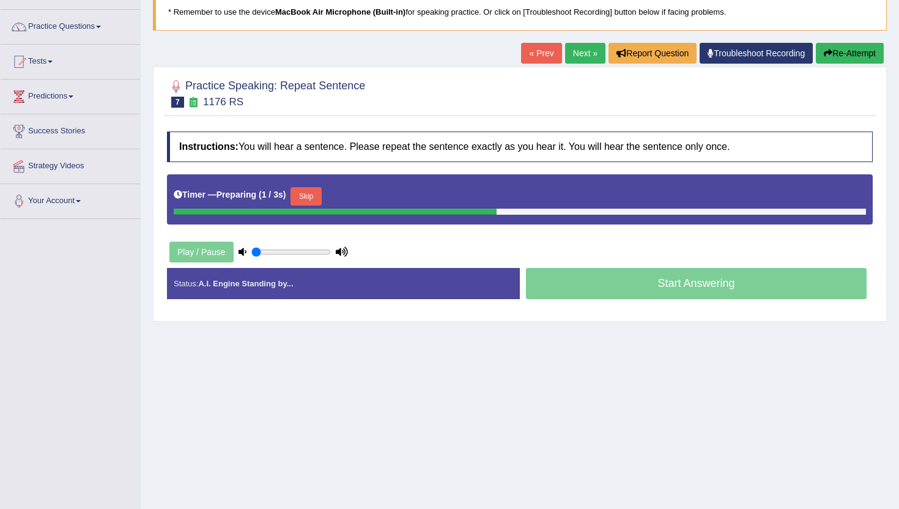
scroll to position [89, 0]
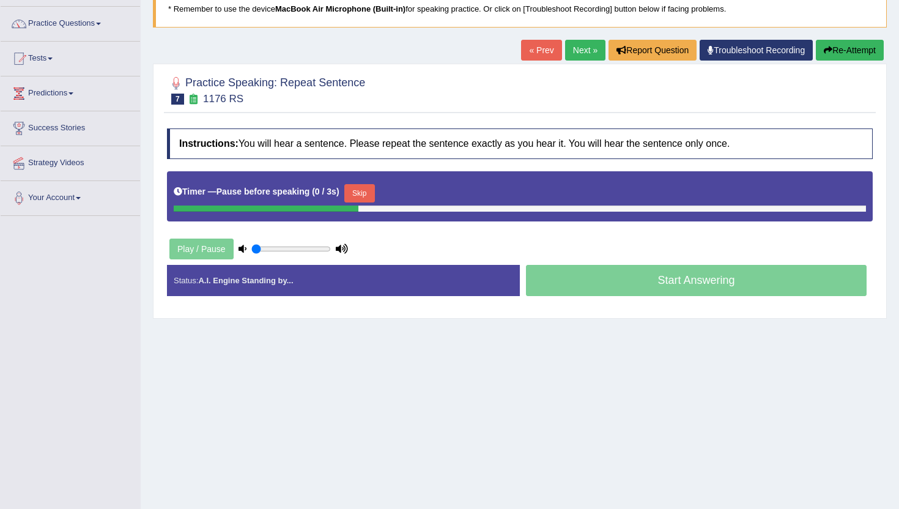
click at [370, 190] on button "Skip" at bounding box center [359, 193] width 31 height 18
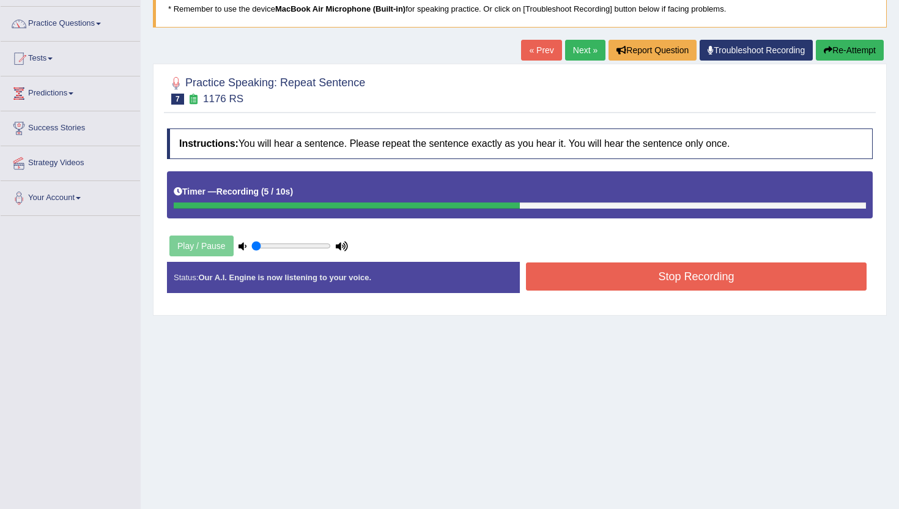
click at [636, 282] on button "Stop Recording" at bounding box center [696, 276] width 340 height 28
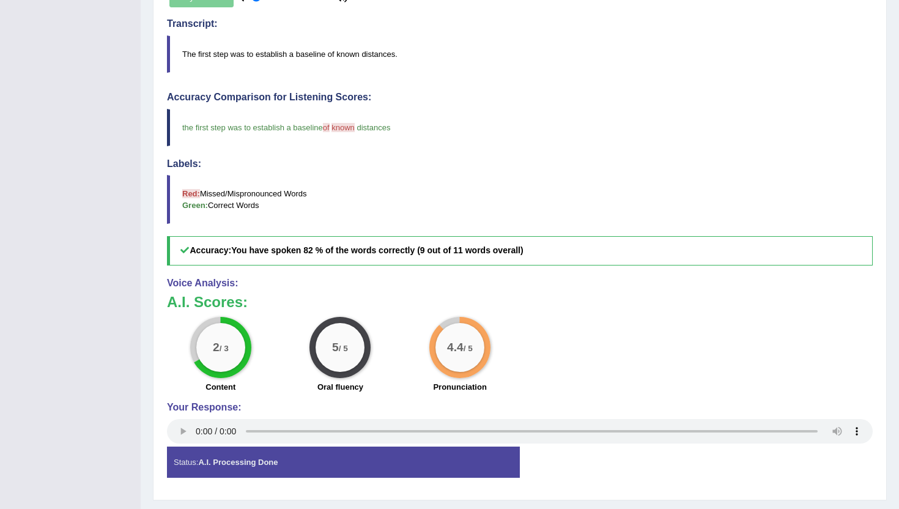
scroll to position [0, 0]
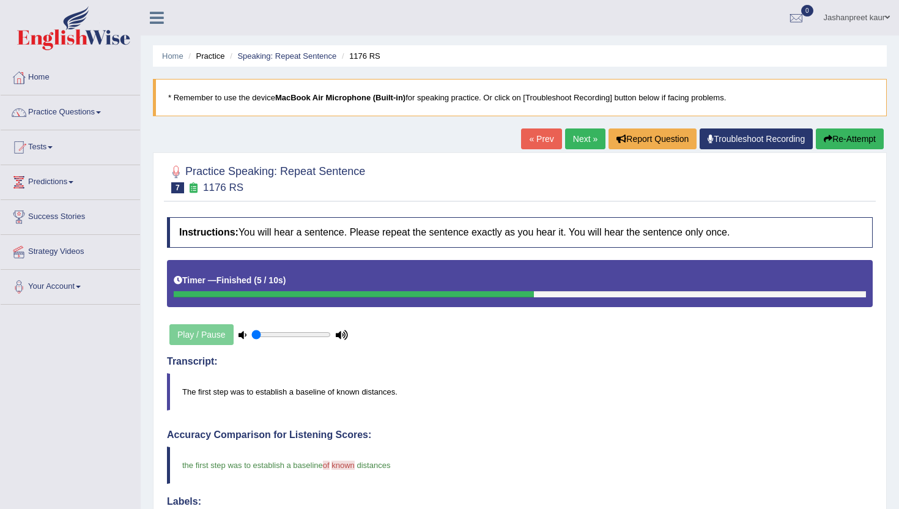
click at [591, 136] on link "Next »" at bounding box center [585, 138] width 40 height 21
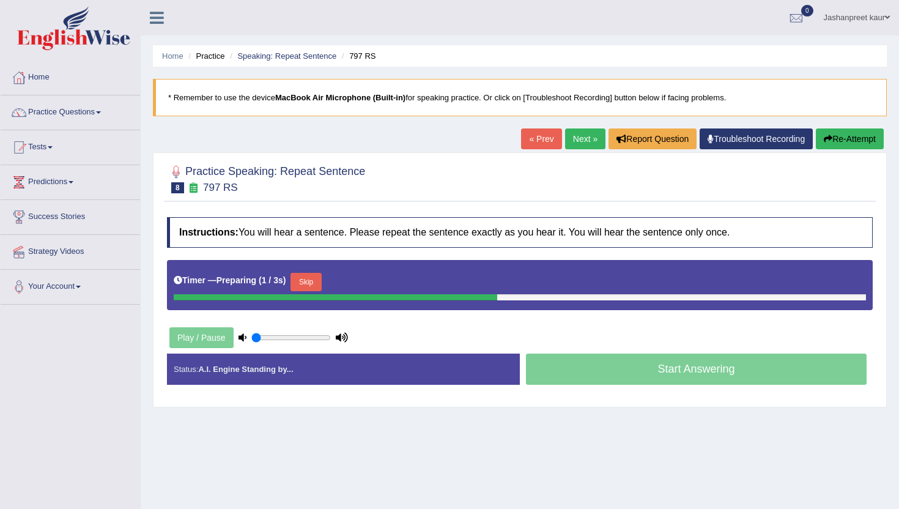
click at [321, 281] on button "Skip" at bounding box center [305, 282] width 31 height 18
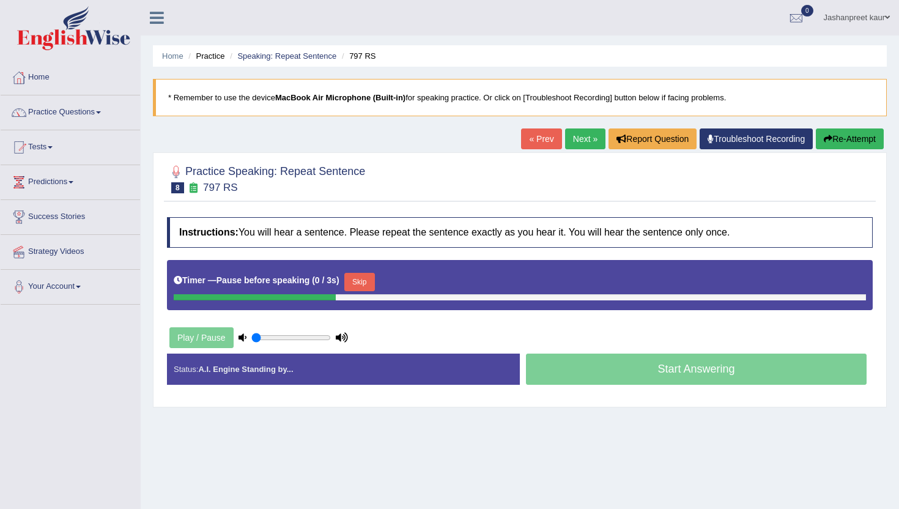
click at [353, 284] on button "Skip" at bounding box center [359, 282] width 31 height 18
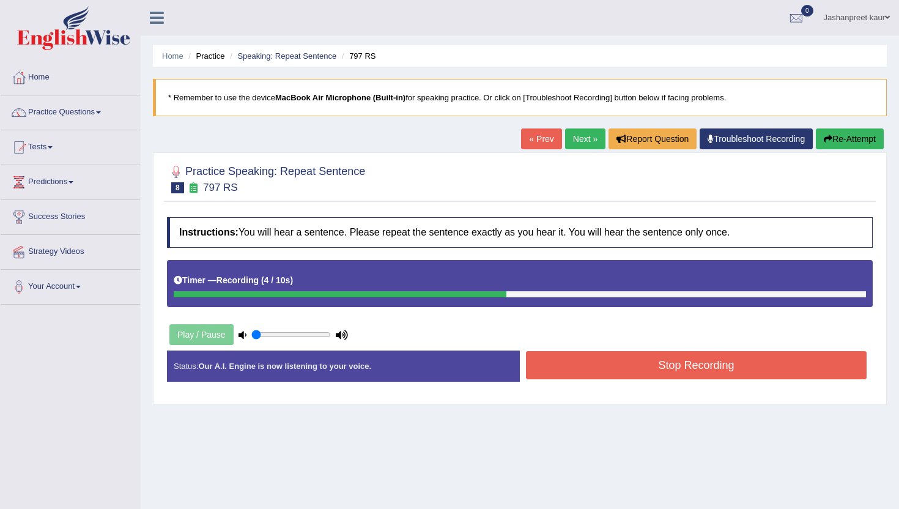
click at [649, 373] on button "Stop Recording" at bounding box center [696, 365] width 340 height 28
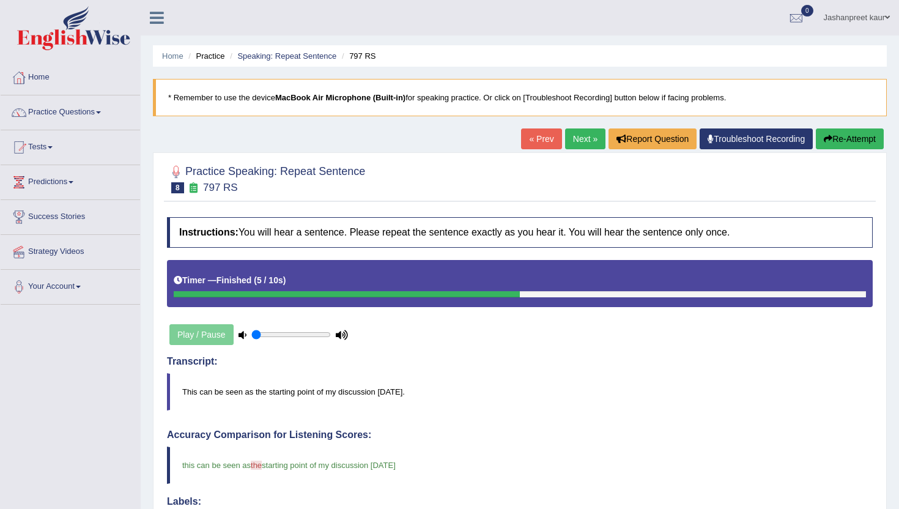
click at [577, 141] on link "Next »" at bounding box center [585, 138] width 40 height 21
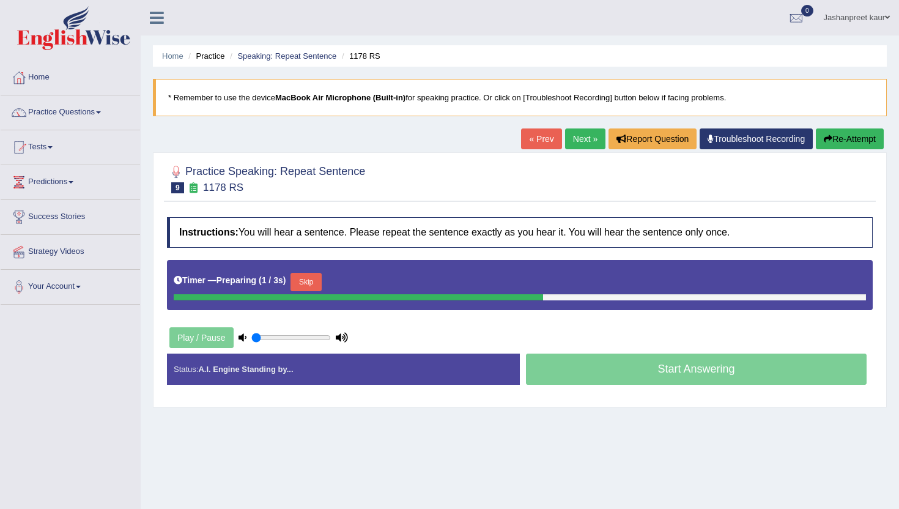
click at [318, 271] on div "Timer — Preparing ( 1 / 3s ) Skip" at bounding box center [520, 282] width 692 height 24
click at [318, 275] on button "Skip" at bounding box center [305, 282] width 31 height 18
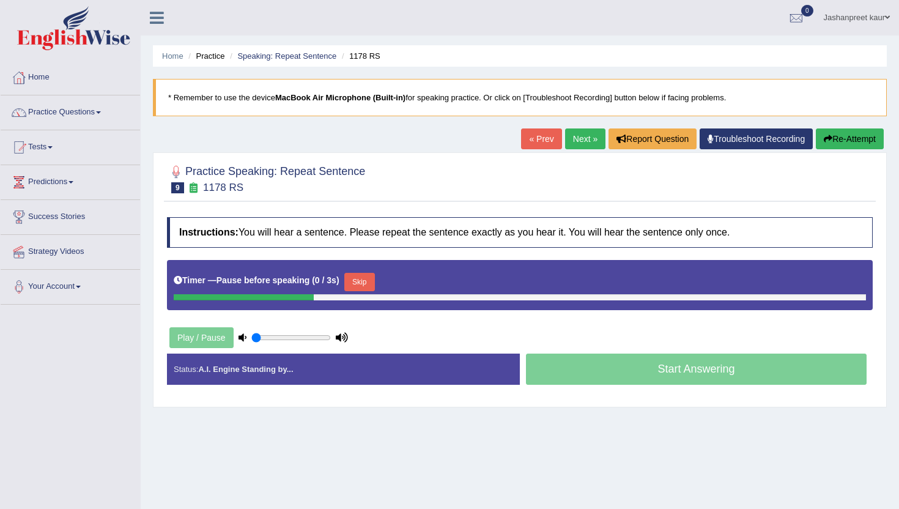
click at [349, 271] on div "Timer — Pause before speaking ( 0 / 3s ) Skip" at bounding box center [520, 282] width 692 height 24
click at [352, 276] on button "Skip" at bounding box center [359, 282] width 31 height 18
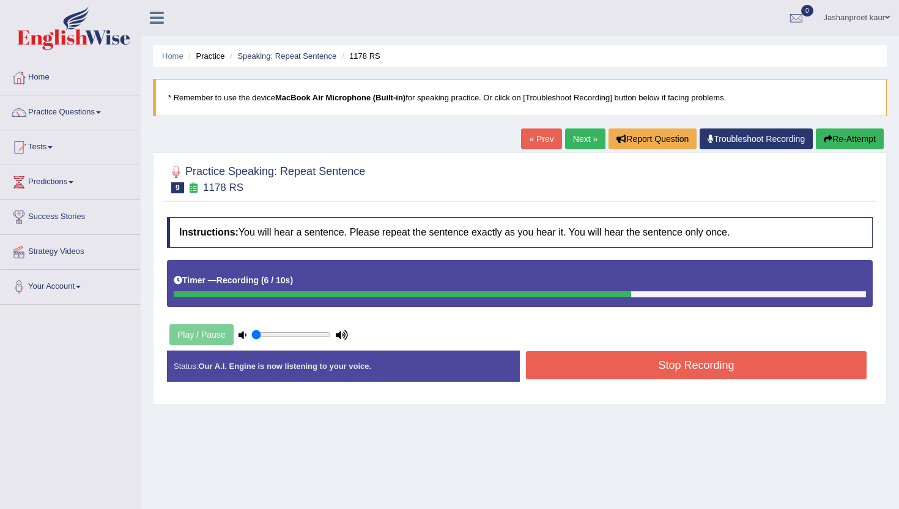
click at [616, 367] on button "Stop Recording" at bounding box center [696, 365] width 340 height 28
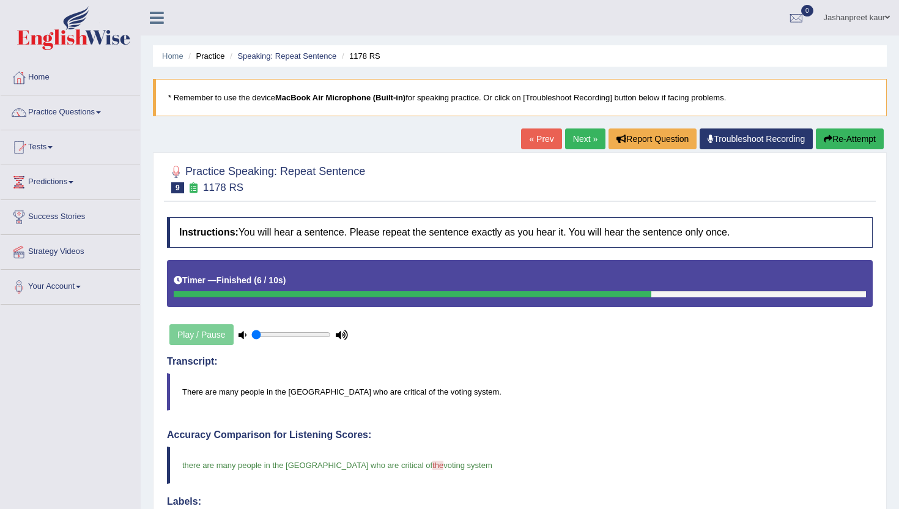
click at [578, 138] on link "Next »" at bounding box center [585, 138] width 40 height 21
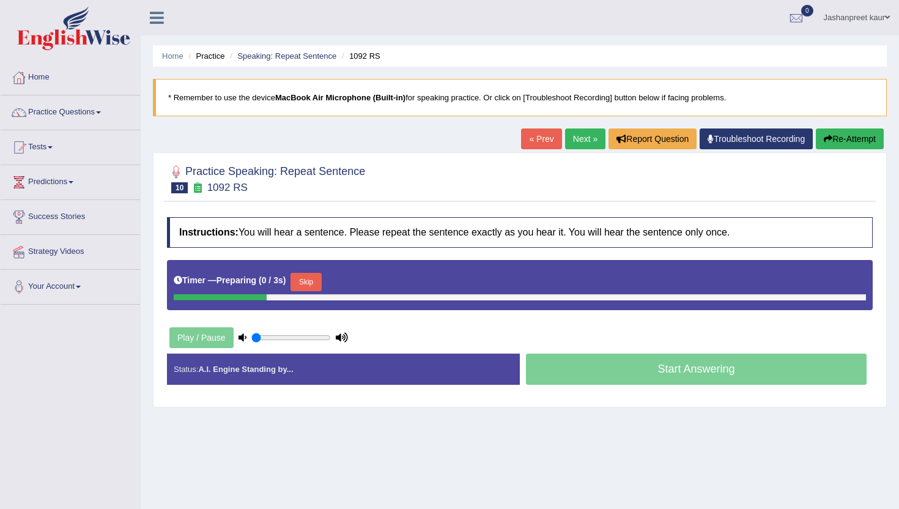
scroll to position [65, 0]
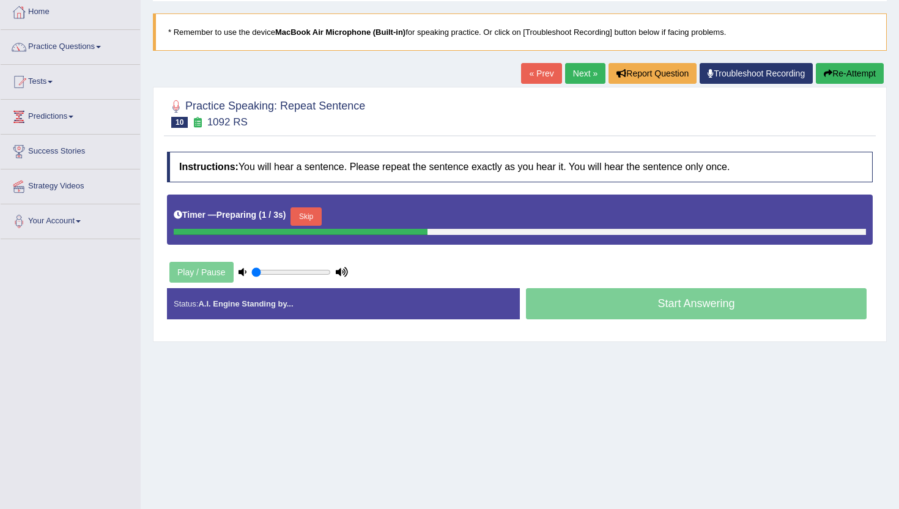
click at [307, 209] on button "Skip" at bounding box center [305, 216] width 31 height 18
click at [358, 215] on button "Skip" at bounding box center [359, 216] width 31 height 18
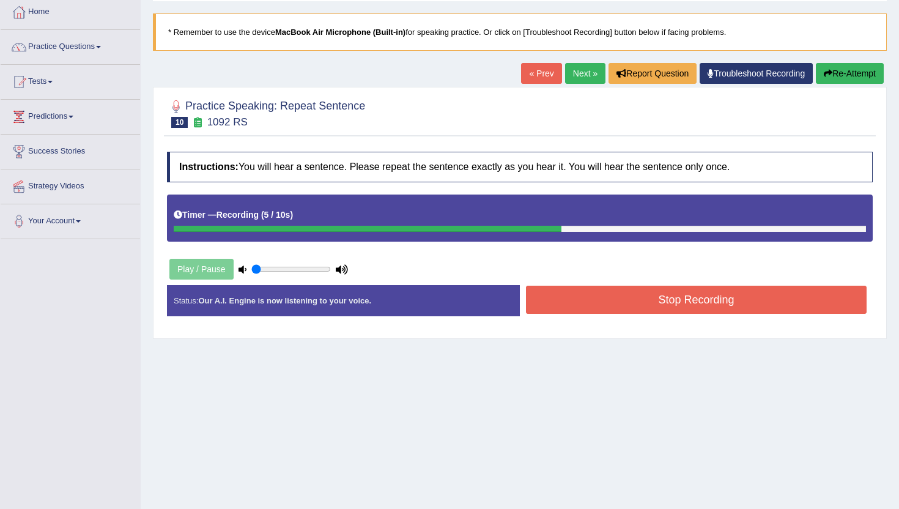
click at [686, 303] on button "Stop Recording" at bounding box center [696, 299] width 340 height 28
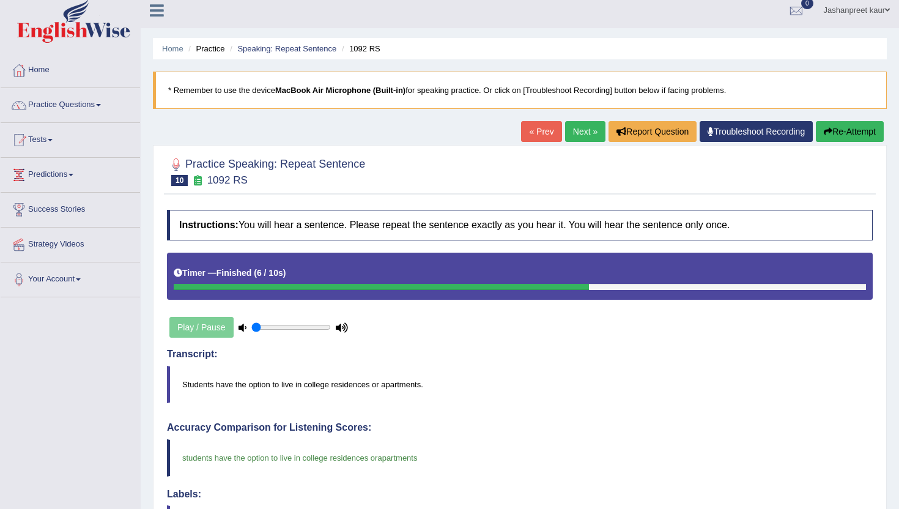
scroll to position [0, 0]
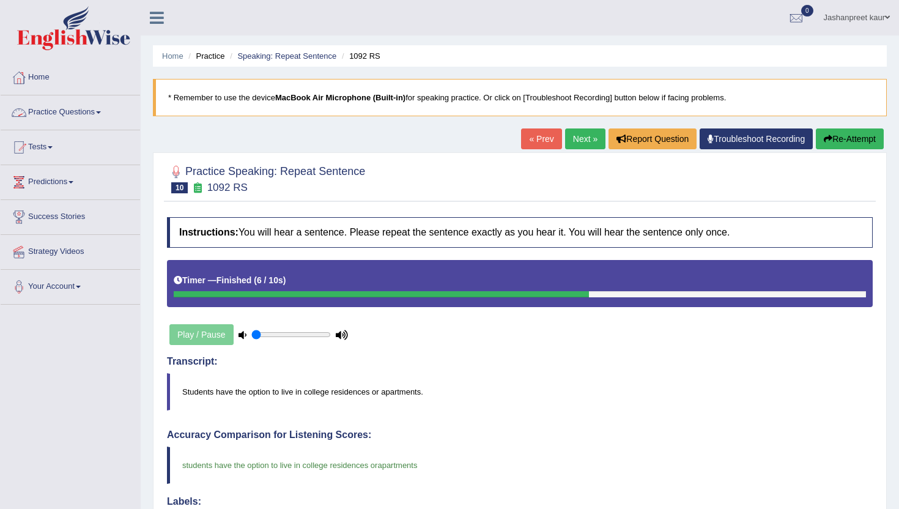
click at [81, 109] on link "Practice Questions" at bounding box center [70, 110] width 139 height 31
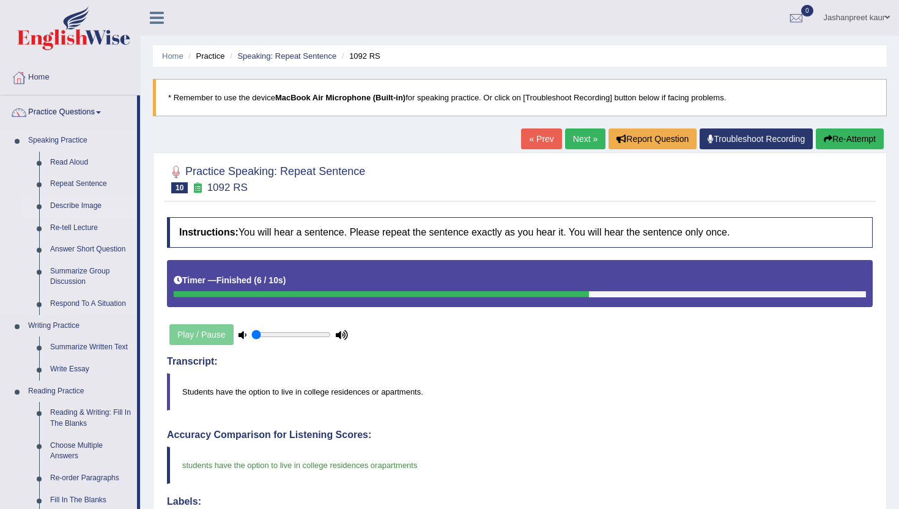
click at [87, 204] on link "Describe Image" at bounding box center [91, 206] width 92 height 22
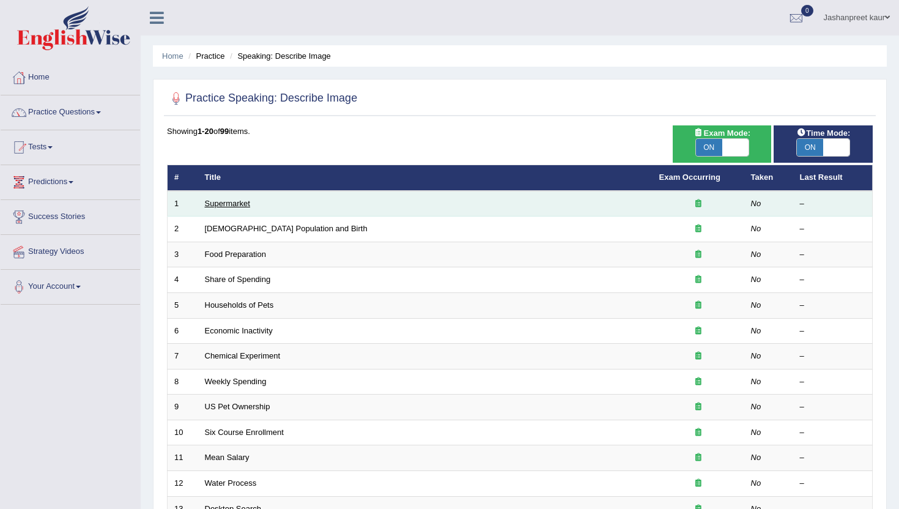
click at [226, 200] on link "Supermarket" at bounding box center [227, 203] width 45 height 9
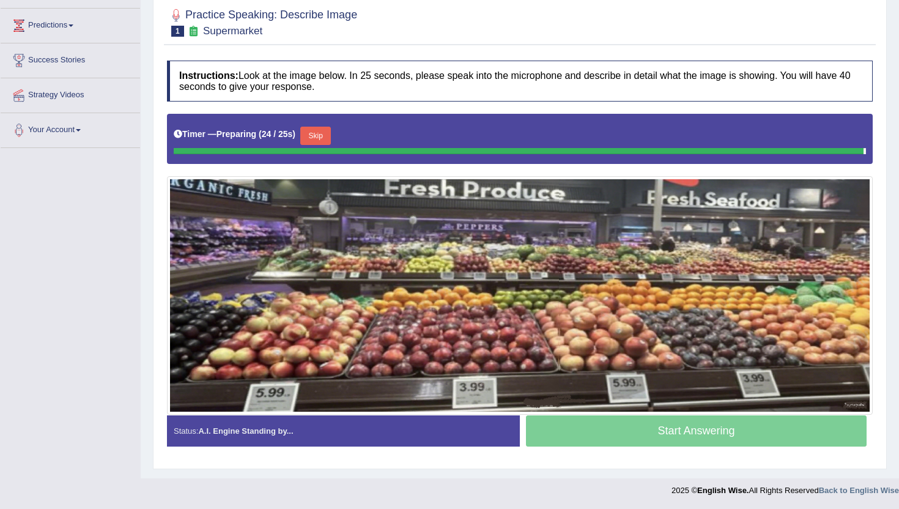
scroll to position [154, 0]
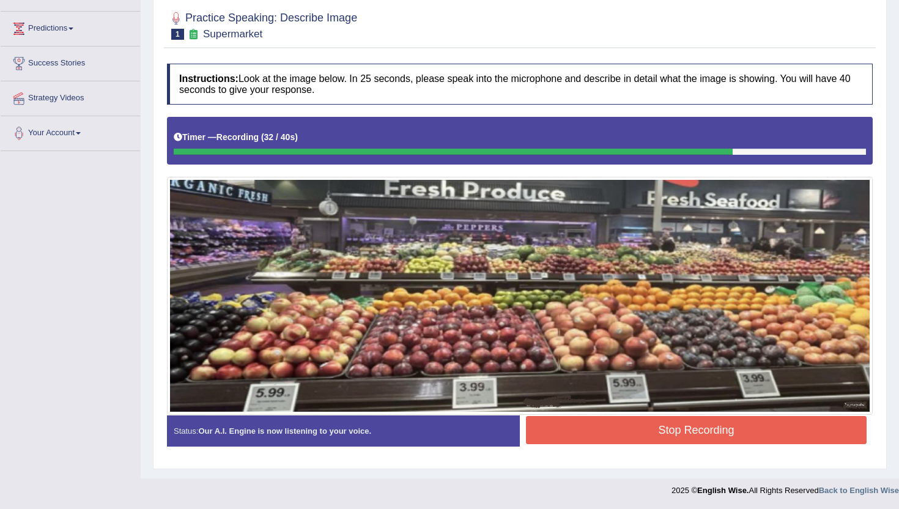
click at [643, 427] on button "Stop Recording" at bounding box center [696, 430] width 340 height 28
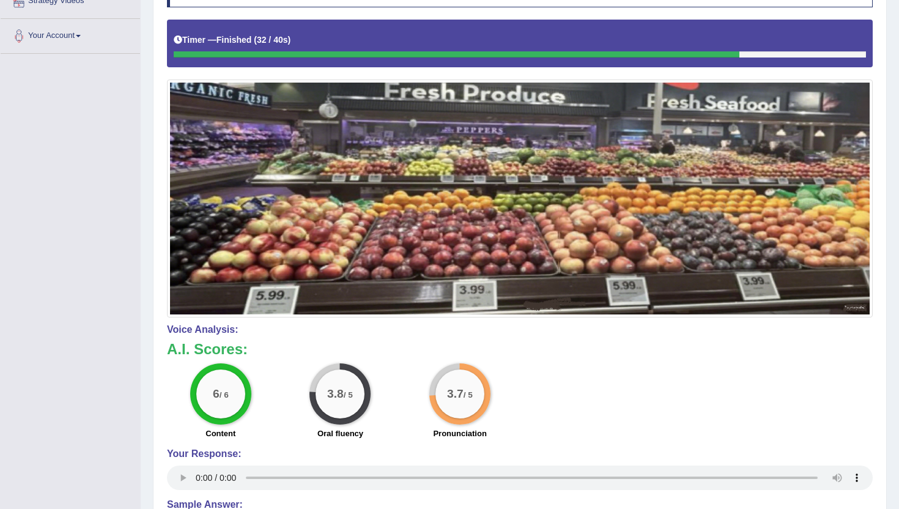
scroll to position [0, 0]
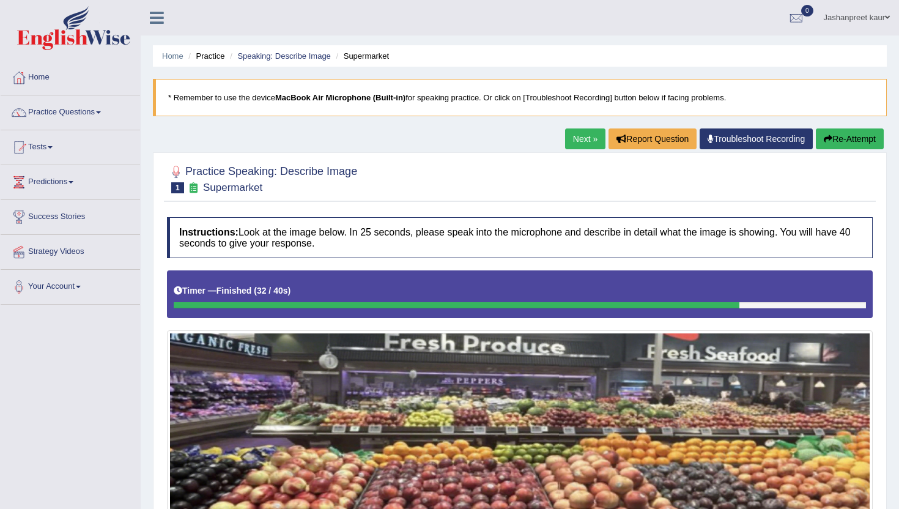
click at [579, 143] on link "Next »" at bounding box center [585, 138] width 40 height 21
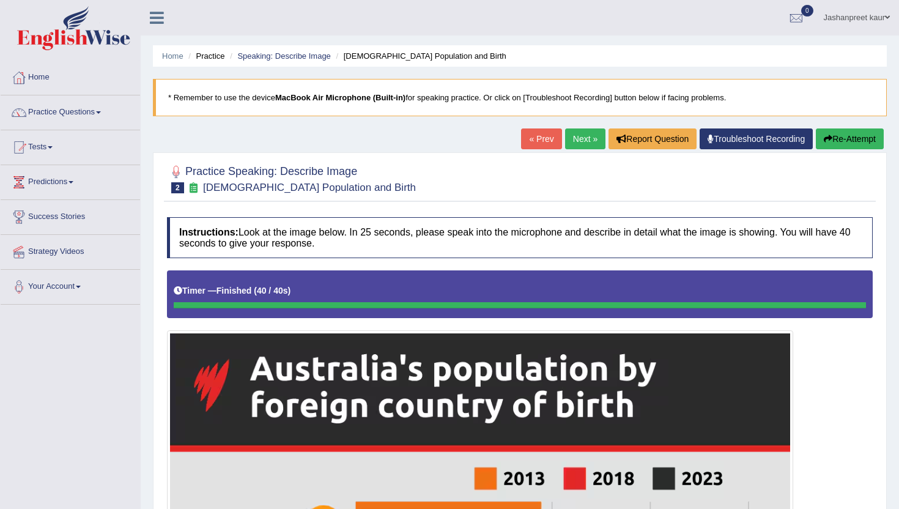
click at [48, 77] on link "Home" at bounding box center [70, 76] width 139 height 31
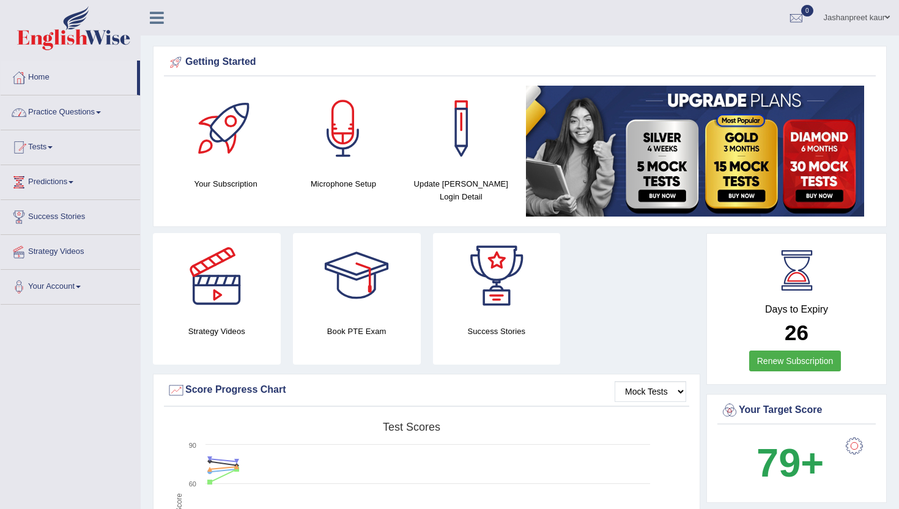
click at [82, 111] on link "Practice Questions" at bounding box center [70, 110] width 139 height 31
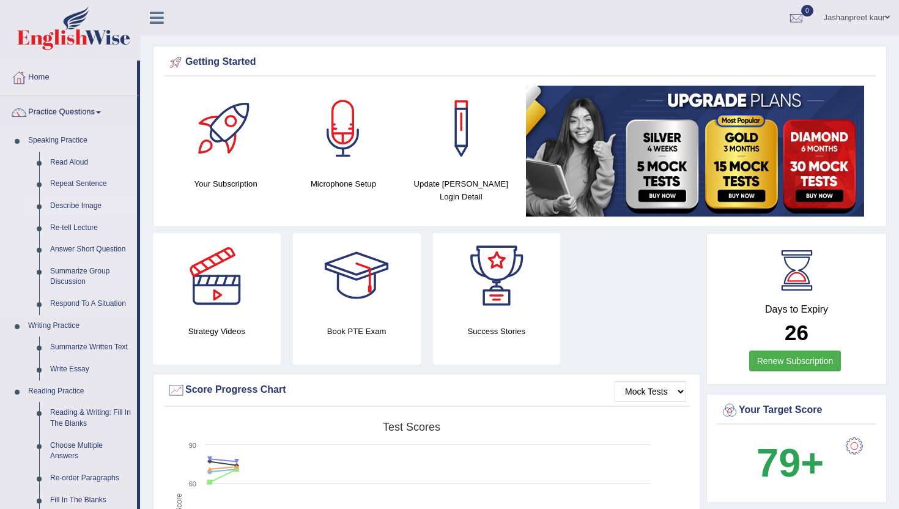
click at [91, 204] on link "Describe Image" at bounding box center [91, 206] width 92 height 22
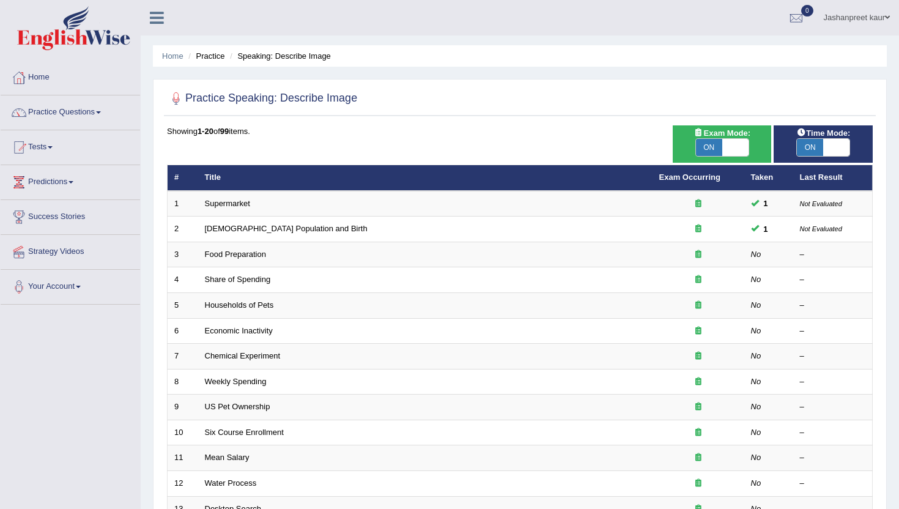
click at [95, 112] on link "Practice Questions" at bounding box center [70, 110] width 139 height 31
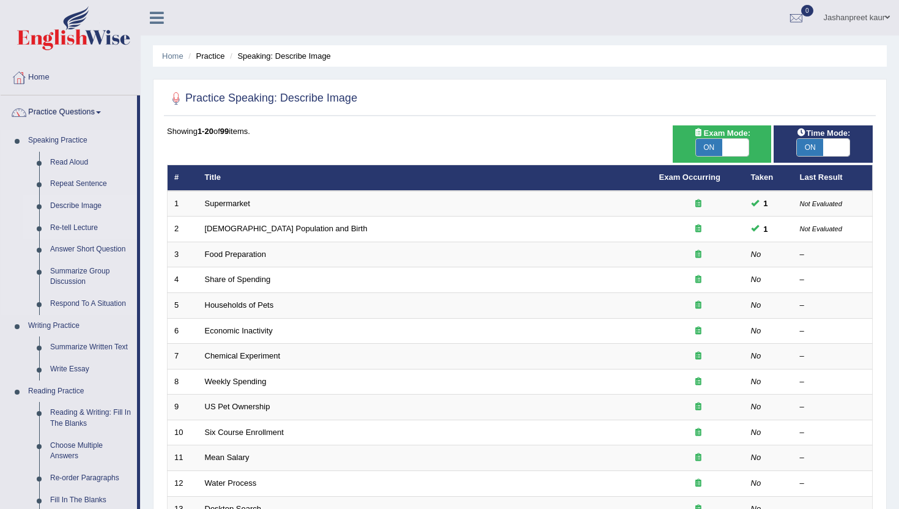
click at [83, 226] on link "Re-tell Lecture" at bounding box center [91, 228] width 92 height 22
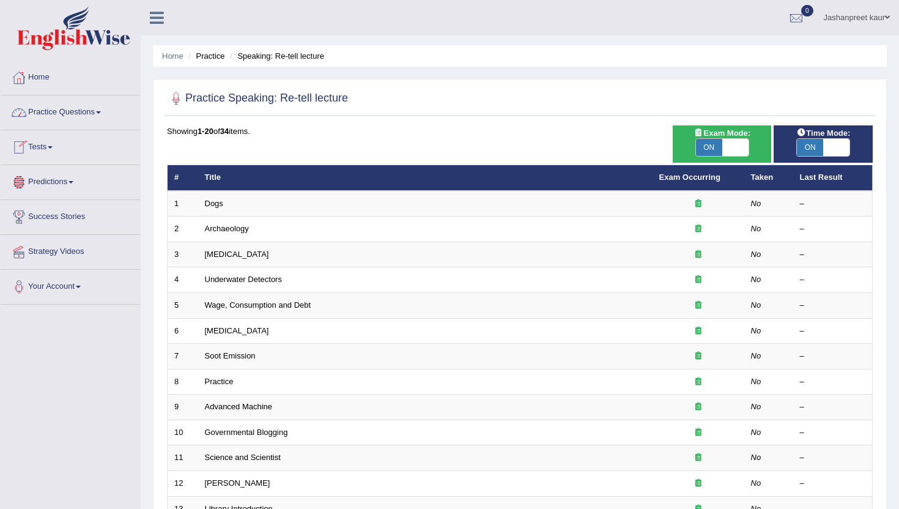
click at [81, 106] on link "Practice Questions" at bounding box center [70, 110] width 139 height 31
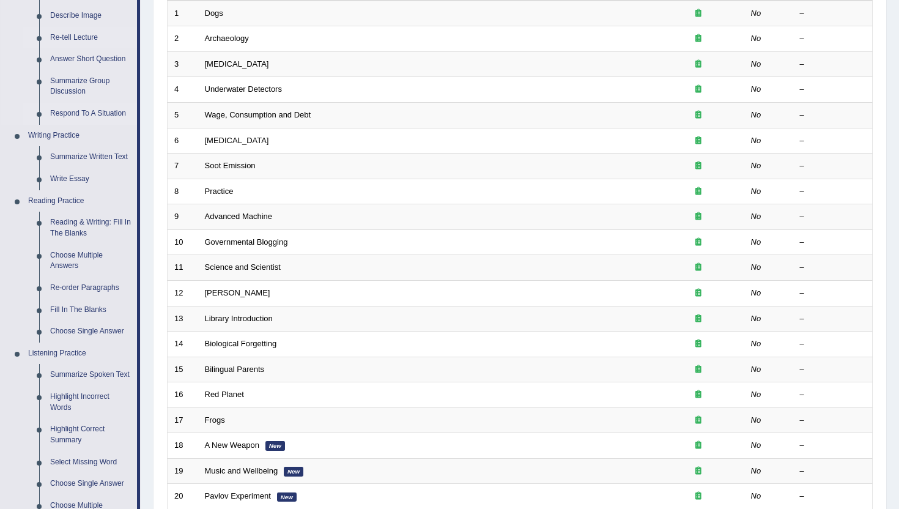
scroll to position [189, 0]
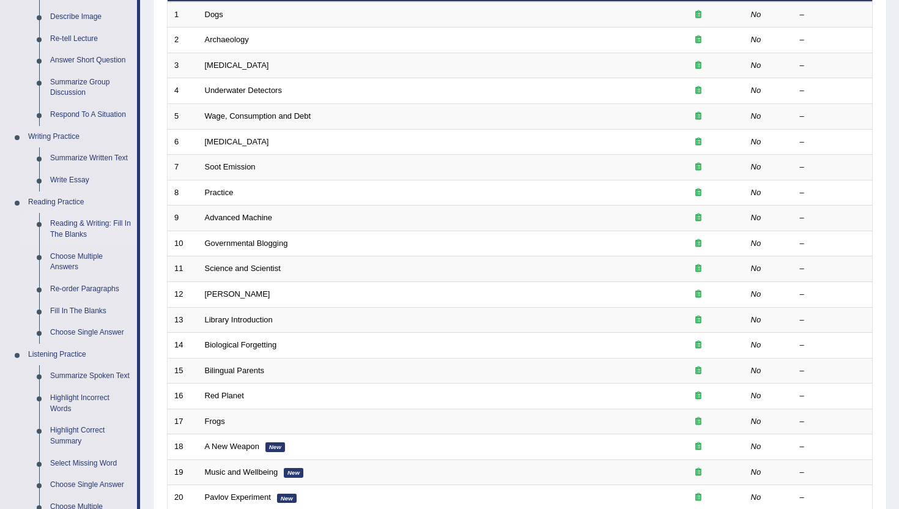
click at [95, 233] on link "Reading & Writing: Fill In The Blanks" at bounding box center [91, 229] width 92 height 32
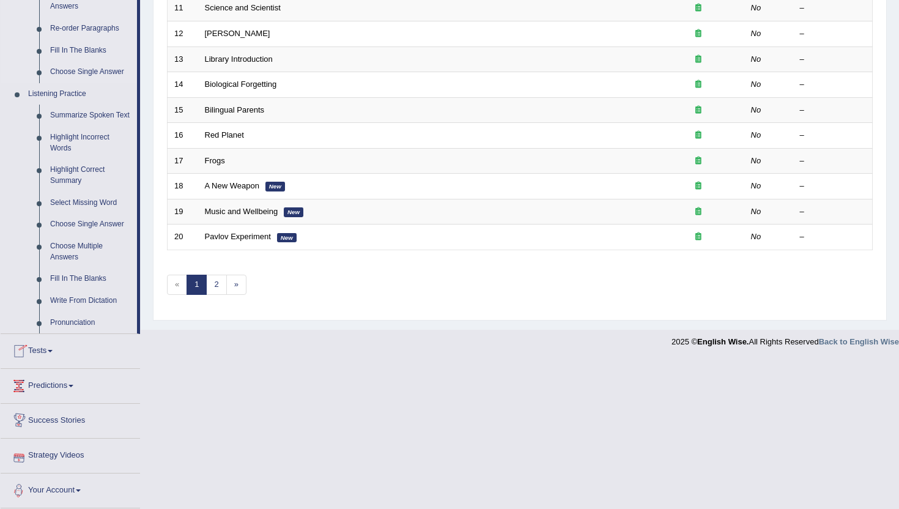
scroll to position [460, 0]
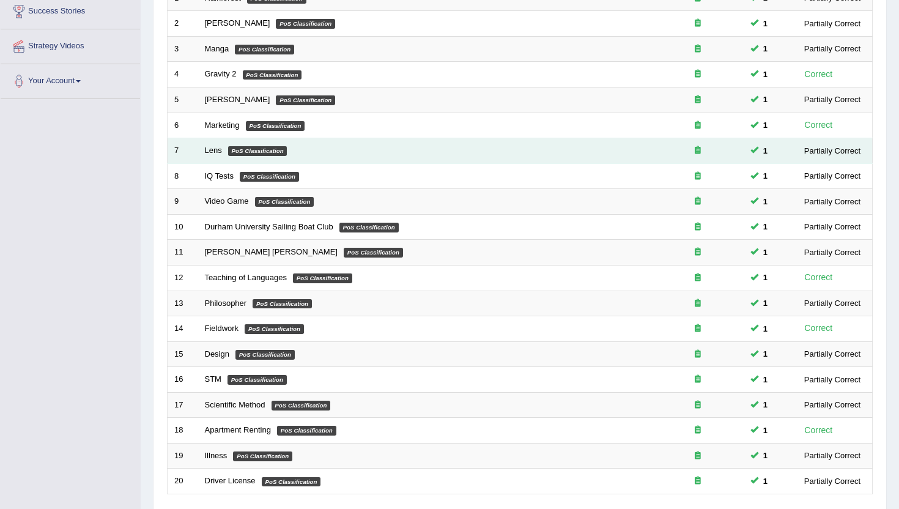
scroll to position [301, 0]
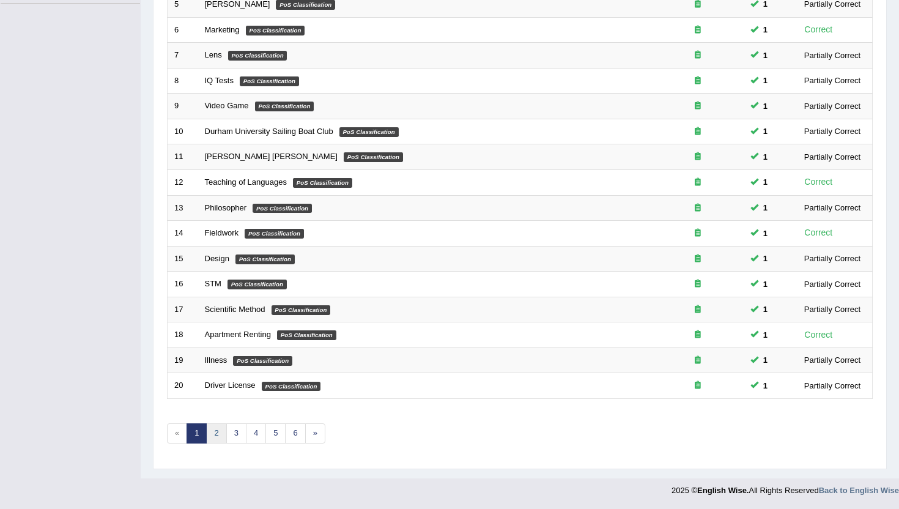
click at [223, 433] on link "2" at bounding box center [216, 433] width 20 height 20
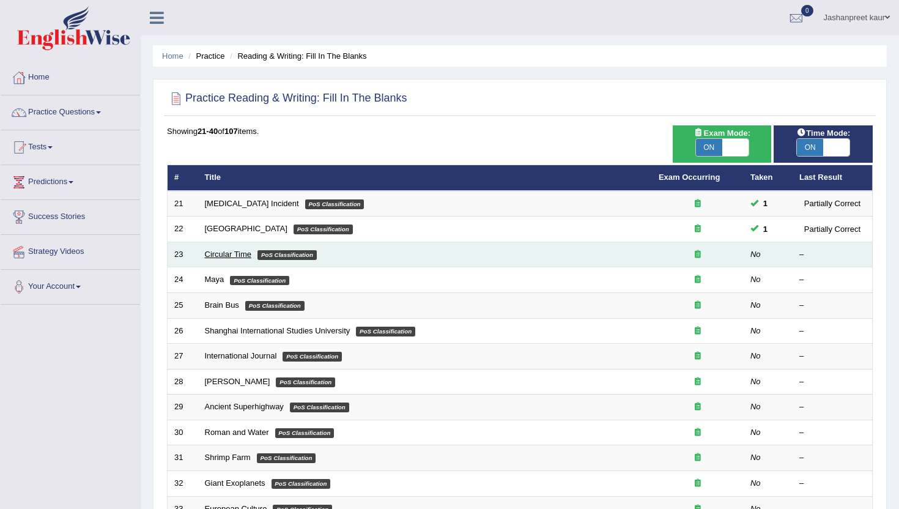
click at [213, 259] on link "Circular Time" at bounding box center [228, 253] width 47 height 9
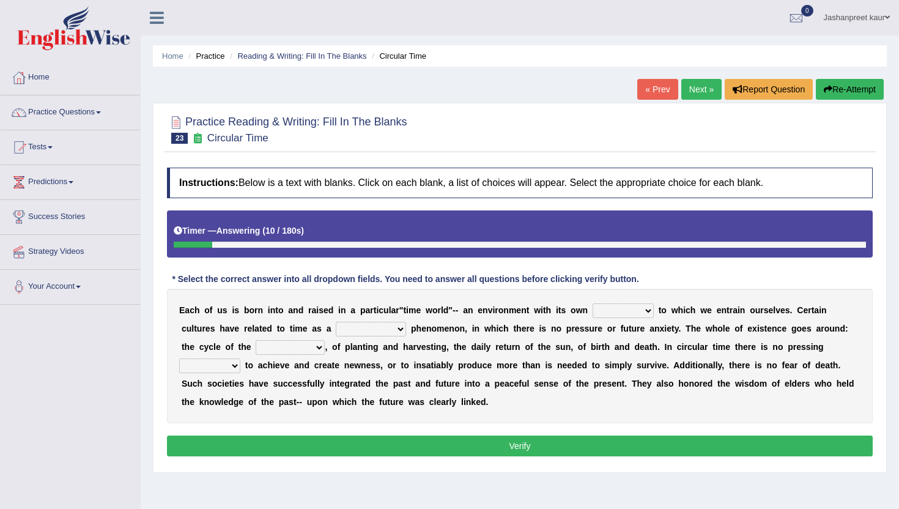
click at [639, 309] on select "area shape rhythm inclination" at bounding box center [622, 310] width 61 height 15
select select "inclination"
click at [592, 303] on select "area shape rhythm inclination" at bounding box center [622, 310] width 61 height 15
click at [389, 329] on select "cyclical conventional recycling cylindrical" at bounding box center [371, 329] width 70 height 15
select select "cyclical"
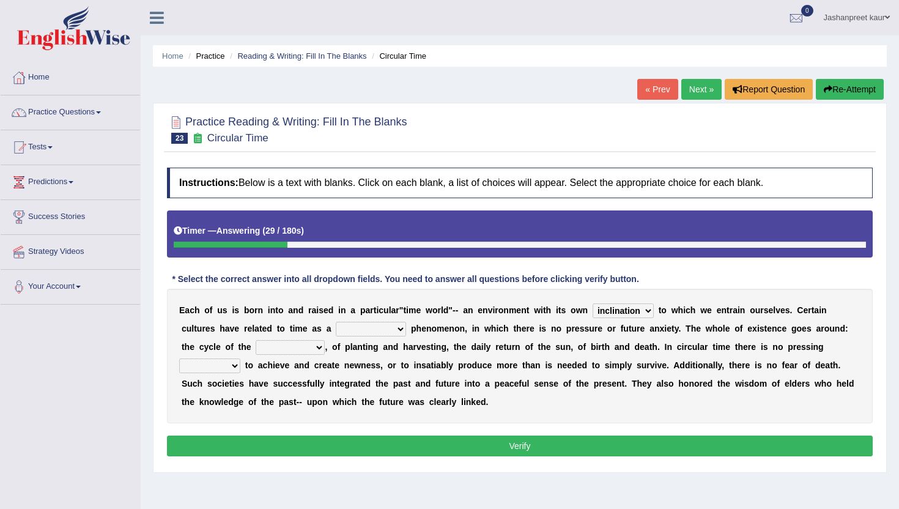
click at [336, 322] on select "cyclical conventional recycling cylindrical" at bounding box center [371, 329] width 70 height 15
click at [299, 346] on select "days seasons arrangement periods" at bounding box center [290, 347] width 69 height 15
